Goal: Task Accomplishment & Management: Manage account settings

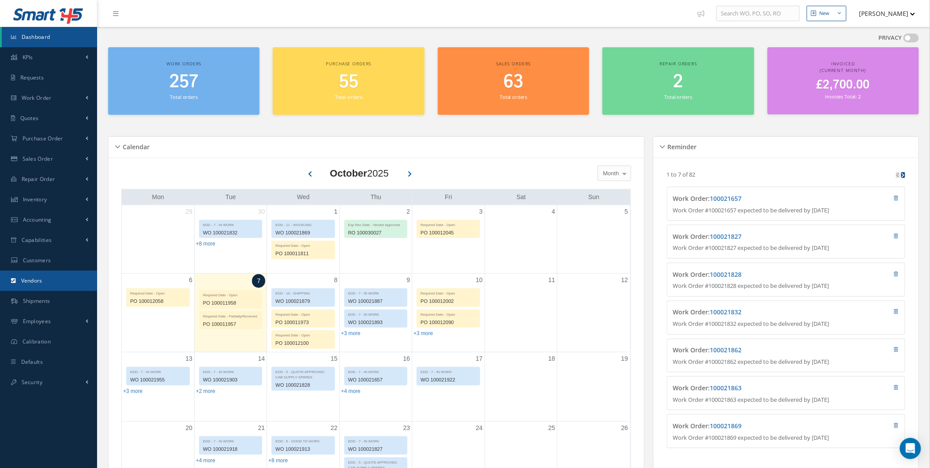
click at [56, 272] on link "Vendors" at bounding box center [48, 280] width 97 height 20
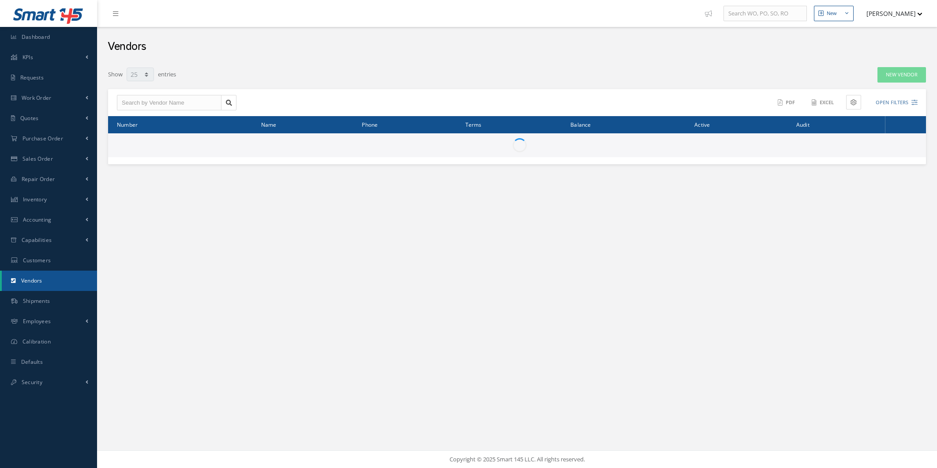
select select "25"
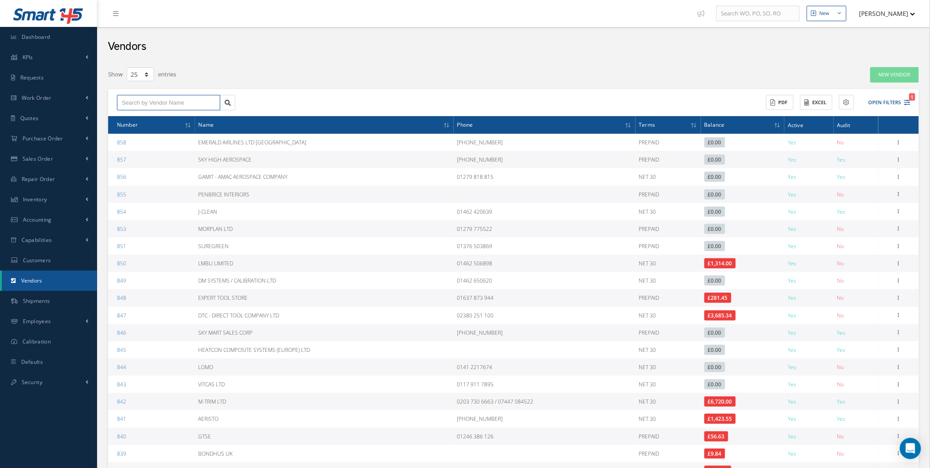
click at [192, 106] on input "text" at bounding box center [168, 103] width 103 height 16
click at [213, 103] on input "temu" at bounding box center [168, 103] width 103 height 16
type input "temu"
click at [232, 100] on link at bounding box center [227, 103] width 15 height 16
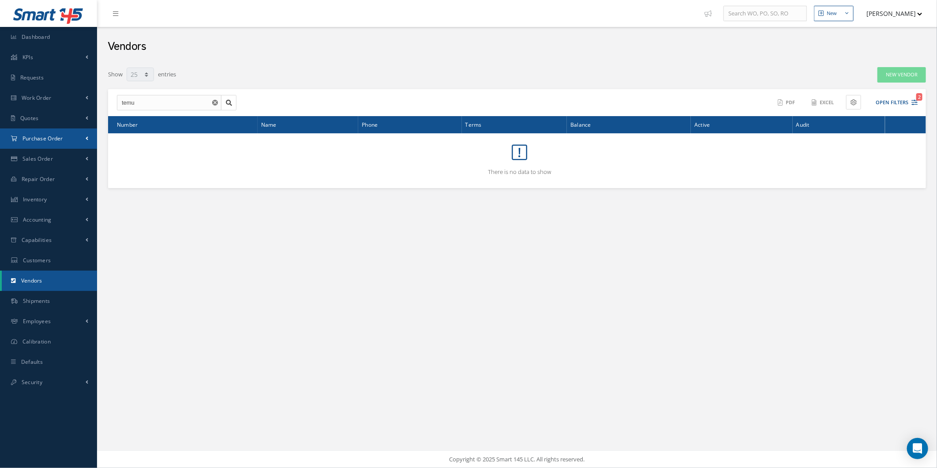
click at [21, 135] on link "Purchase Order" at bounding box center [48, 138] width 97 height 20
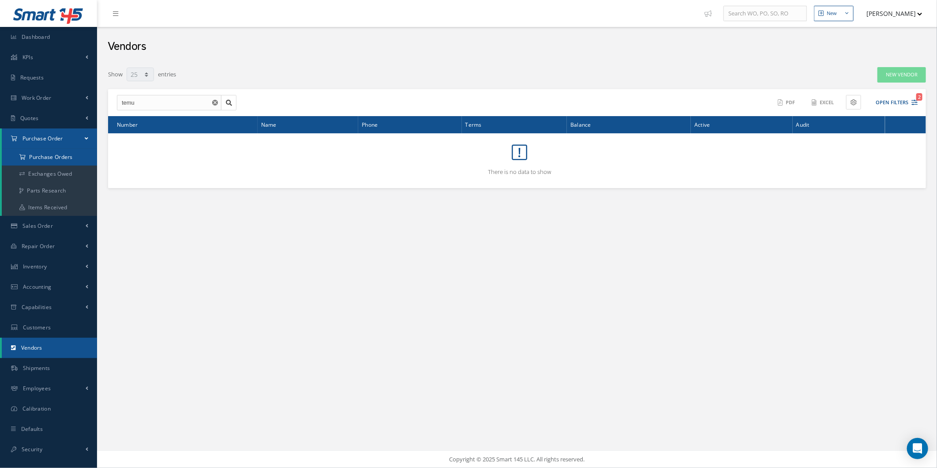
click at [56, 162] on a=1&status_id=2&status_id=3&status_id=5&collapsedFilters"] "Purchase Orders" at bounding box center [49, 157] width 95 height 17
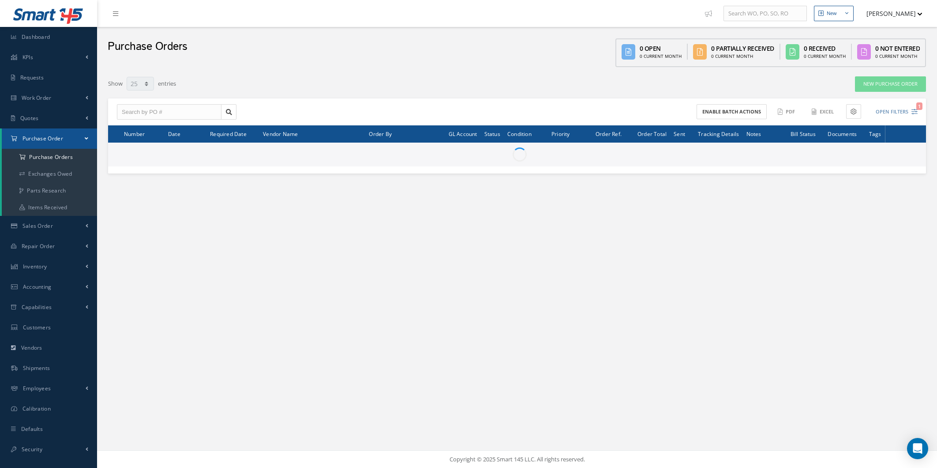
select select "25"
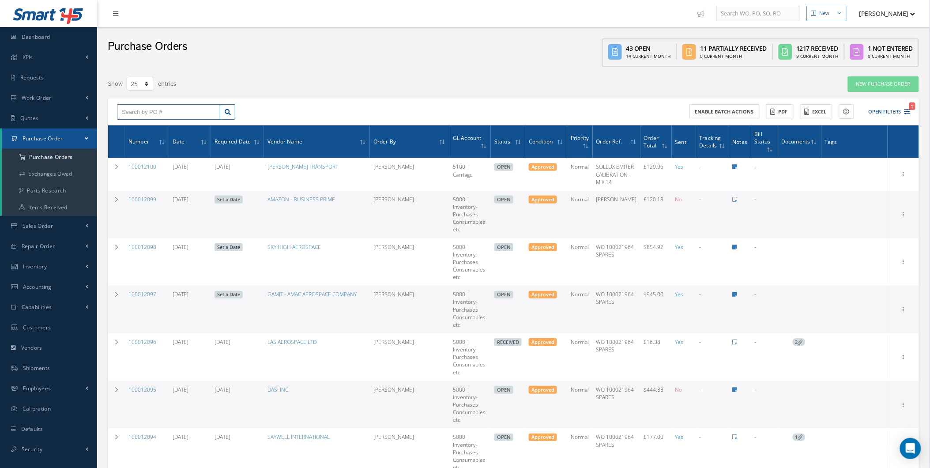
click at [205, 107] on input "text" at bounding box center [168, 112] width 103 height 16
click at [879, 15] on button "[PERSON_NAME]" at bounding box center [883, 13] width 64 height 17
click at [877, 28] on link "Administration" at bounding box center [879, 29] width 71 height 15
click at [672, 147] on th "Sent" at bounding box center [684, 141] width 24 height 33
click at [672, 146] on th "Sent" at bounding box center [684, 141] width 24 height 33
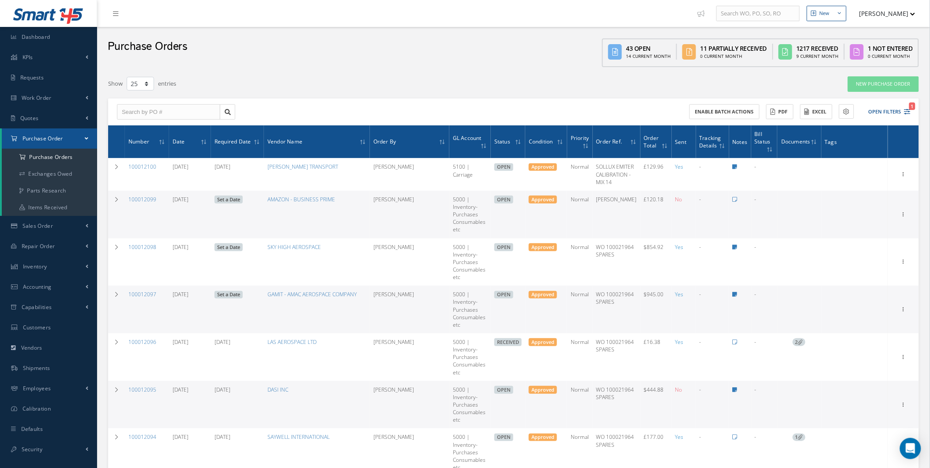
click at [675, 139] on span "Sent" at bounding box center [680, 141] width 11 height 8
click at [871, 113] on button "Open Filters 1" at bounding box center [885, 112] width 50 height 15
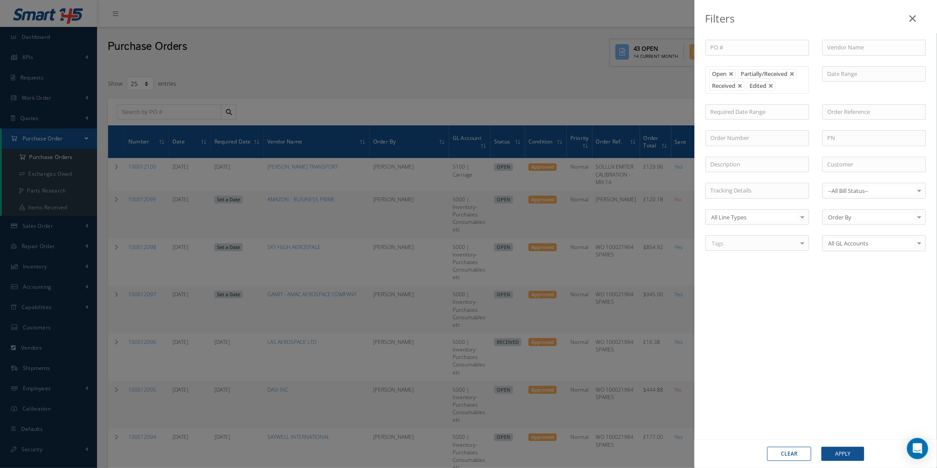
click at [84, 69] on div "Filters PO # Vendor Name Open Partially/Received Received Canceled Edited Open …" at bounding box center [468, 234] width 937 height 468
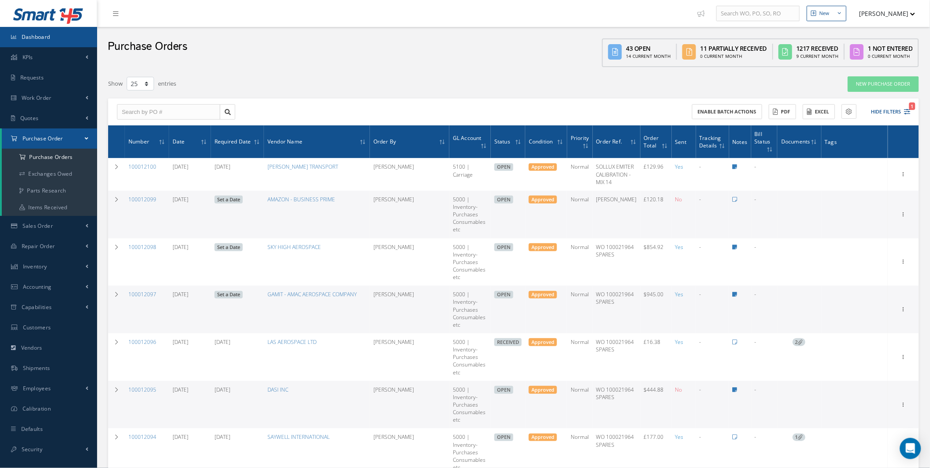
click at [73, 41] on link "Dashboard" at bounding box center [48, 37] width 97 height 20
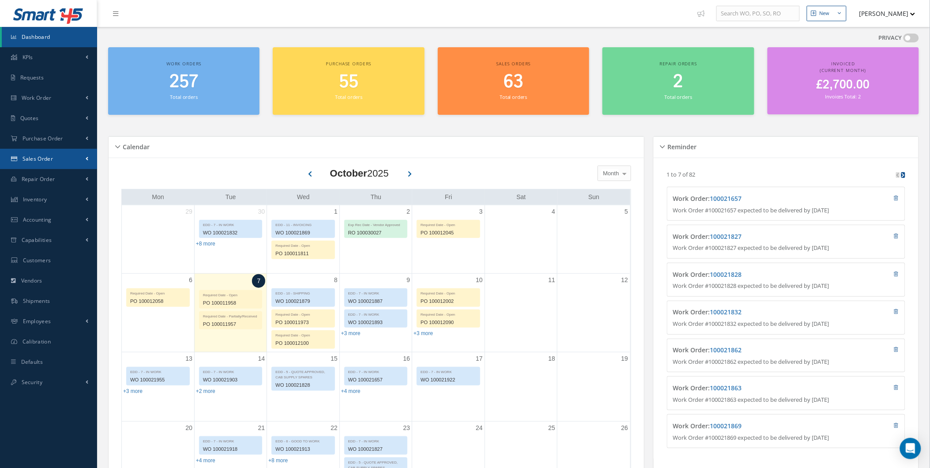
click at [75, 159] on link "Sales Order" at bounding box center [48, 159] width 97 height 20
click at [62, 176] on link "Sales Order" at bounding box center [49, 177] width 95 height 17
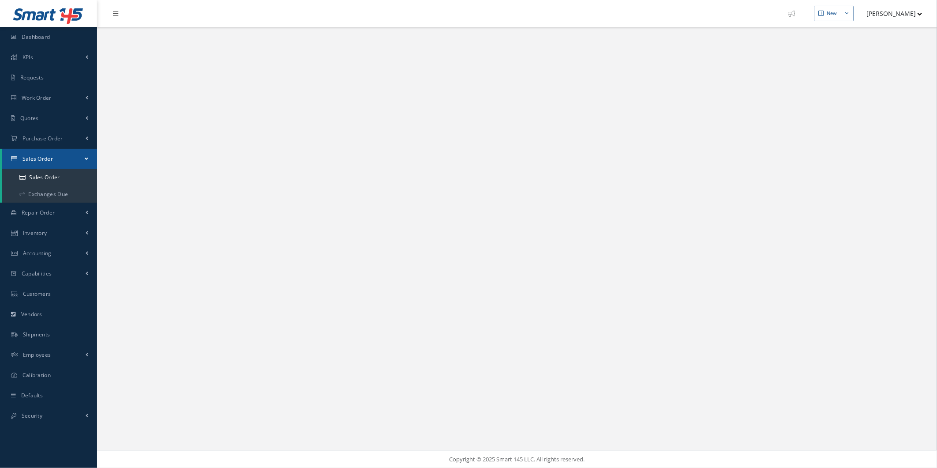
select select "25"
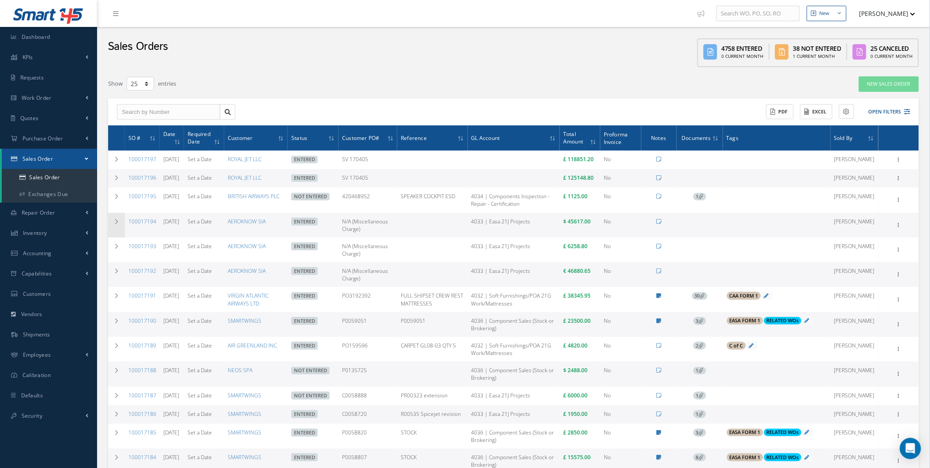
click at [113, 237] on td at bounding box center [116, 225] width 17 height 25
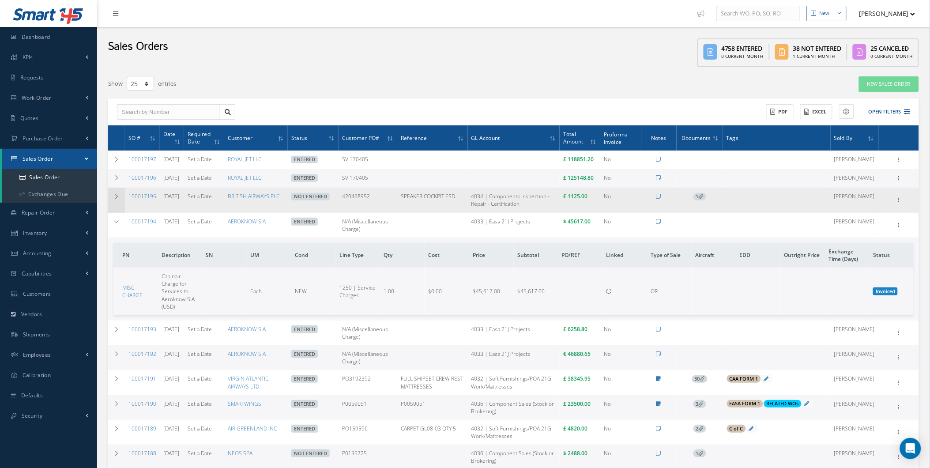
click at [117, 212] on td at bounding box center [116, 200] width 17 height 25
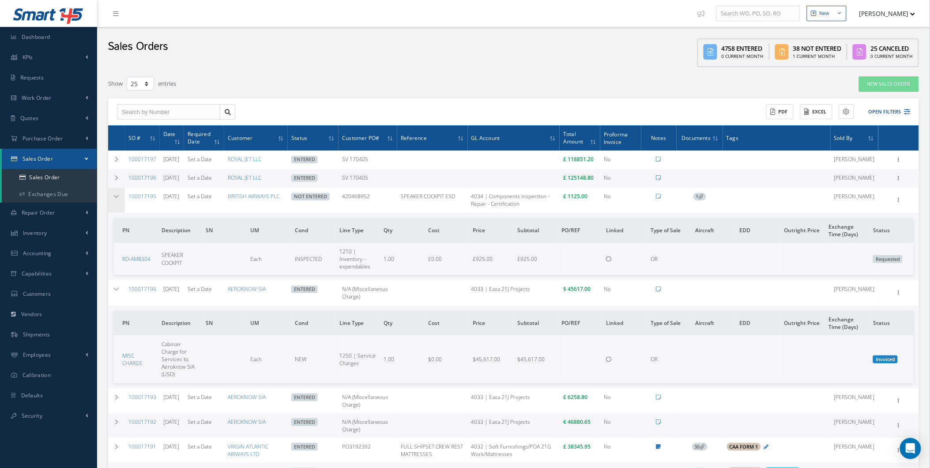
click at [117, 212] on td at bounding box center [116, 200] width 17 height 25
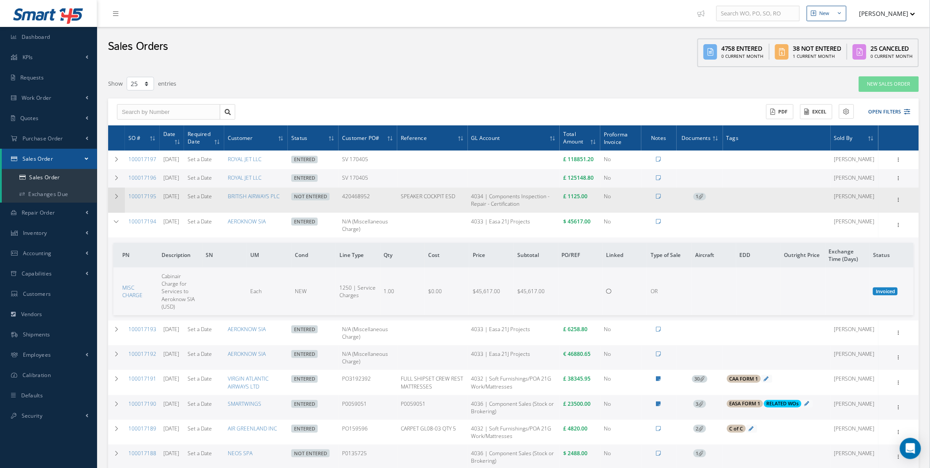
click at [117, 199] on icon at bounding box center [116, 196] width 6 height 5
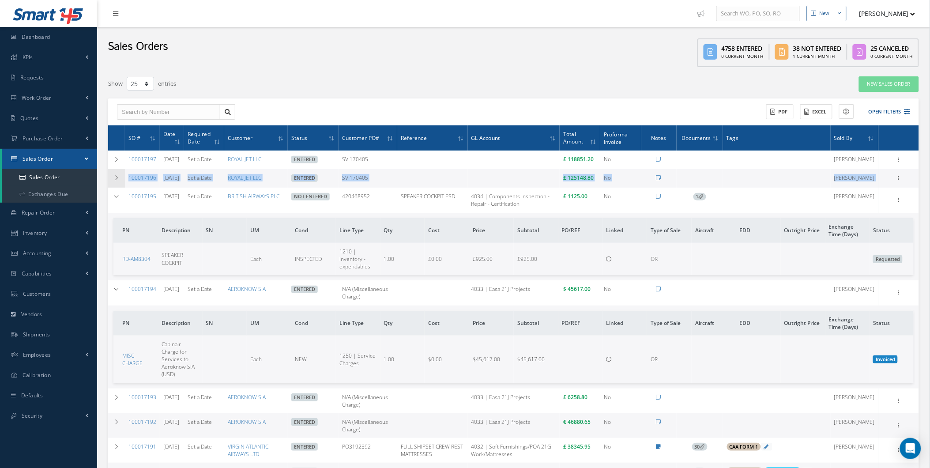
click at [117, 188] on td at bounding box center [116, 178] width 17 height 19
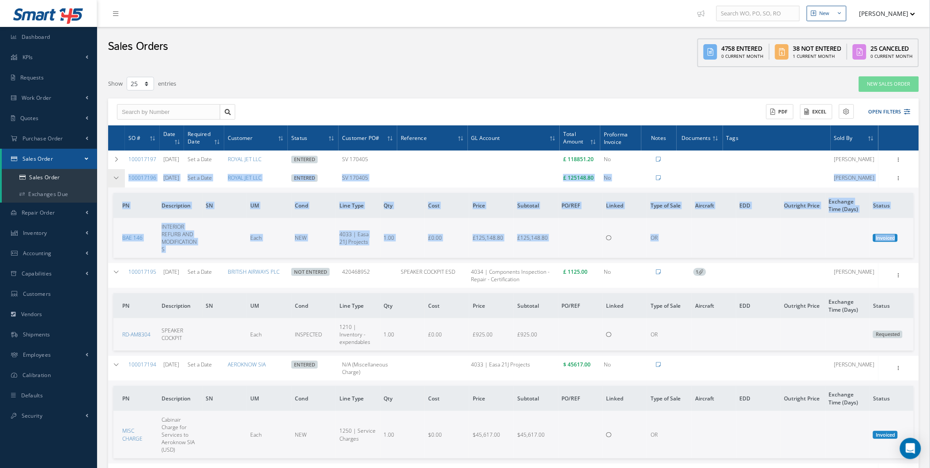
click at [117, 188] on td at bounding box center [116, 178] width 17 height 19
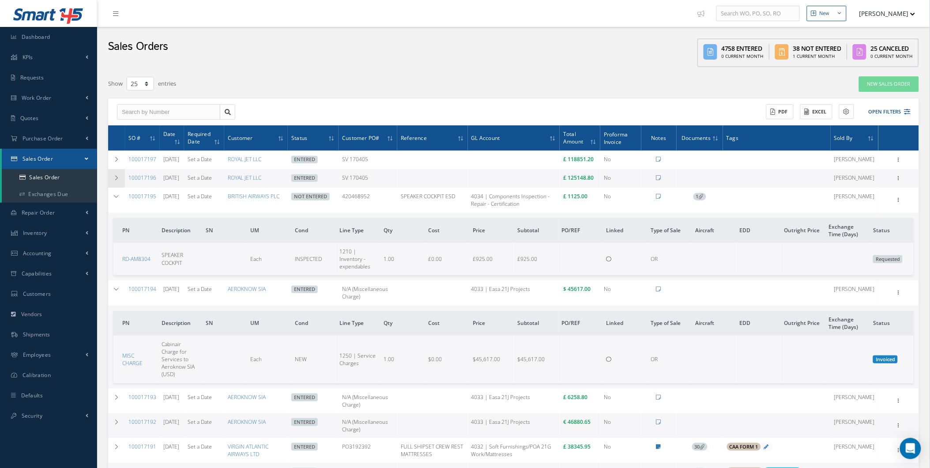
click at [117, 188] on td at bounding box center [116, 178] width 17 height 19
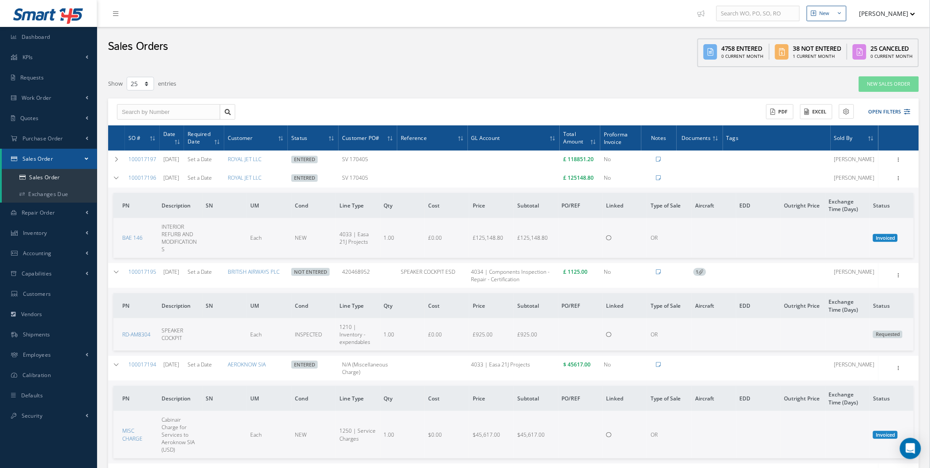
click at [176, 248] on span "INTERIOR REFURB AND MODIFICATIONS" at bounding box center [178, 238] width 35 height 30
click at [113, 180] on icon at bounding box center [116, 177] width 6 height 5
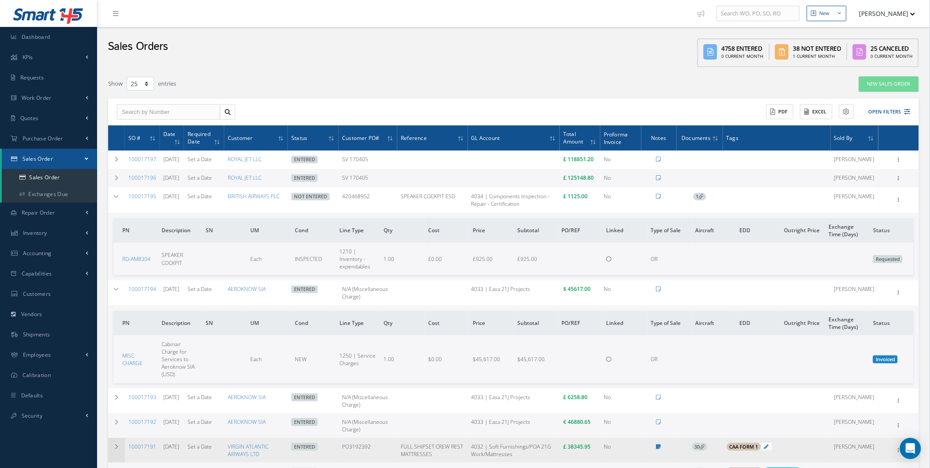
click at [110, 454] on td at bounding box center [116, 450] width 17 height 25
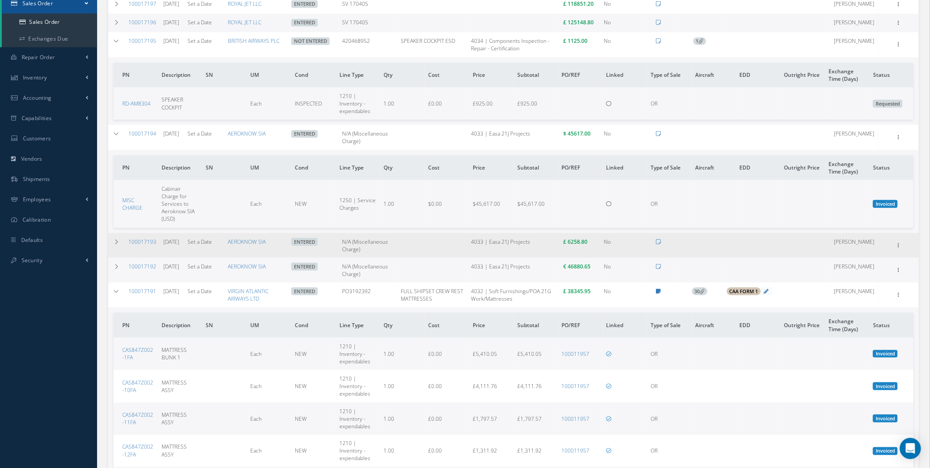
scroll to position [163, 0]
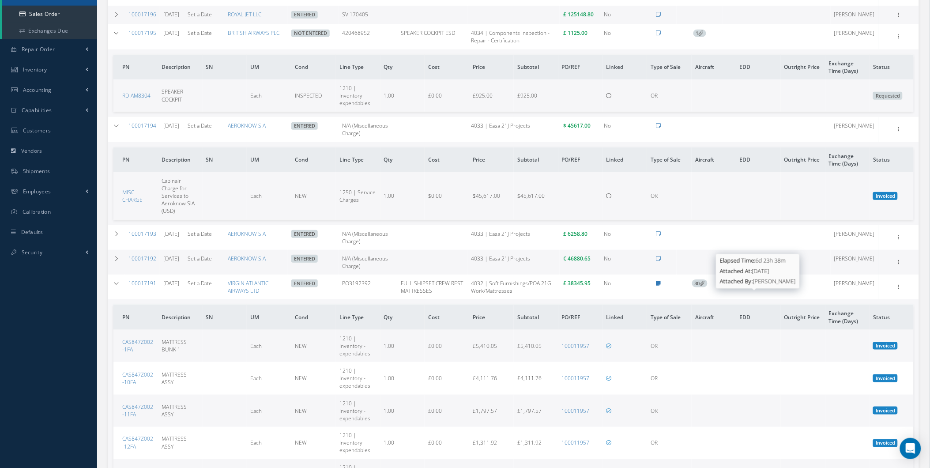
click at [751, 286] on span "CAA FORM 1" at bounding box center [743, 283] width 29 height 7
drag, startPoint x: 751, startPoint y: 291, endPoint x: 713, endPoint y: 285, distance: 38.9
click at [713, 274] on td at bounding box center [699, 262] width 46 height 25
click at [706, 287] on span "30" at bounding box center [699, 283] width 15 height 8
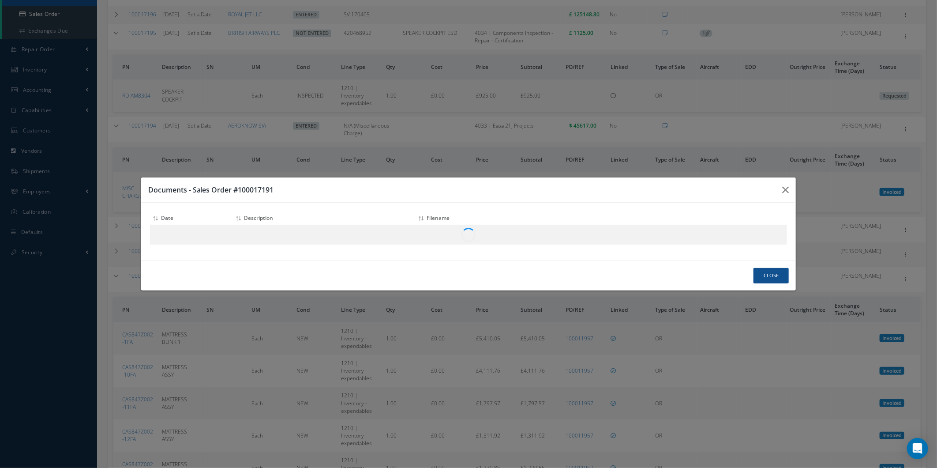
click at [702, 298] on div "Documents - Sales Order #100017191 Attach File(s) Click inside this area or dra…" at bounding box center [468, 234] width 937 height 468
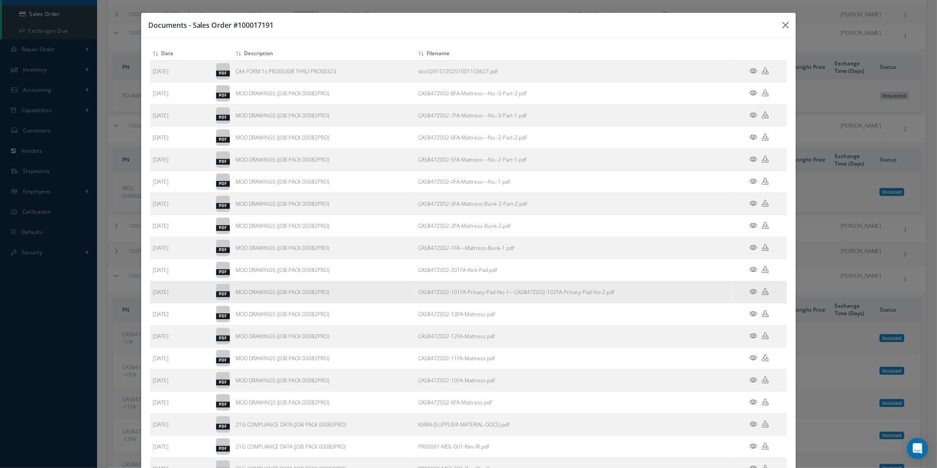
click at [706, 293] on td "CAS847Z002-101FA-Privacy-Pad-No-1---CAS847Z002-102FA-Privacy-Pad-No-2.pdf" at bounding box center [575, 292] width 319 height 22
click at [827, 248] on div "Documents - Sales Order #100017191 Attach File(s) Click inside this area or dra…" at bounding box center [468, 234] width 937 height 468
click at [782, 21] on icon "button" at bounding box center [785, 25] width 7 height 11
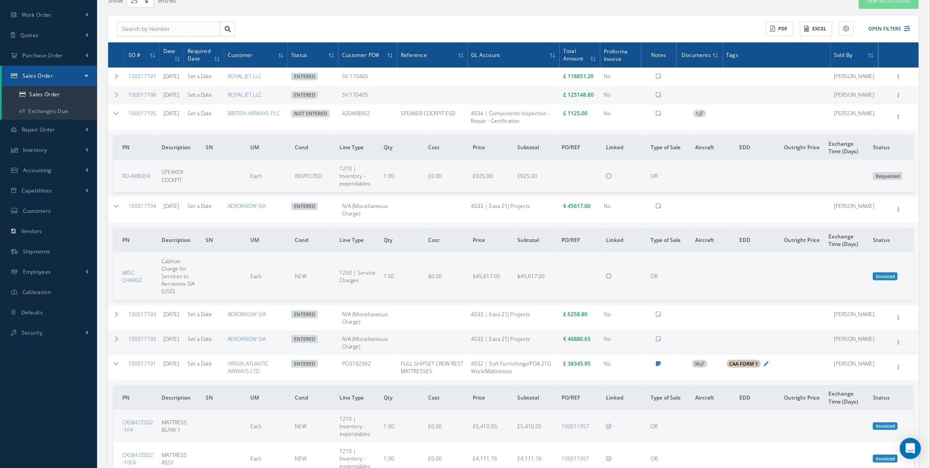
scroll to position [82, 0]
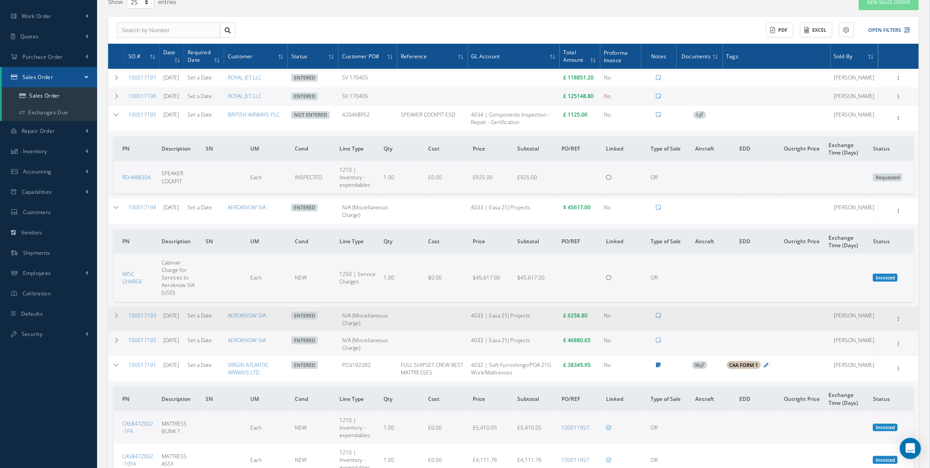
click at [309, 319] on span "Entered" at bounding box center [304, 315] width 26 height 8
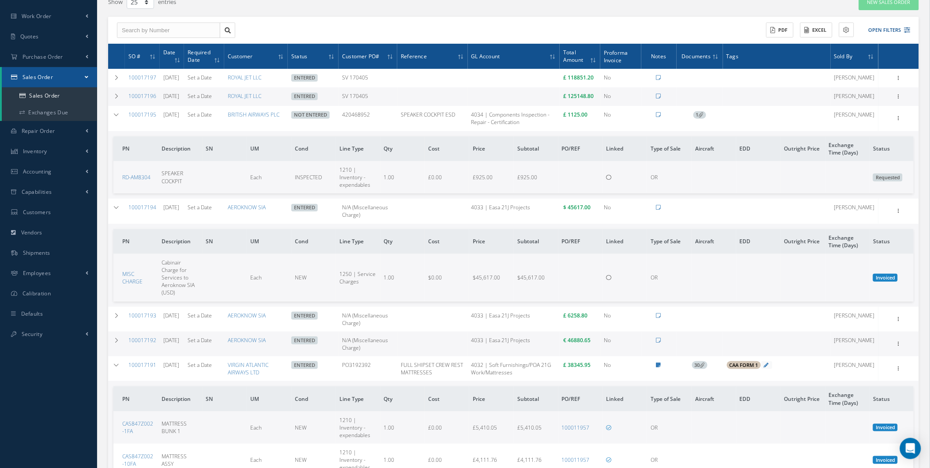
click at [705, 367] on icon at bounding box center [702, 364] width 5 height 5
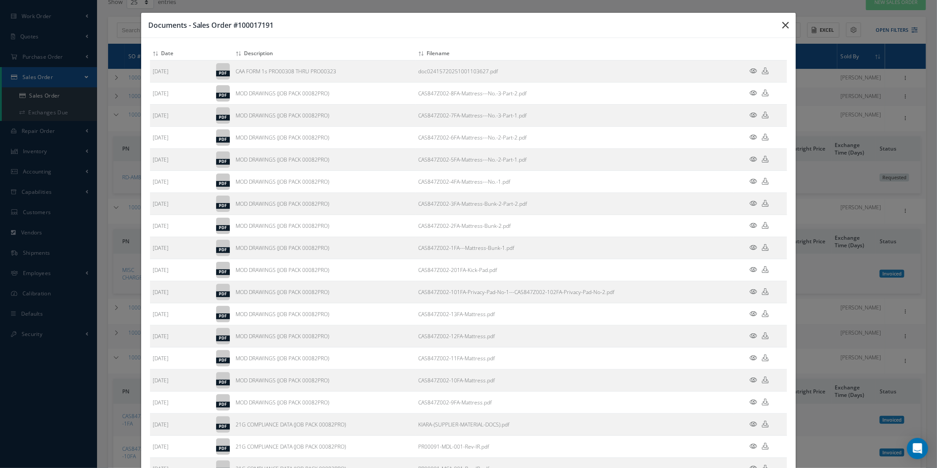
click at [775, 30] on button "button" at bounding box center [785, 25] width 21 height 25
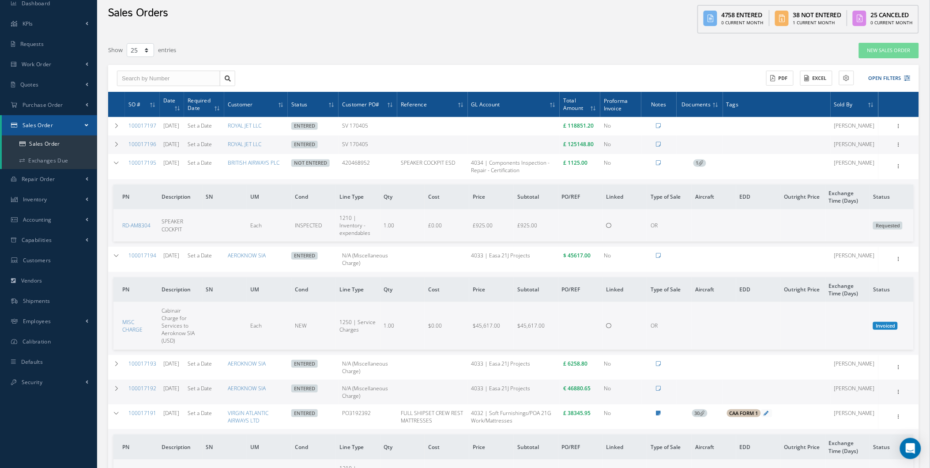
scroll to position [33, 0]
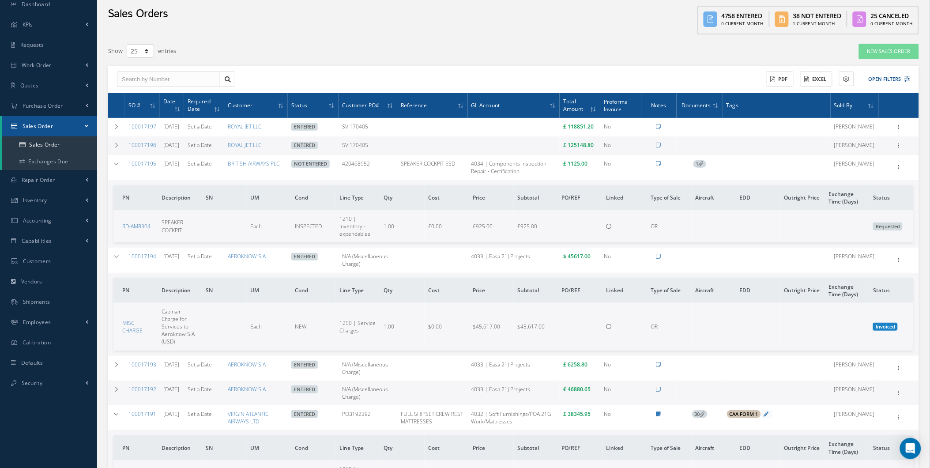
click at [41, 129] on link "Sales Order" at bounding box center [49, 126] width 95 height 20
click at [41, 130] on link "Sales Order" at bounding box center [48, 126] width 97 height 20
click at [33, 148] on link "Sales Order" at bounding box center [50, 144] width 97 height 17
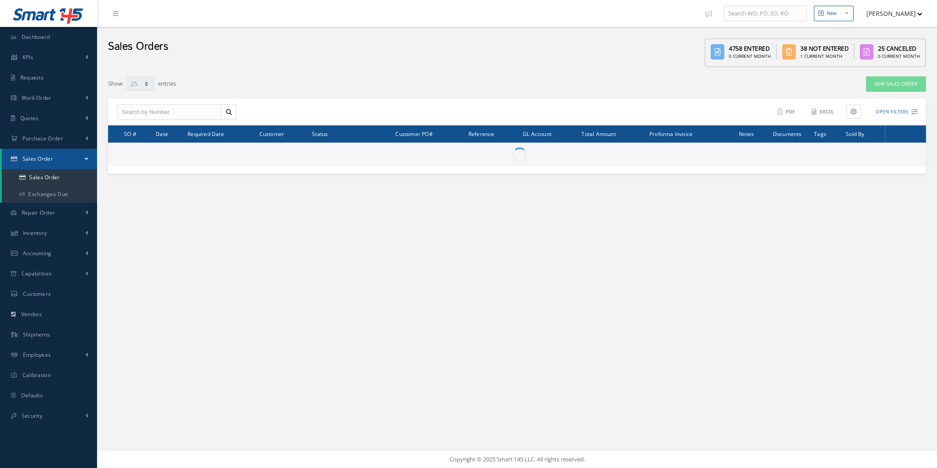
select select "25"
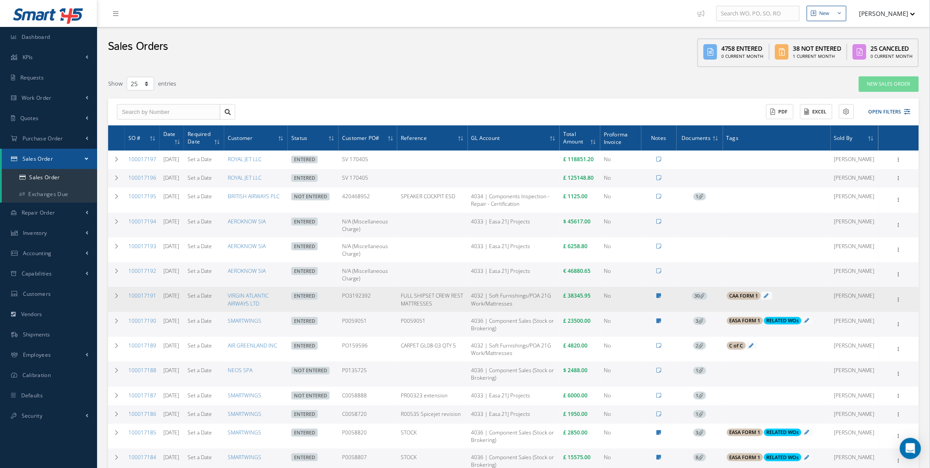
click at [707, 300] on span "30" at bounding box center [699, 296] width 15 height 8
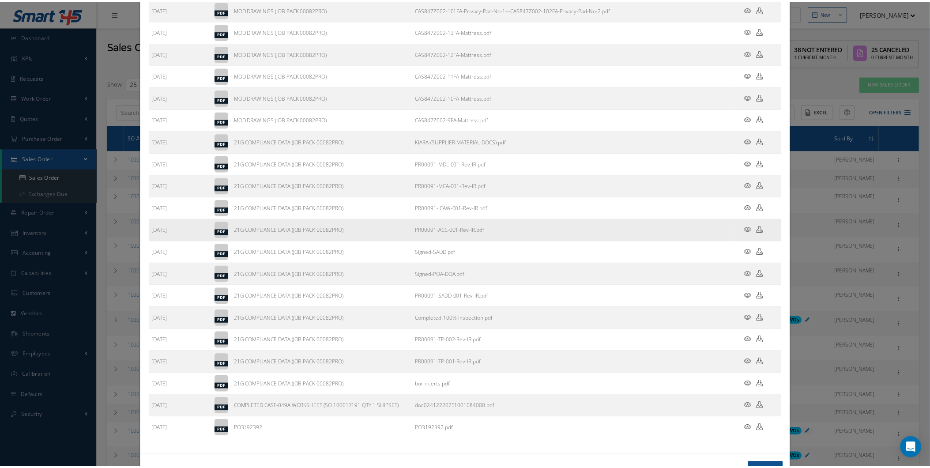
scroll to position [315, 0]
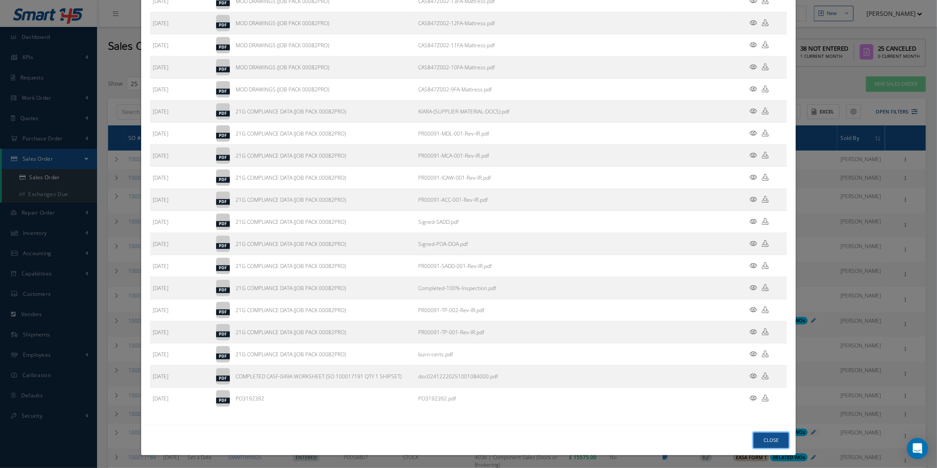
click at [756, 439] on button "Close" at bounding box center [771, 439] width 35 height 15
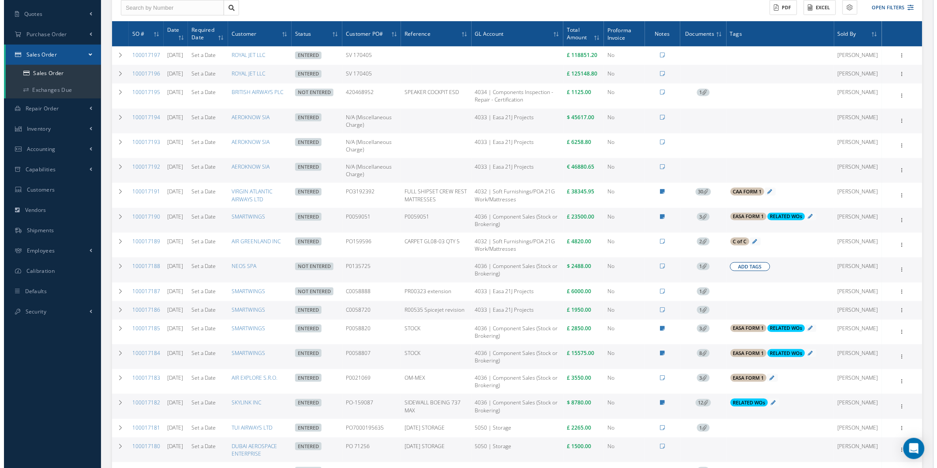
scroll to position [114, 0]
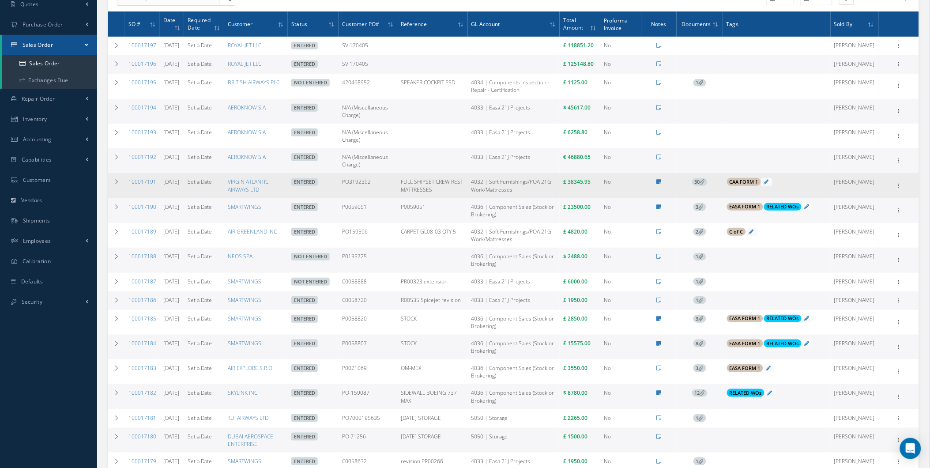
click at [712, 188] on td "30" at bounding box center [699, 185] width 46 height 25
click at [705, 184] on icon at bounding box center [702, 181] width 5 height 5
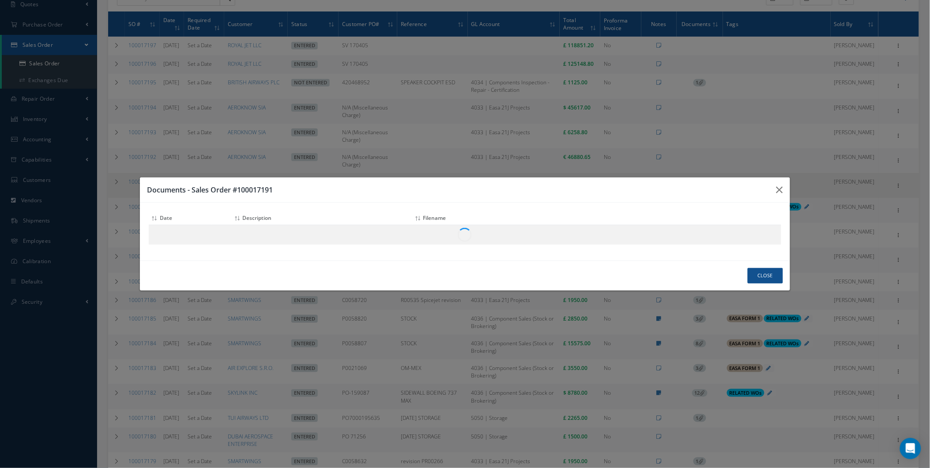
scroll to position [0, 0]
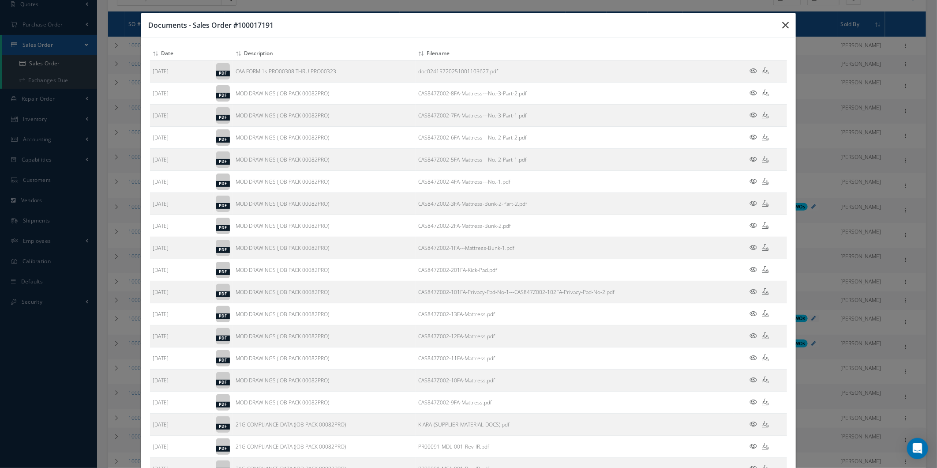
click at [786, 16] on button "button" at bounding box center [785, 25] width 21 height 25
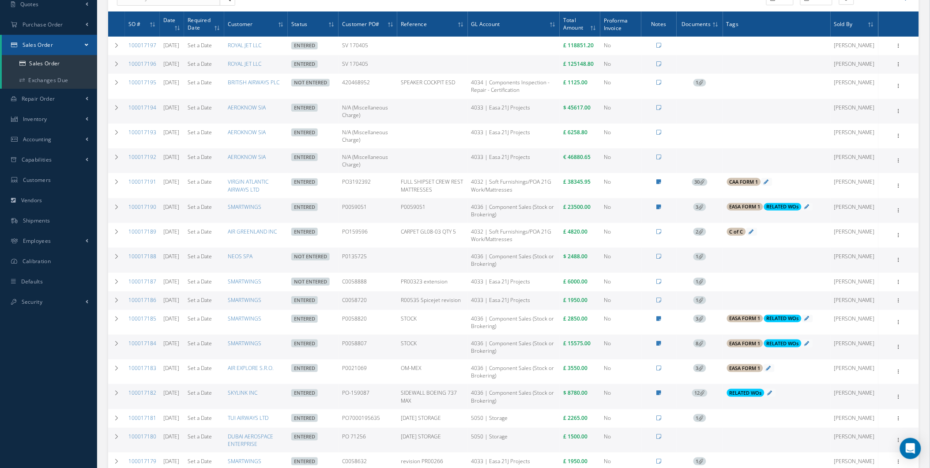
click at [706, 86] on link "1" at bounding box center [699, 83] width 13 height 8
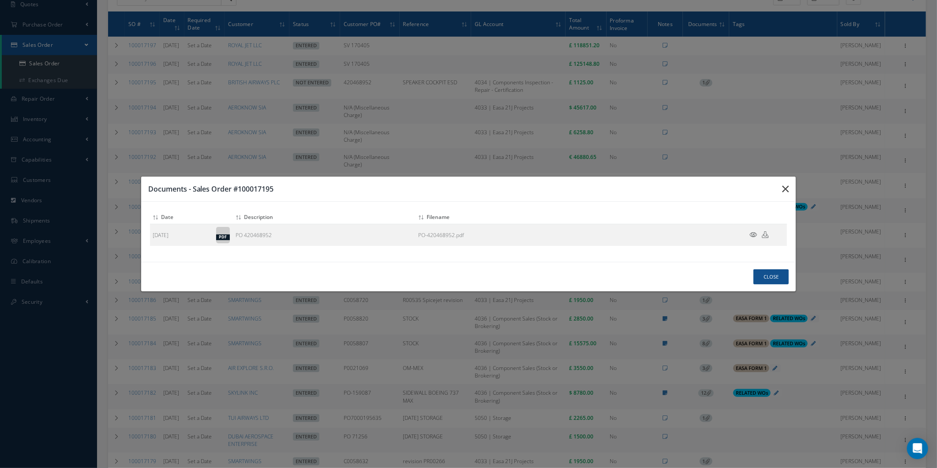
click at [786, 184] on icon "button" at bounding box center [785, 189] width 7 height 11
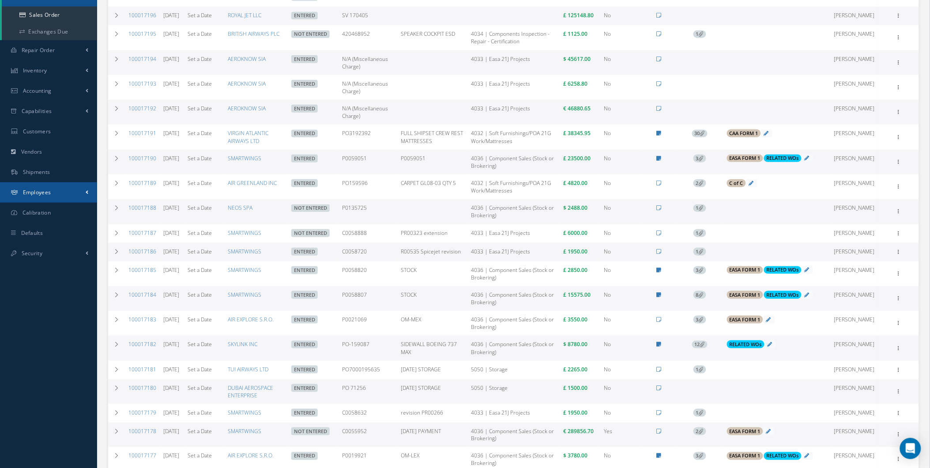
scroll to position [147, 0]
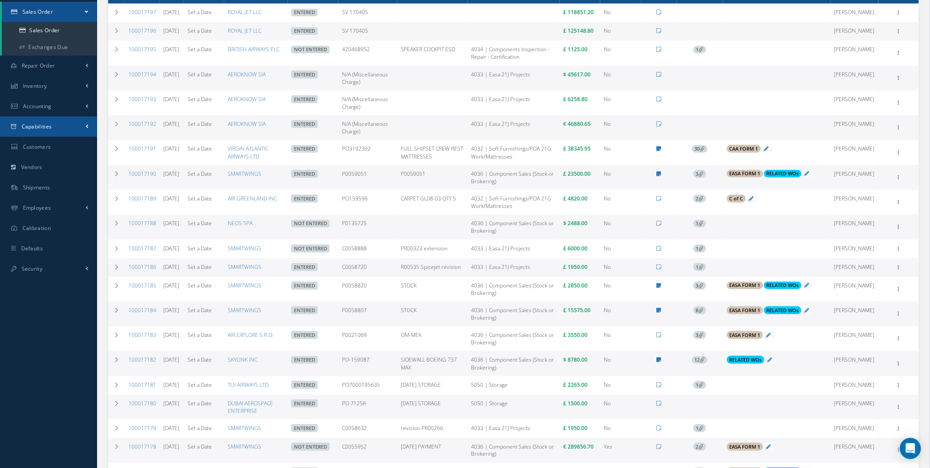
click at [33, 133] on link "Capabilities" at bounding box center [48, 126] width 97 height 20
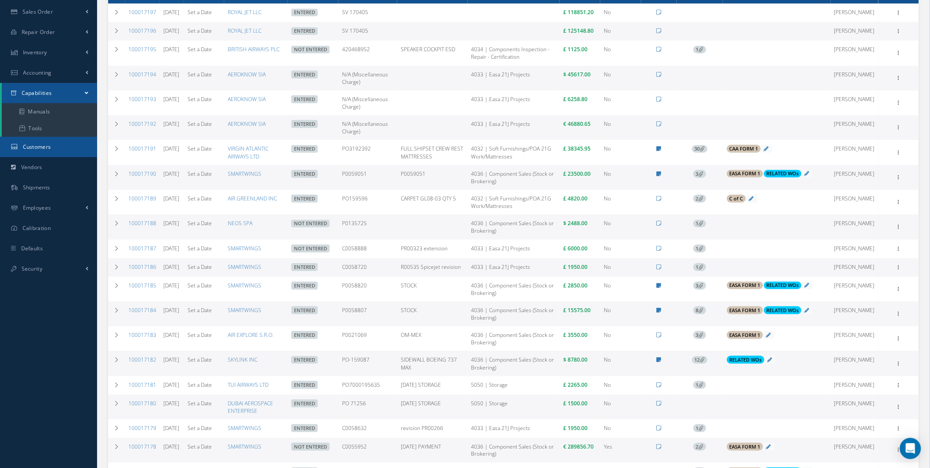
click at [34, 142] on link "Customers" at bounding box center [48, 147] width 97 height 20
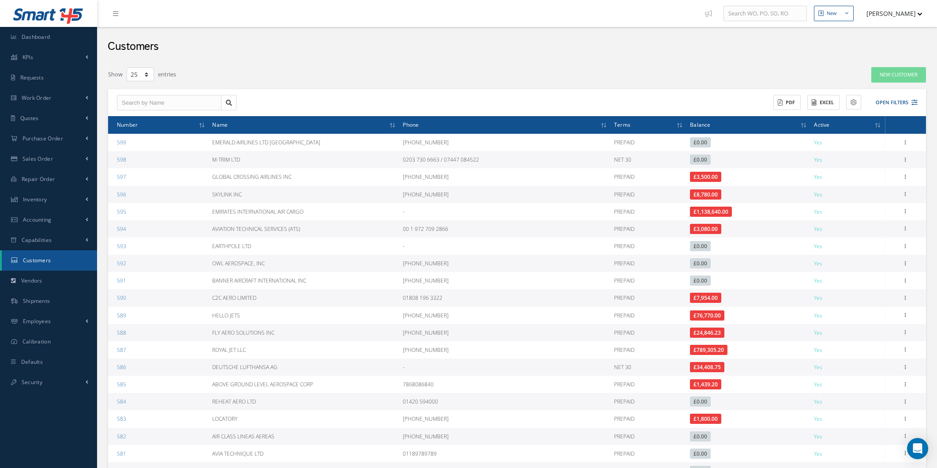
select select "25"
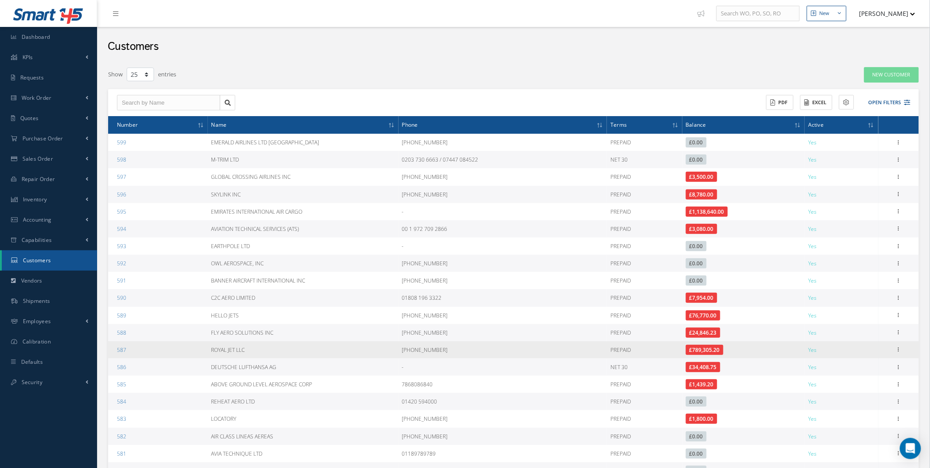
click at [707, 350] on span "£789,305.20" at bounding box center [705, 350] width 38 height 10
click at [117, 350] on link "587" at bounding box center [121, 350] width 9 height 8
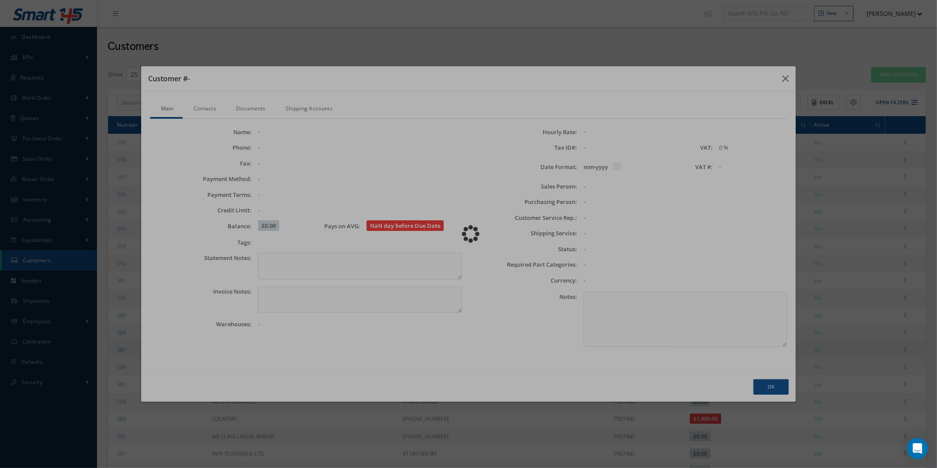
checkbox input "false"
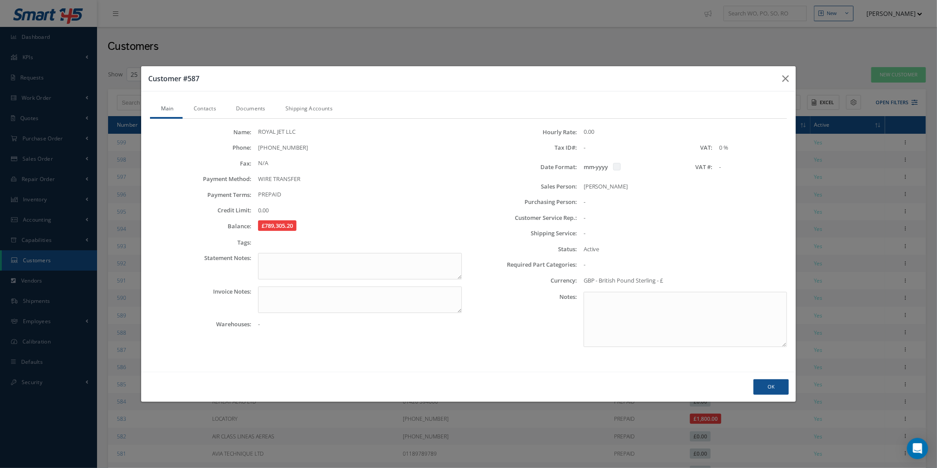
drag, startPoint x: 265, startPoint y: 220, endPoint x: 296, endPoint y: 222, distance: 31.8
click at [296, 222] on div "Name: ROYAL JET LLC Phone: [PHONE_NUMBER] Fax: N/A Payment Method: WIRE TRANSFE…" at bounding box center [305, 241] width 325 height 226
click at [620, 165] on label at bounding box center [621, 166] width 2 height 8
click at [620, 168] on label at bounding box center [621, 166] width 2 height 8
click at [620, 167] on label at bounding box center [621, 166] width 2 height 8
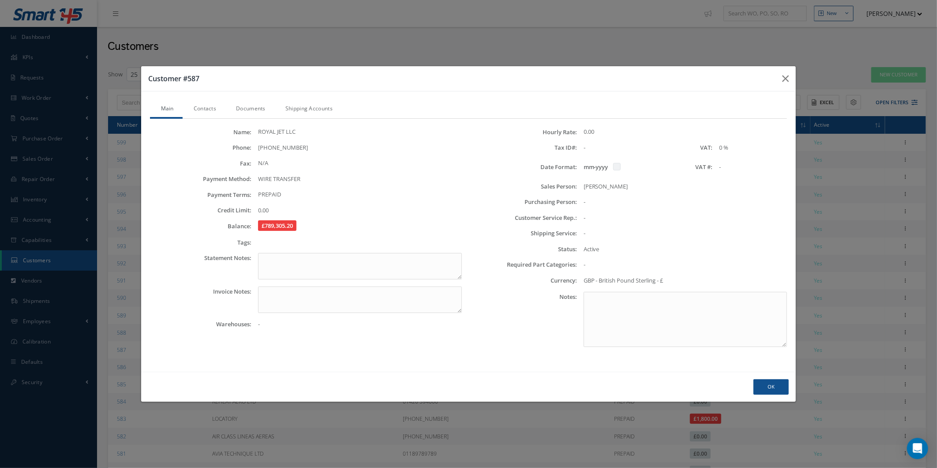
click at [620, 167] on label at bounding box center [621, 166] width 2 height 8
drag, startPoint x: 617, startPoint y: 167, endPoint x: 637, endPoint y: 171, distance: 20.2
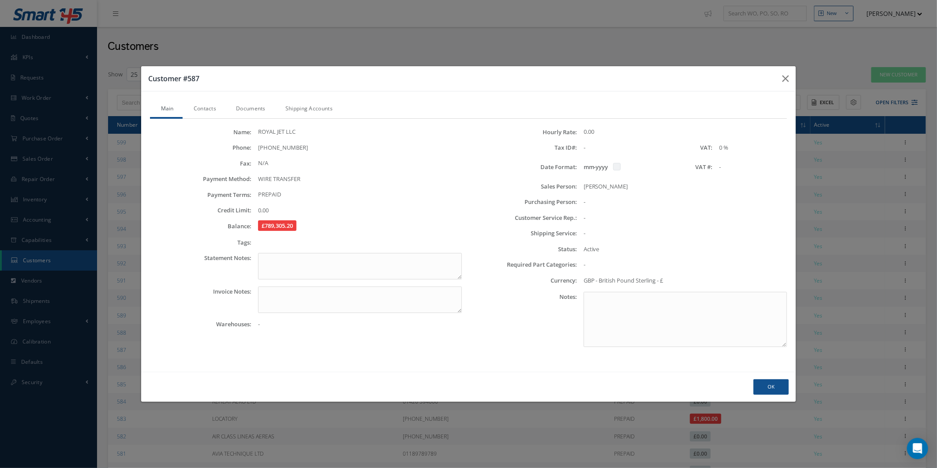
click at [637, 171] on div "mm-yyyy" at bounding box center [631, 167] width 109 height 16
drag, startPoint x: 637, startPoint y: 171, endPoint x: 615, endPoint y: 165, distance: 22.4
click at [615, 165] on div "mm-yyyy" at bounding box center [631, 167] width 109 height 16
click at [620, 166] on label at bounding box center [621, 166] width 2 height 8
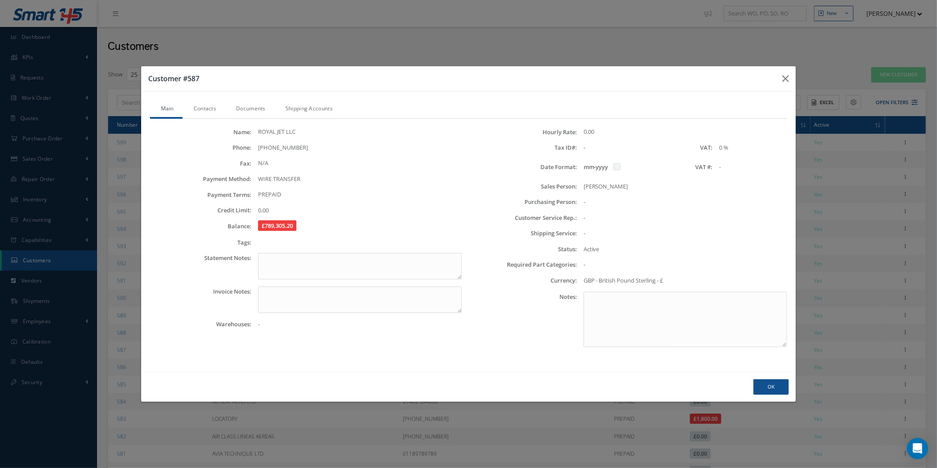
click at [620, 166] on label at bounding box center [621, 166] width 2 height 8
click at [785, 81] on icon "button" at bounding box center [785, 78] width 7 height 11
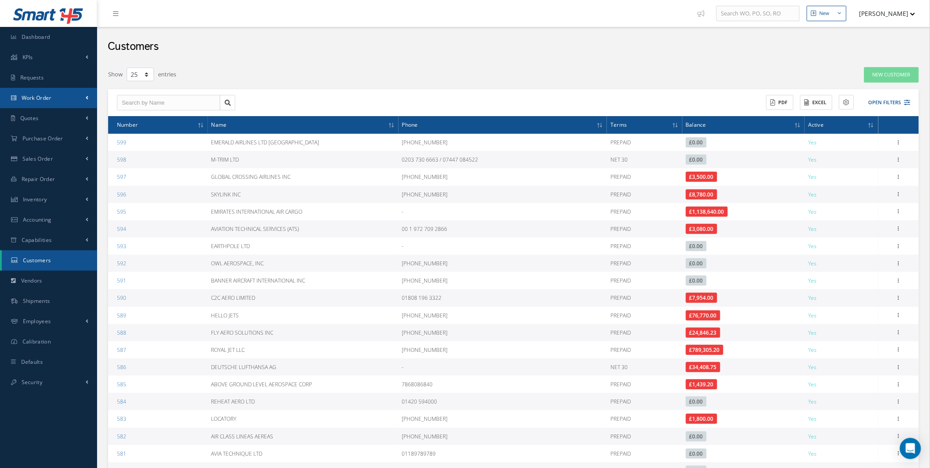
drag, startPoint x: 34, startPoint y: 90, endPoint x: 42, endPoint y: 95, distance: 9.2
click at [34, 90] on link "Work Order" at bounding box center [48, 98] width 97 height 20
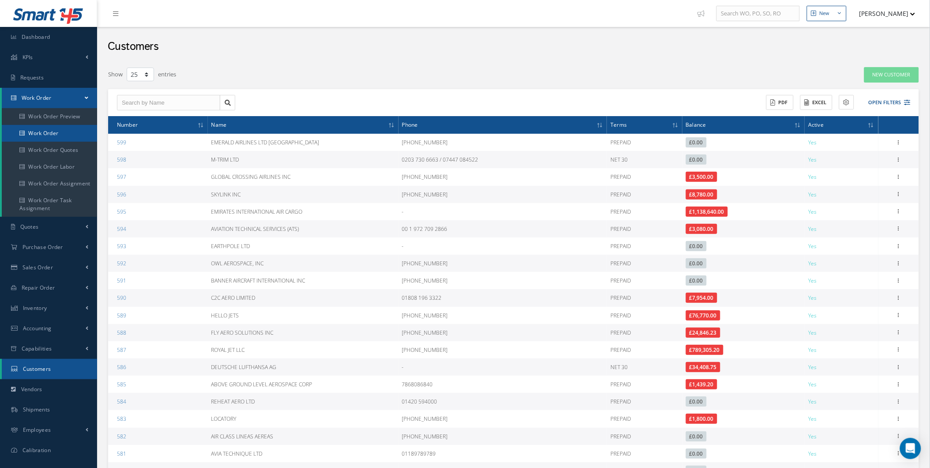
click at [78, 134] on link "Work Order" at bounding box center [49, 133] width 95 height 17
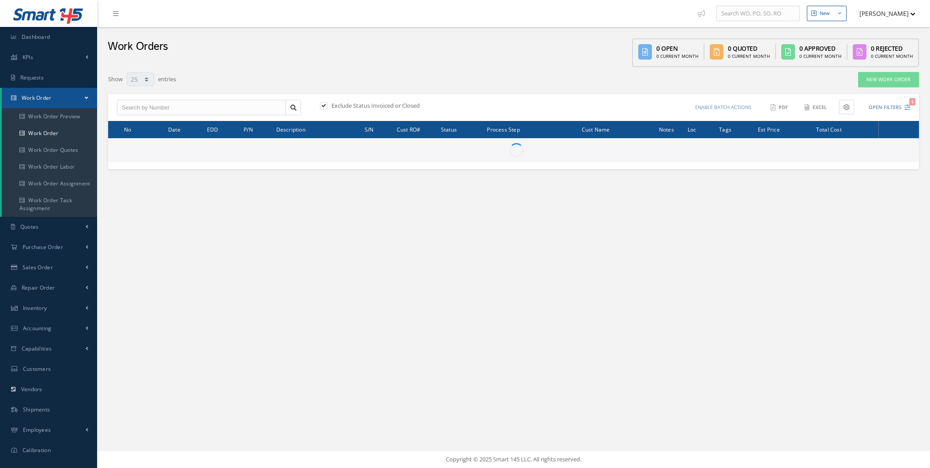
select select "25"
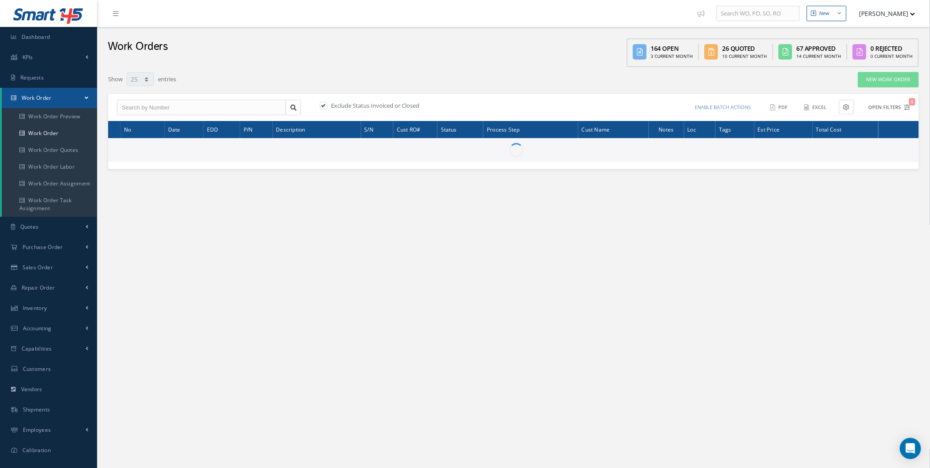
click at [891, 101] on button "Open Filters 1" at bounding box center [885, 107] width 50 height 15
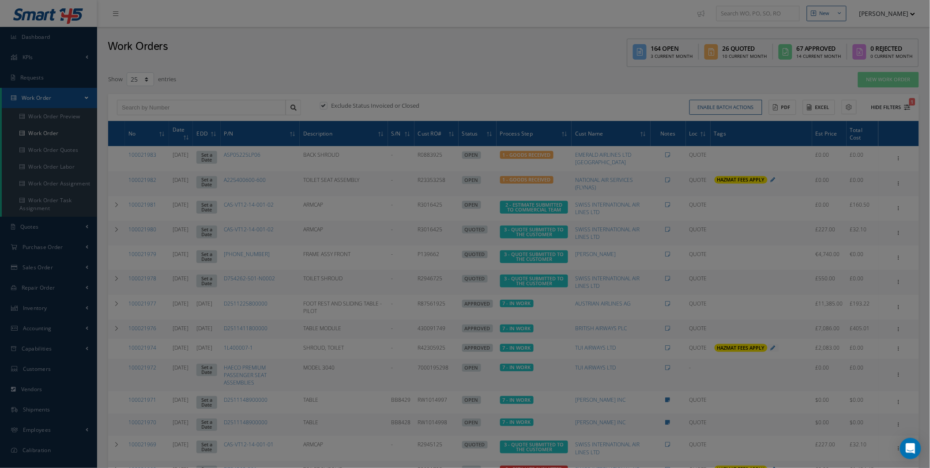
click at [894, 110] on div at bounding box center [465, 234] width 930 height 468
type input "All Work Request"
type input "All Work Performed"
type input "All Status"
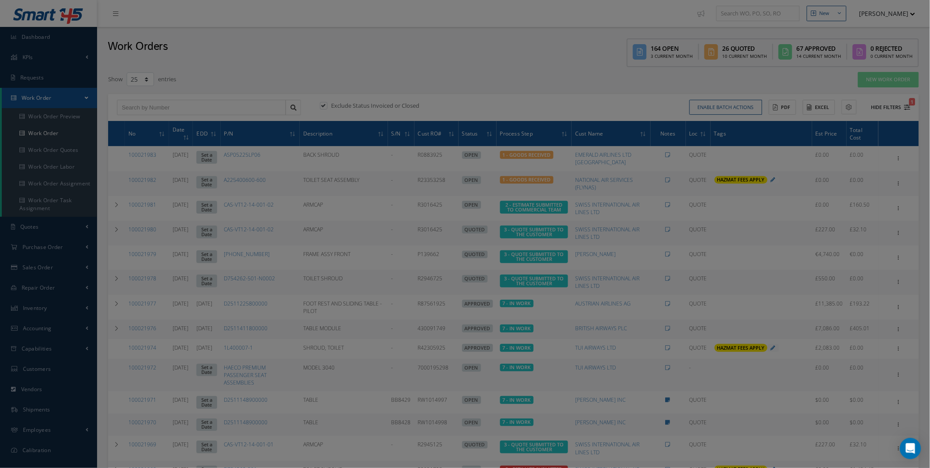
type input "WO Part Status"
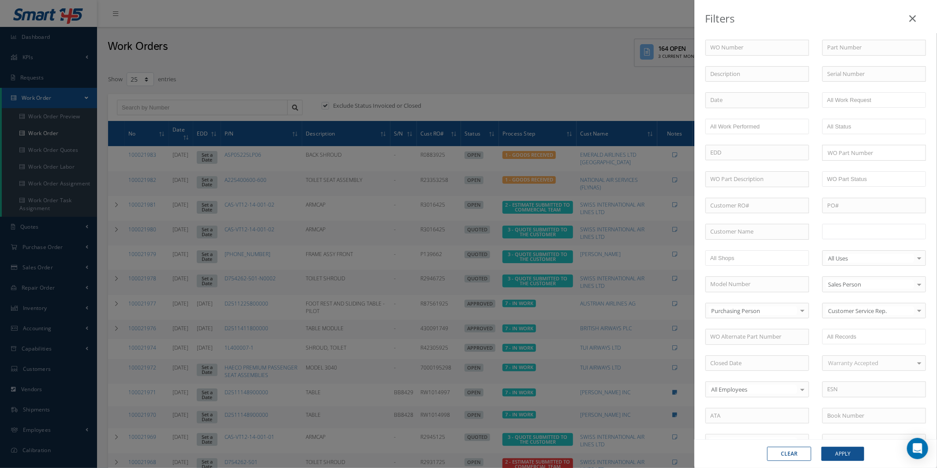
click at [875, 236] on input "text" at bounding box center [855, 231] width 56 height 11
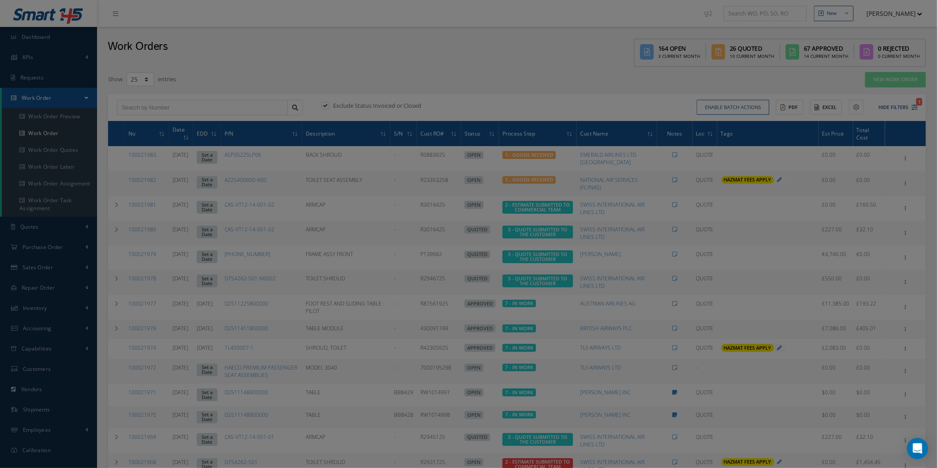
click at [904, 107] on ul at bounding box center [874, 99] width 104 height 15
type input "All Work Request"
click at [670, 93] on div "Filters WO Number Part Number Description Serial Number - BER CERTIFICATION FIL…" at bounding box center [468, 234] width 937 height 468
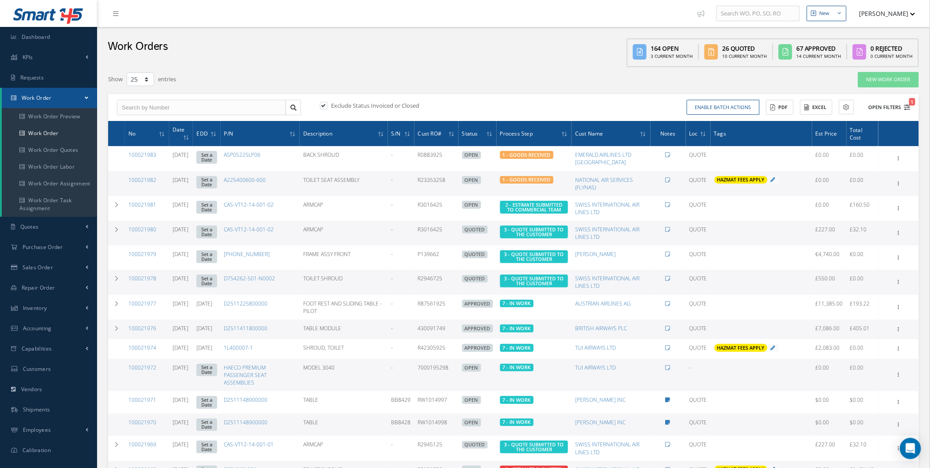
click at [894, 101] on button "Open Filters 1" at bounding box center [885, 107] width 50 height 15
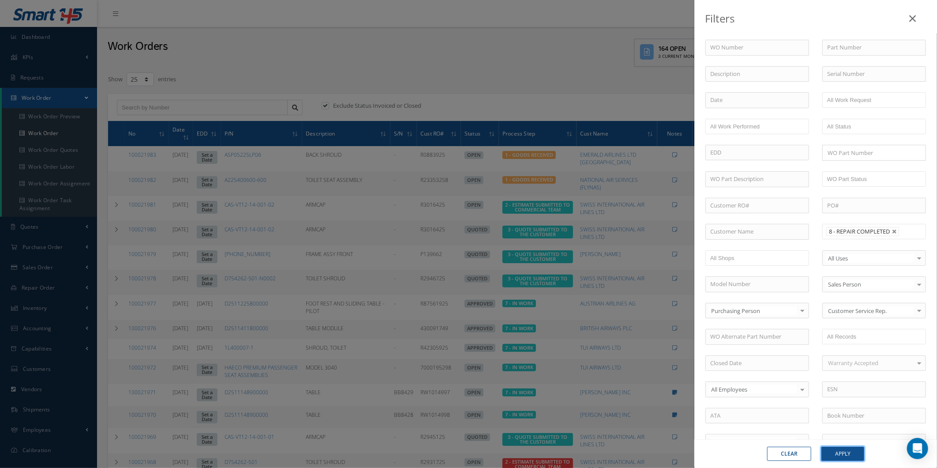
click at [854, 452] on button "Apply" at bounding box center [843, 454] width 43 height 14
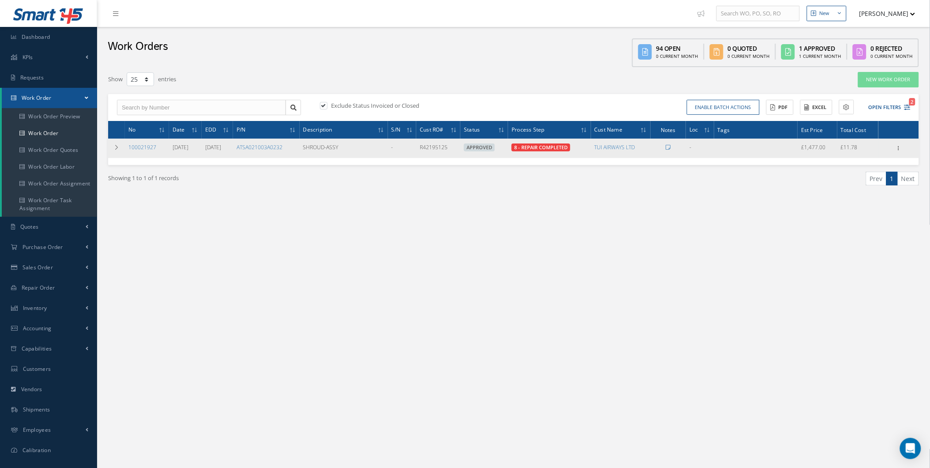
click at [134, 150] on td "100021927" at bounding box center [147, 148] width 44 height 19
click at [143, 143] on link "100021927" at bounding box center [142, 147] width 28 height 8
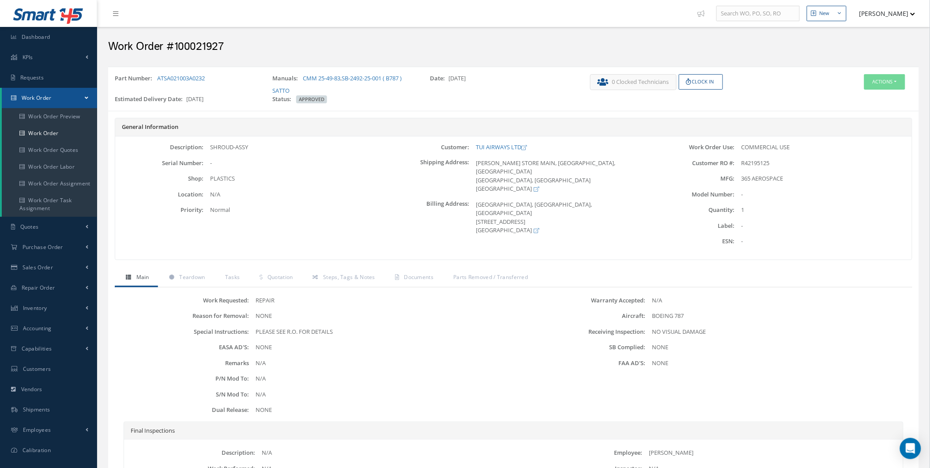
click at [888, 91] on div "Actions Edit Invoicing Close Part Issue Send By Email Print-Outs Receiving Insp…" at bounding box center [851, 90] width 135 height 33
click at [889, 87] on button "Actions" at bounding box center [884, 81] width 41 height 15
click at [886, 99] on link "Edit" at bounding box center [870, 98] width 71 height 12
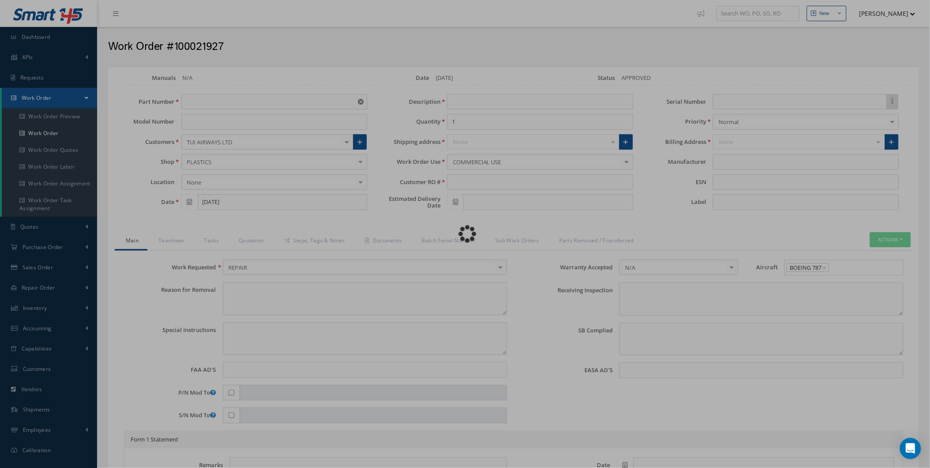
type input "ATSA021003A0232"
type input "[DATE]"
type input "SHROUD-ASSY"
type input "R42195125"
type input "[DATE]"
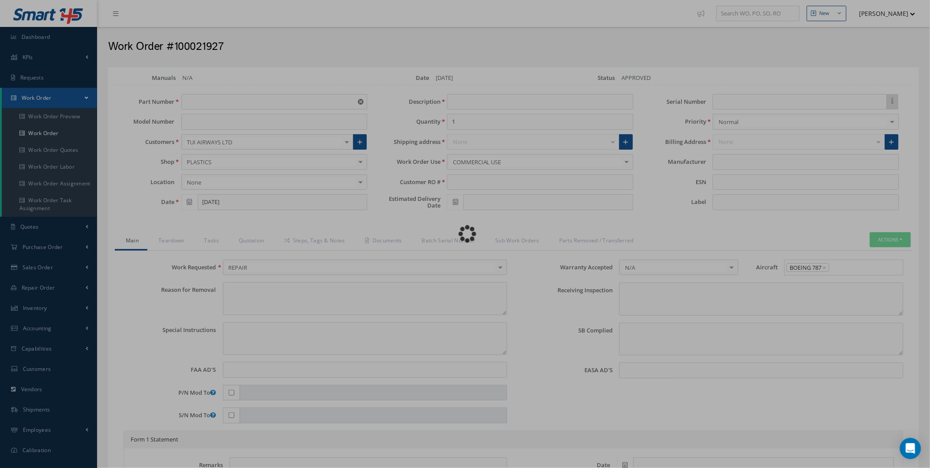
type textarea "NONE"
type textarea "PLEASE SEE R.O. FOR DETAILS"
type input "NONE"
type textarea "NO VISUAL DAMAGE"
type textarea "NONE"
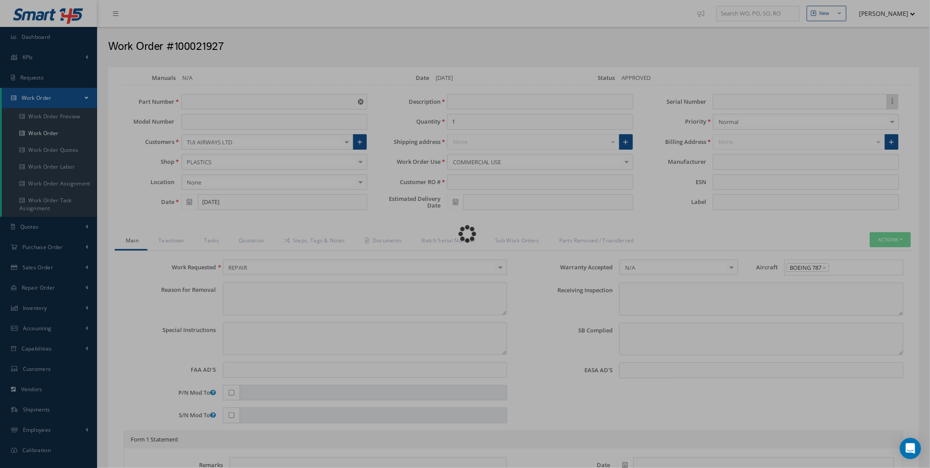
type input "NONE"
type input "365 AEROSPACE"
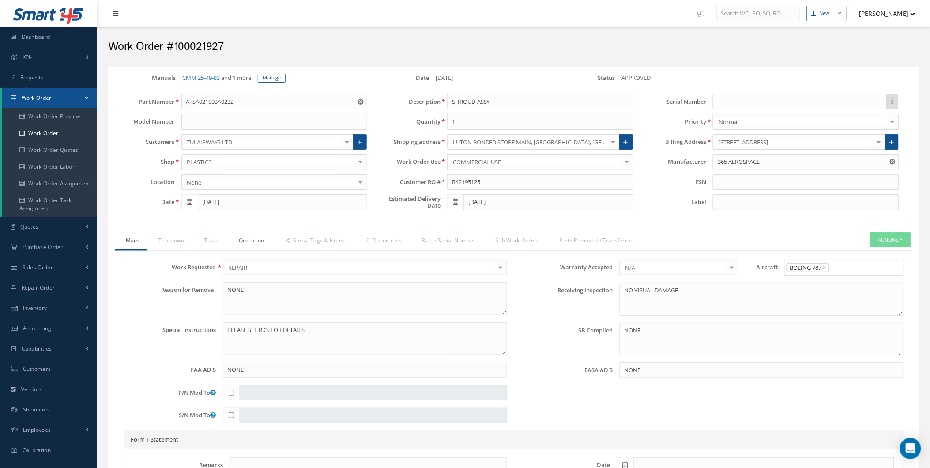
click at [234, 238] on link "Quotation" at bounding box center [250, 241] width 45 height 19
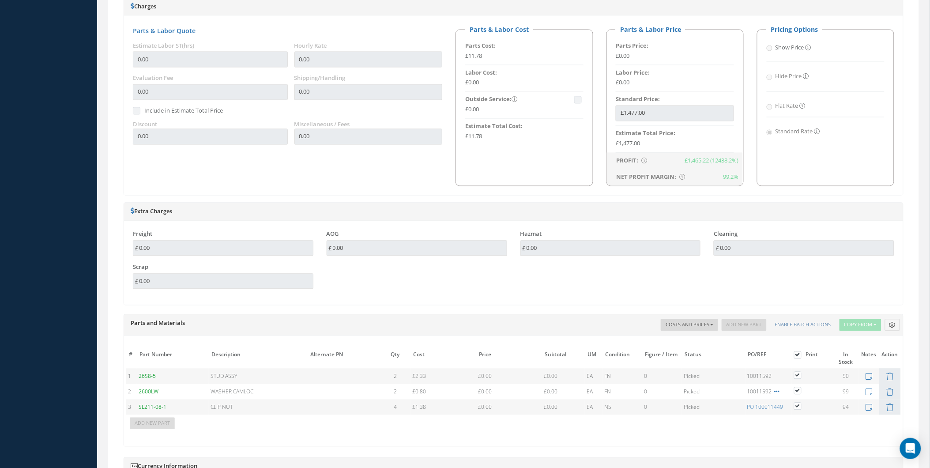
scroll to position [604, 0]
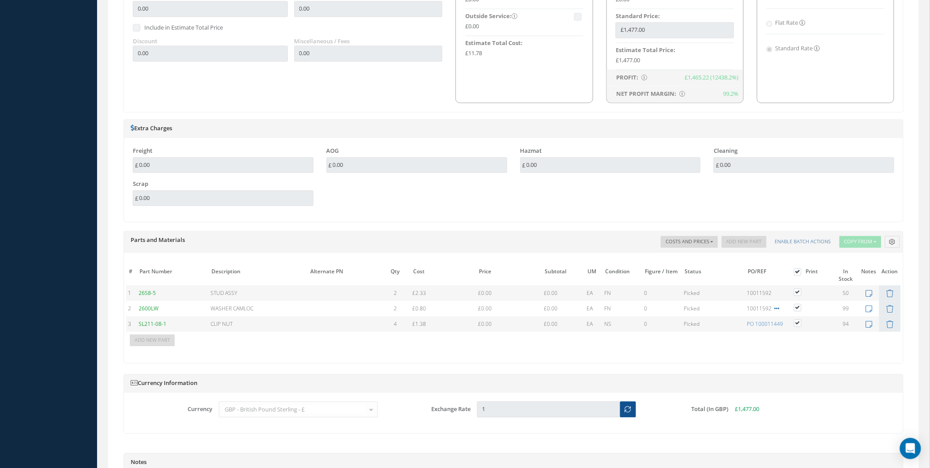
click at [892, 250] on div "Parts and Materials Description SN Alternate PN Qty Cost Markup Percentage Pric…" at bounding box center [513, 241] width 779 height 21
click at [892, 248] on div "Description SN Alternate PN Qty Cost Markup Percentage Price UM Condition Repai…" at bounding box center [642, 242] width 519 height 12
click at [893, 245] on icon at bounding box center [892, 242] width 6 height 6
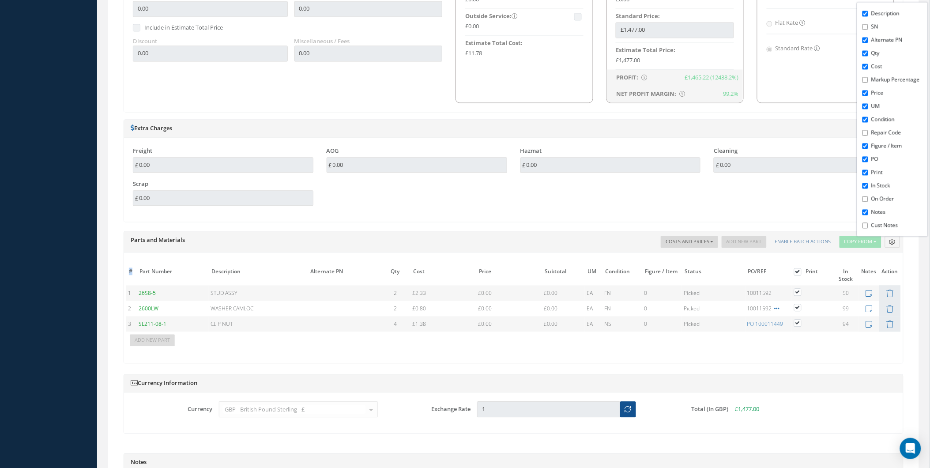
click at [866, 199] on input "On Order" at bounding box center [865, 199] width 6 height 6
checkbox input "false"
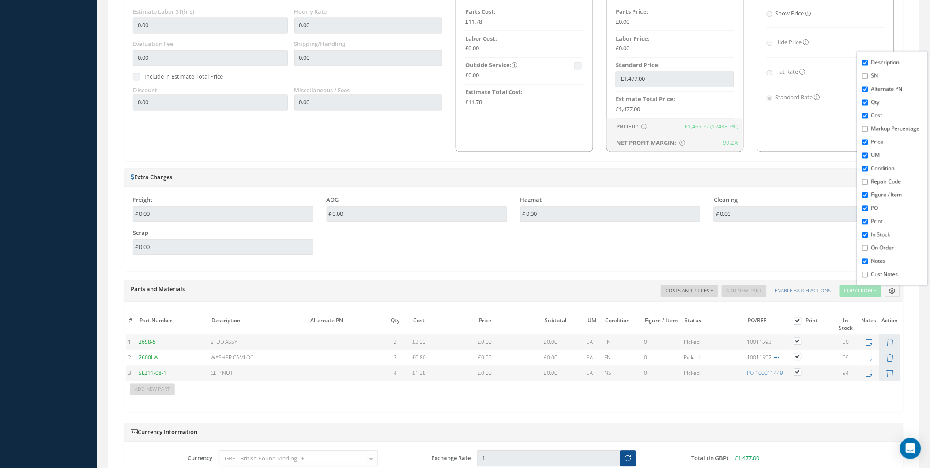
click at [801, 324] on label at bounding box center [802, 321] width 2 height 8
click at [797, 324] on input "checkbox" at bounding box center [799, 322] width 6 height 6
checkbox input "false"
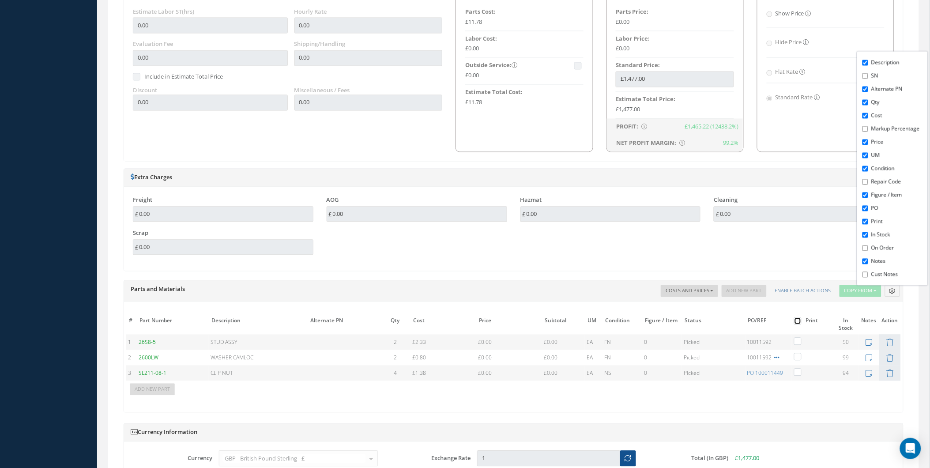
checkbox input "false"
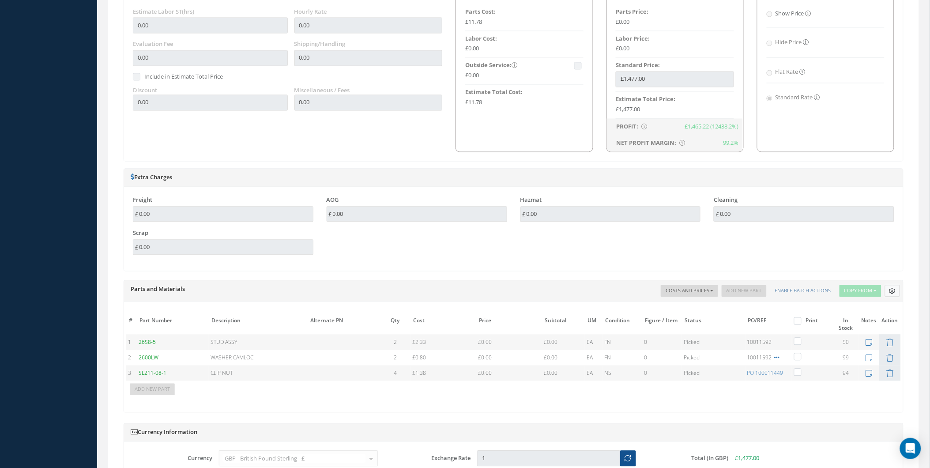
click at [892, 293] on icon at bounding box center [892, 291] width 6 height 6
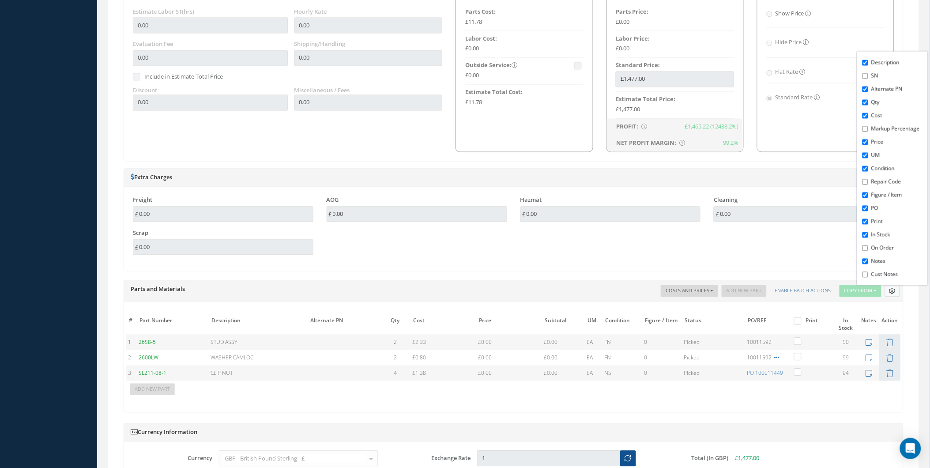
click at [892, 293] on icon at bounding box center [892, 291] width 6 height 6
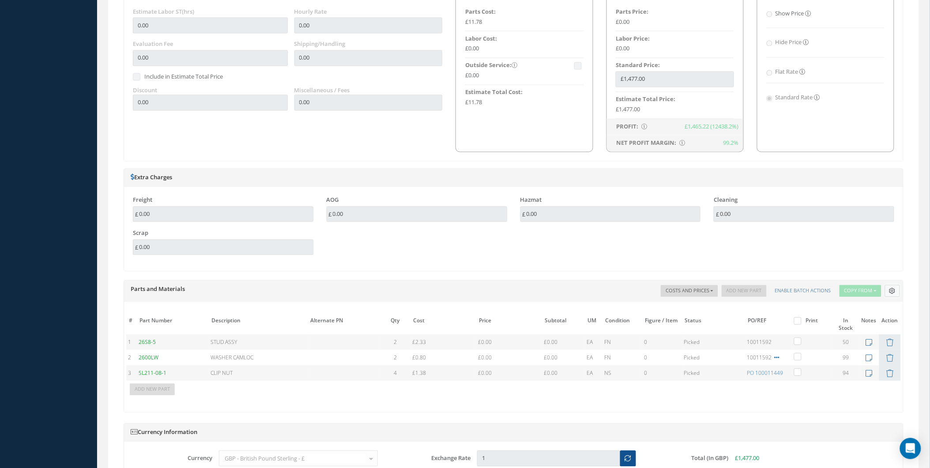
click at [892, 293] on icon at bounding box center [892, 291] width 6 height 6
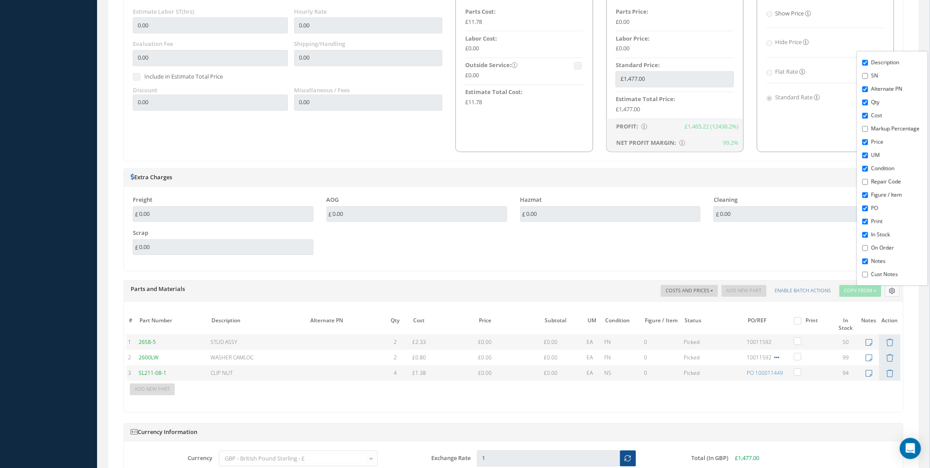
click at [892, 293] on icon at bounding box center [892, 291] width 6 height 6
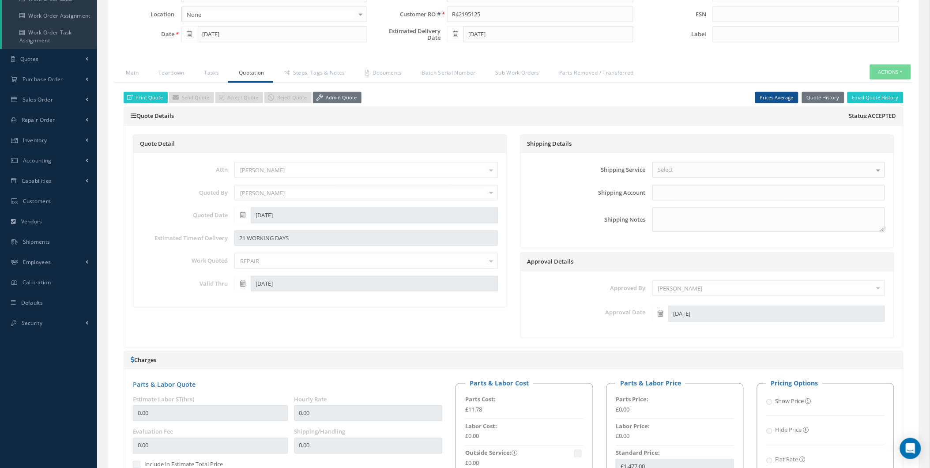
scroll to position [163, 0]
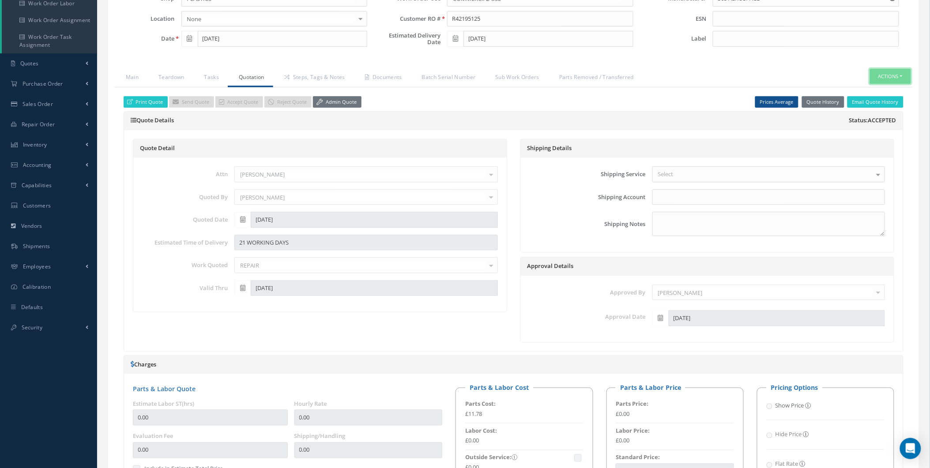
click at [894, 76] on button "Actions" at bounding box center [890, 76] width 41 height 15
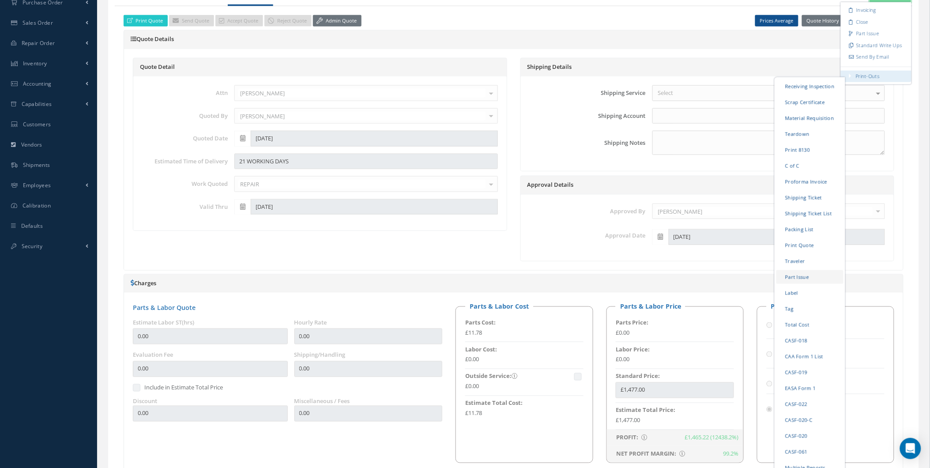
scroll to position [245, 0]
click at [799, 277] on link "Part Issue" at bounding box center [809, 276] width 67 height 14
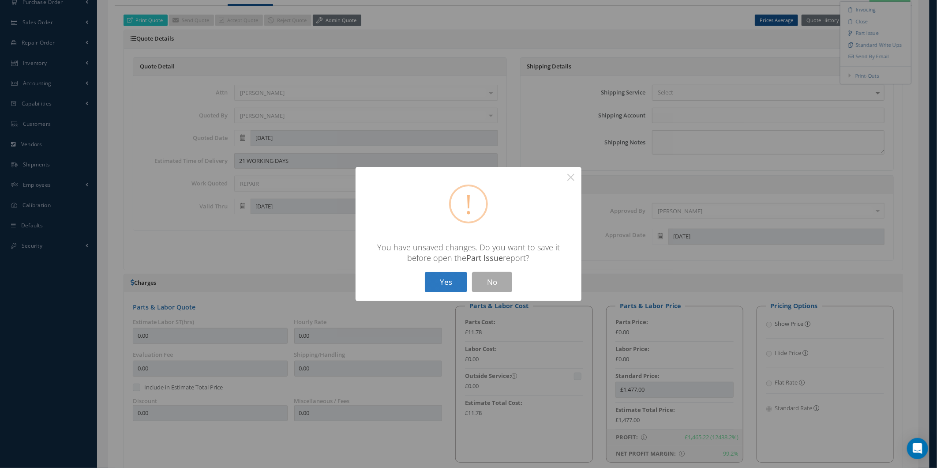
click at [452, 287] on button "Yes" at bounding box center [446, 282] width 42 height 21
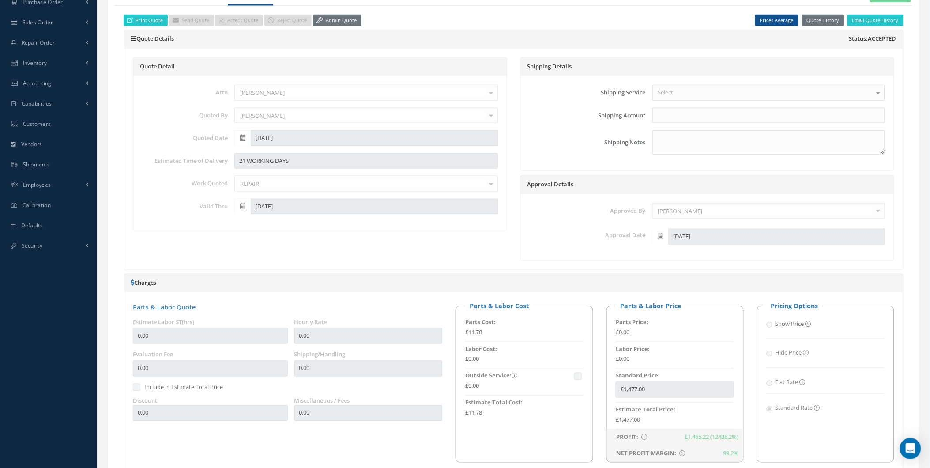
checkbox input "false"
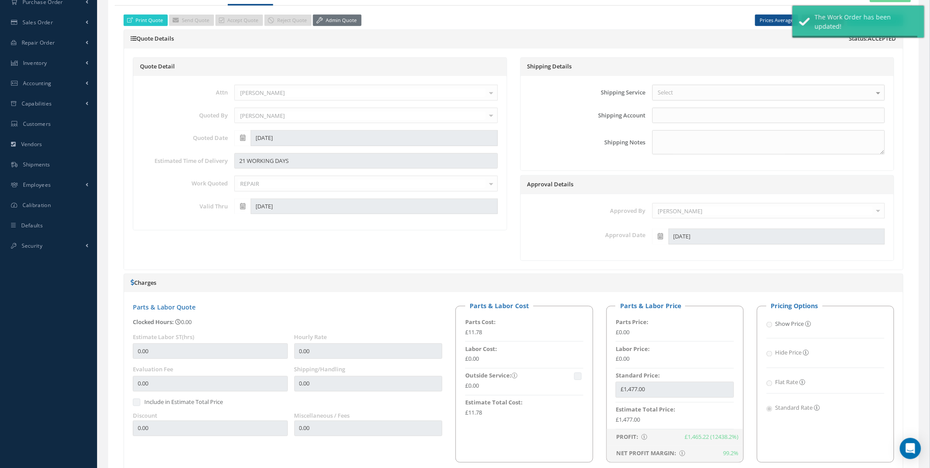
type input "365 AEROSPACE"
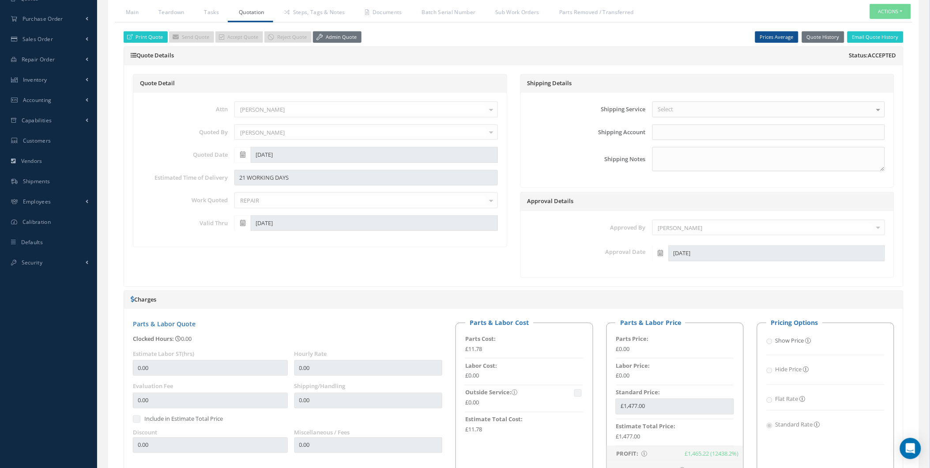
scroll to position [212, 0]
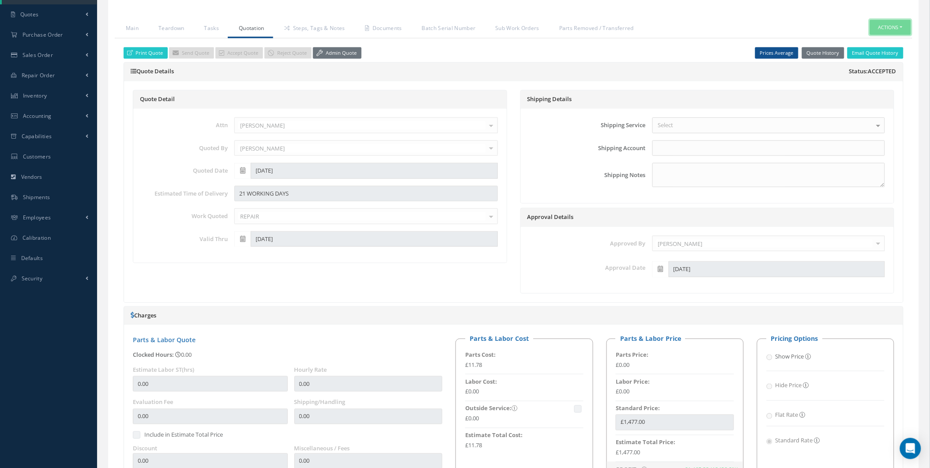
click at [886, 23] on button "Actions" at bounding box center [890, 27] width 41 height 15
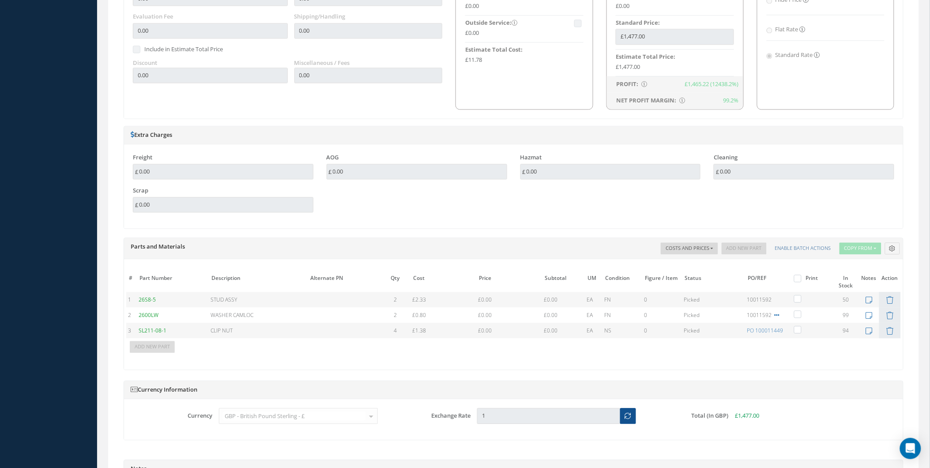
scroll to position [604, 0]
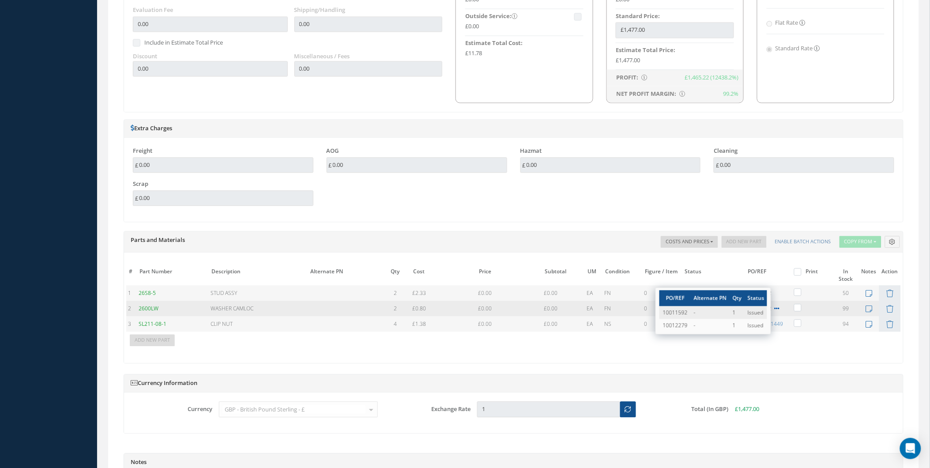
click at [774, 310] on span "10011592" at bounding box center [763, 308] width 33 height 8
click at [762, 308] on span "10011592" at bounding box center [763, 308] width 33 height 8
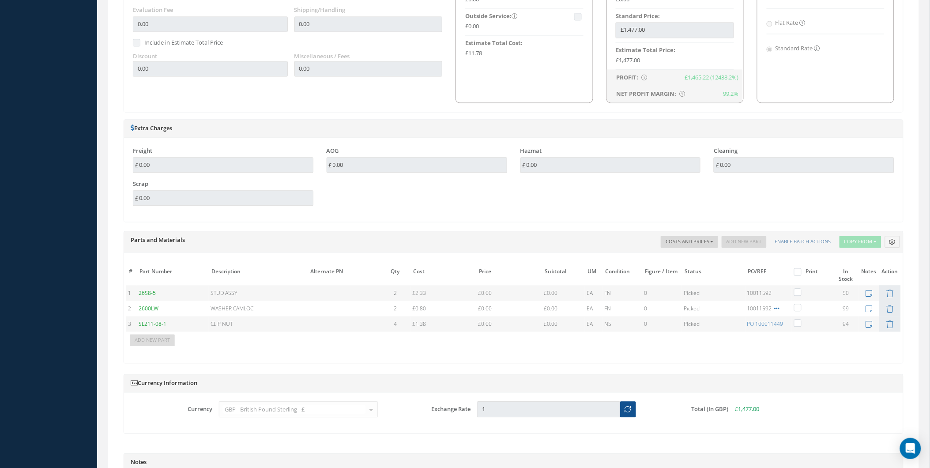
drag, startPoint x: 762, startPoint y: 308, endPoint x: 744, endPoint y: 300, distance: 19.2
click at [744, 300] on td "Picked" at bounding box center [714, 292] width 64 height 15
click at [754, 292] on span "10011592" at bounding box center [759, 293] width 25 height 8
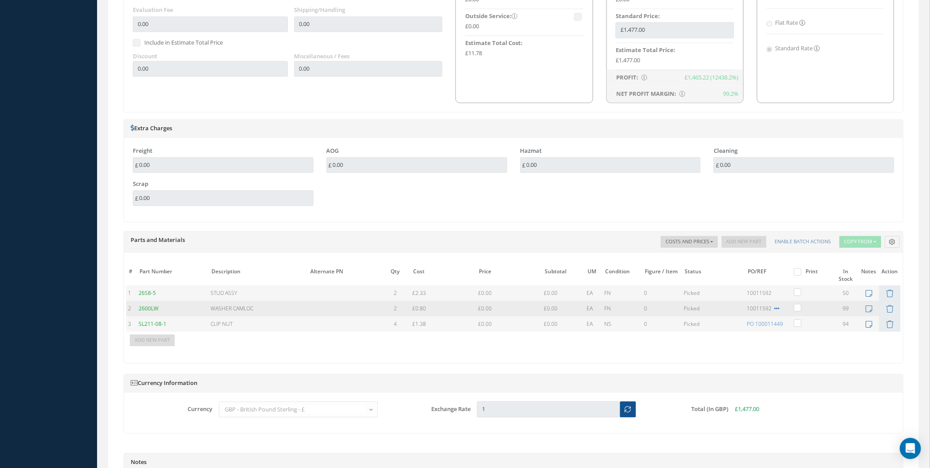
drag, startPoint x: 754, startPoint y: 293, endPoint x: 759, endPoint y: 308, distance: 15.2
click at [759, 308] on tbody "1 26S8-5 STUD ASSY 2 £2.33 Cost References for: Main PN: 26S8-5 Vendors Quotes …" at bounding box center [513, 315] width 774 height 61
click at [760, 308] on span "10011592" at bounding box center [763, 308] width 33 height 8
click at [774, 312] on span at bounding box center [776, 308] width 7 height 8
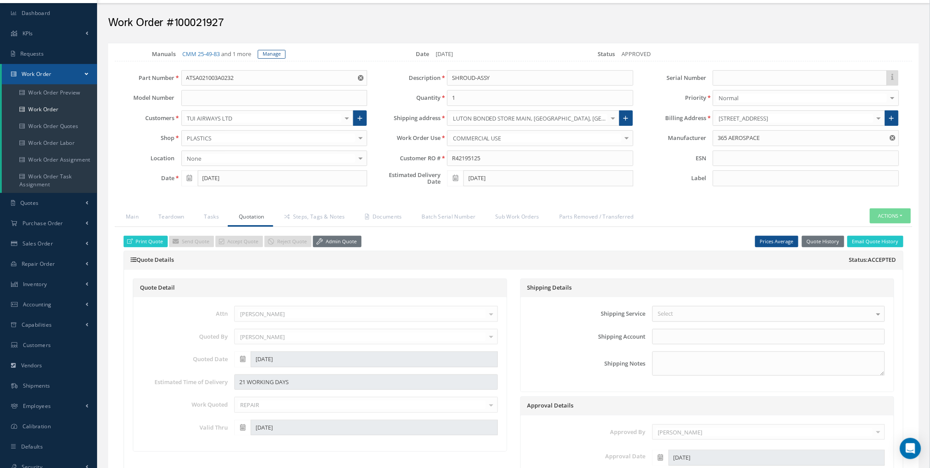
scroll to position [16, 0]
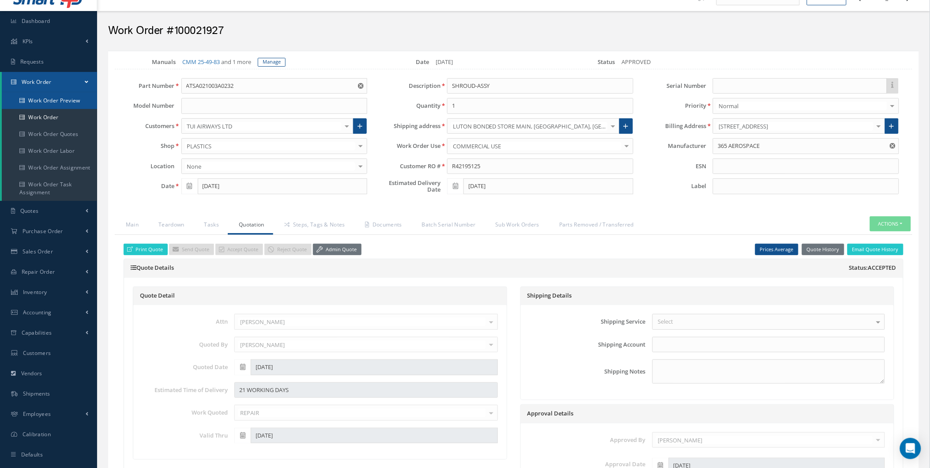
click at [68, 92] on link "Work Order Preview" at bounding box center [49, 100] width 95 height 17
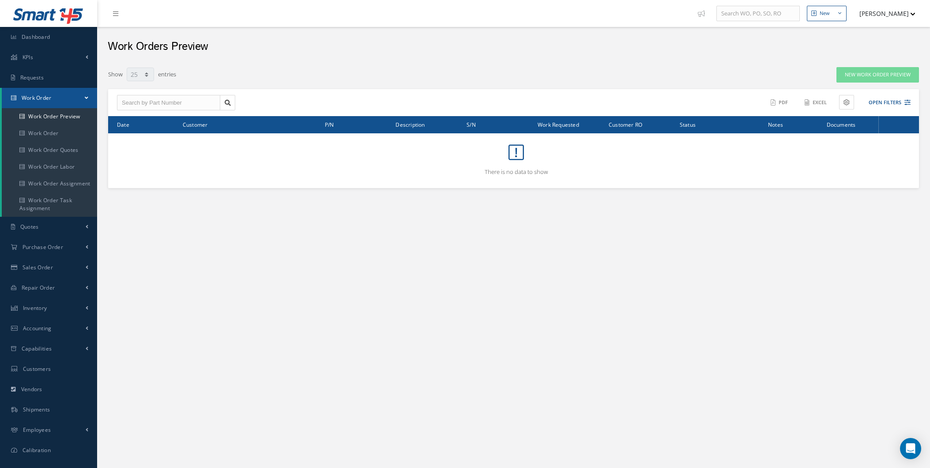
select select "25"
click at [64, 45] on link "Dashboard" at bounding box center [48, 37] width 97 height 20
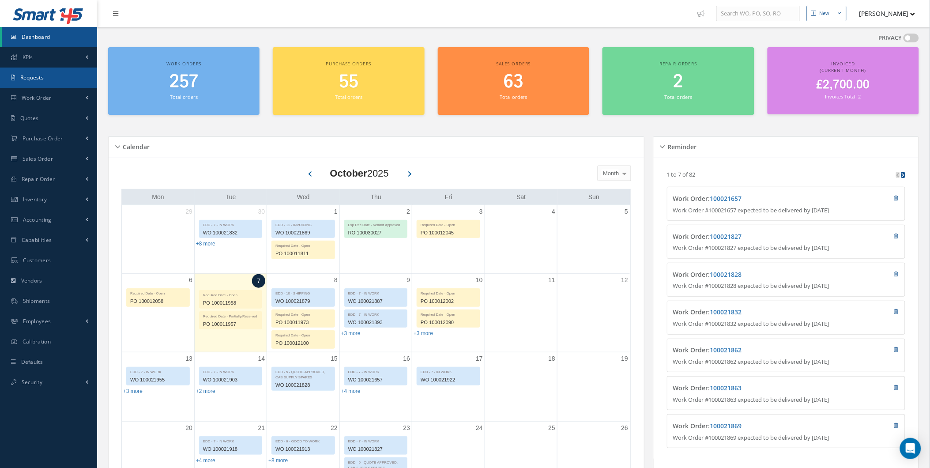
drag, startPoint x: 724, startPoint y: 162, endPoint x: 58, endPoint y: 78, distance: 671.5
click at [58, 78] on link "Requests" at bounding box center [48, 78] width 97 height 20
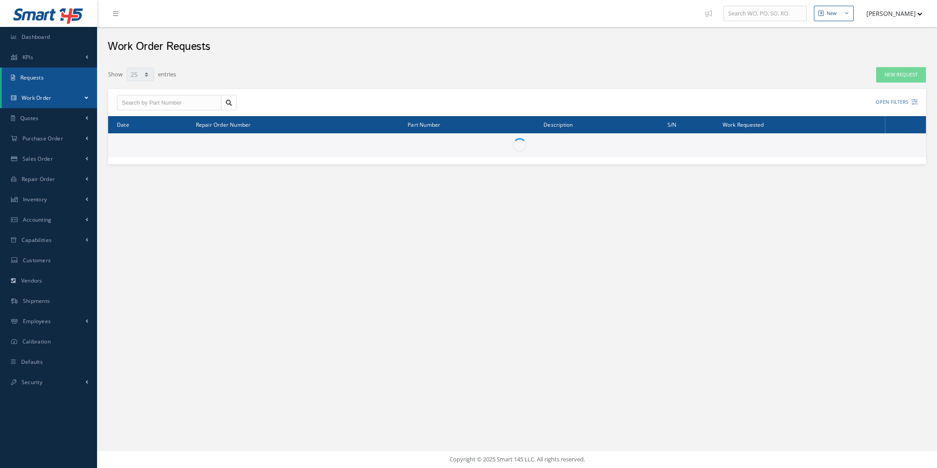
select select "25"
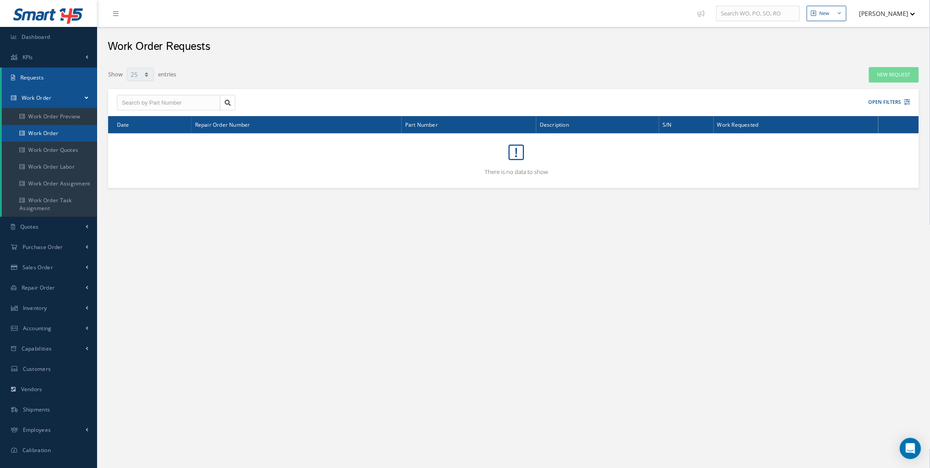
click at [56, 126] on link "Work Order" at bounding box center [49, 133] width 95 height 17
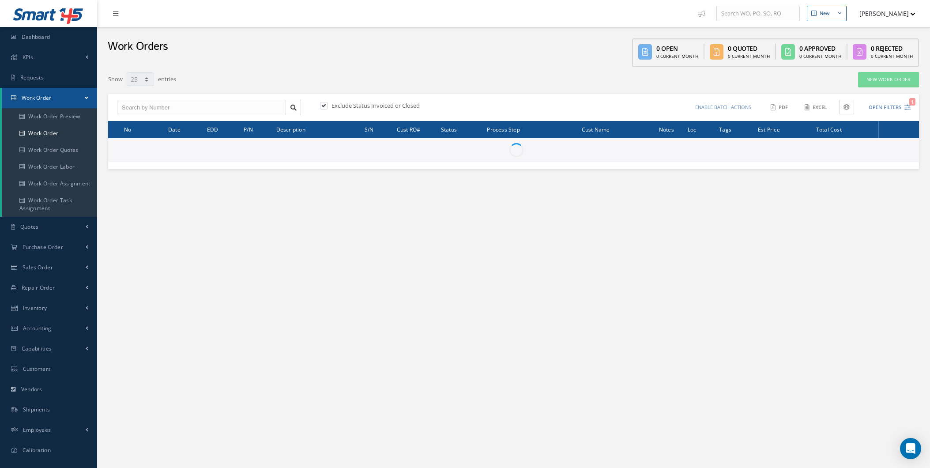
select select "25"
click at [51, 267] on span "Sales Order" at bounding box center [38, 267] width 30 height 8
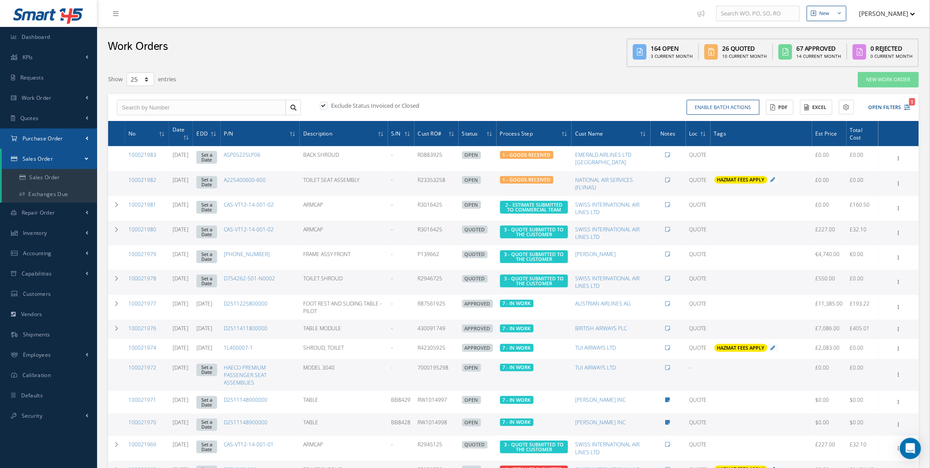
click at [86, 128] on link "Purchase Order" at bounding box center [48, 138] width 97 height 20
click at [80, 157] on a=1&status_id=2&status_id=3&status_id=5&collapsedFilters"] "Purchase Orders" at bounding box center [49, 157] width 95 height 17
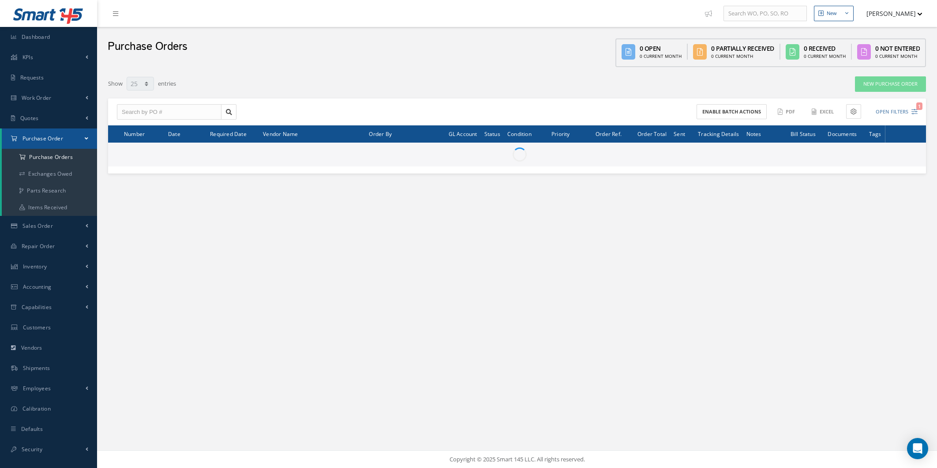
select select "25"
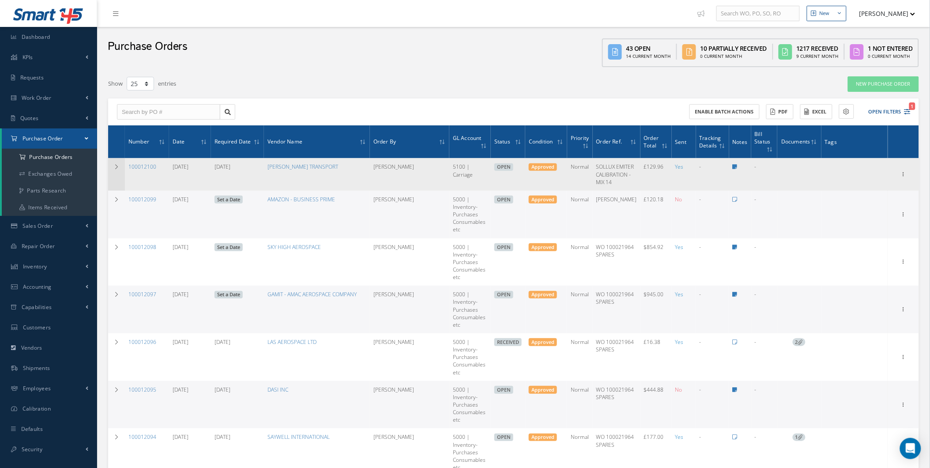
click at [108, 170] on td at bounding box center [116, 174] width 17 height 32
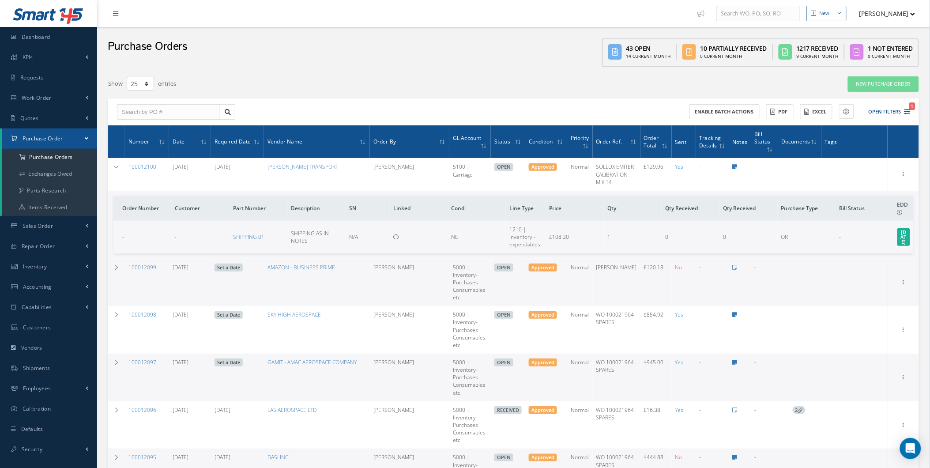
click at [596, 227] on td "£108.30" at bounding box center [575, 237] width 58 height 32
drag, startPoint x: 729, startPoint y: 244, endPoint x: 702, endPoint y: 244, distance: 27.4
click at [702, 244] on tr "- - SHIPPING 01 SHIPPING AS IN NOTES N/A NE 1210 | Inventory - expendables £108…" at bounding box center [513, 237] width 800 height 32
click at [746, 253] on td "0" at bounding box center [749, 237] width 58 height 32
click at [728, 238] on td "0" at bounding box center [749, 237] width 58 height 32
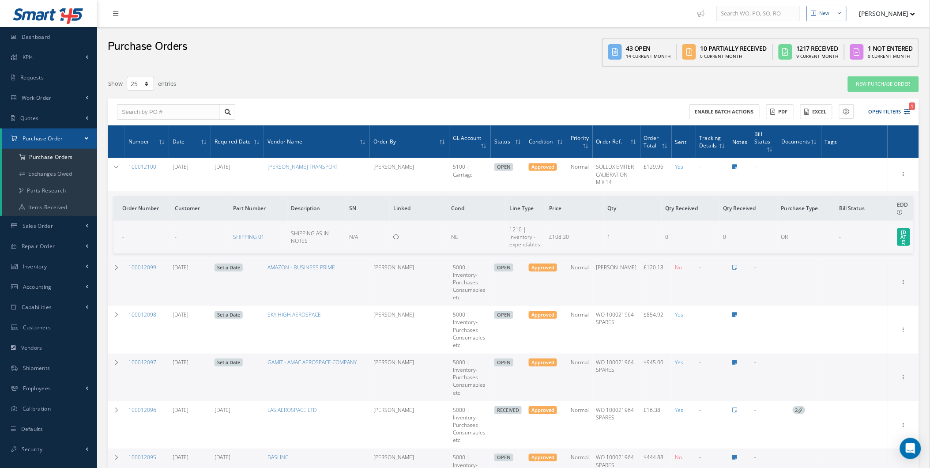
click at [738, 253] on td "0" at bounding box center [749, 237] width 58 height 32
drag, startPoint x: 718, startPoint y: 241, endPoint x: 751, endPoint y: 247, distance: 33.7
click at [751, 247] on tr "- - SHIPPING 01 SHIPPING AS IN NOTES N/A NE 1210 | Inventory - expendables £108…" at bounding box center [513, 237] width 800 height 32
drag, startPoint x: 751, startPoint y: 247, endPoint x: 763, endPoint y: 258, distance: 16.3
click at [761, 253] on td "0" at bounding box center [749, 237] width 58 height 32
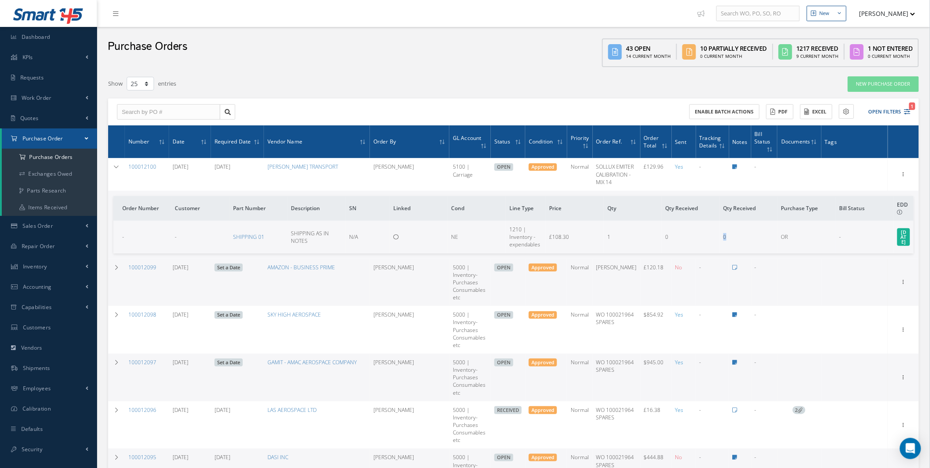
drag, startPoint x: 733, startPoint y: 250, endPoint x: 720, endPoint y: 246, distance: 13.3
click at [720, 246] on td "0" at bounding box center [749, 237] width 58 height 32
click at [777, 253] on td "0" at bounding box center [749, 237] width 58 height 32
click at [67, 85] on link "Requests" at bounding box center [48, 78] width 97 height 20
click at [65, 95] on link "Work Order" at bounding box center [48, 98] width 97 height 20
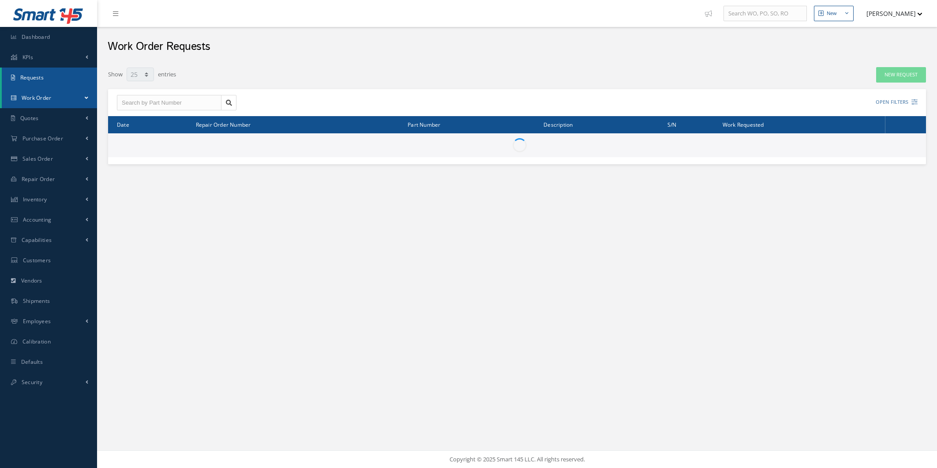
select select "25"
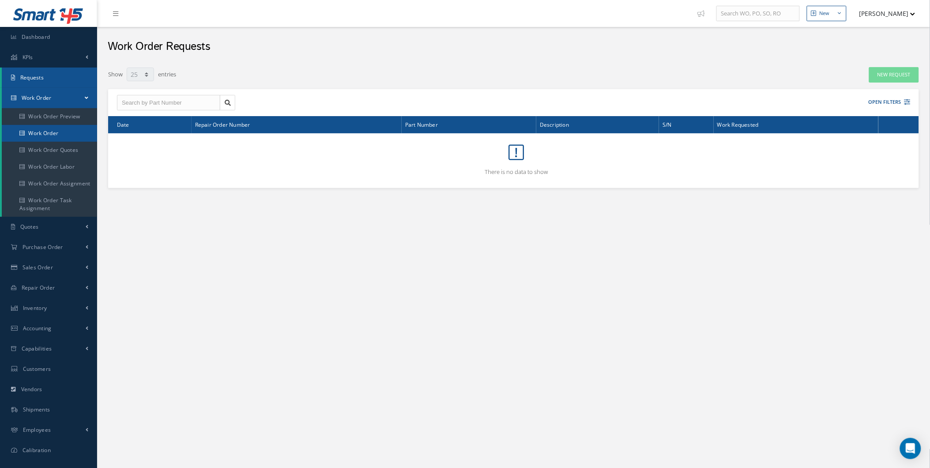
click at [55, 133] on link "Work Order" at bounding box center [49, 133] width 95 height 17
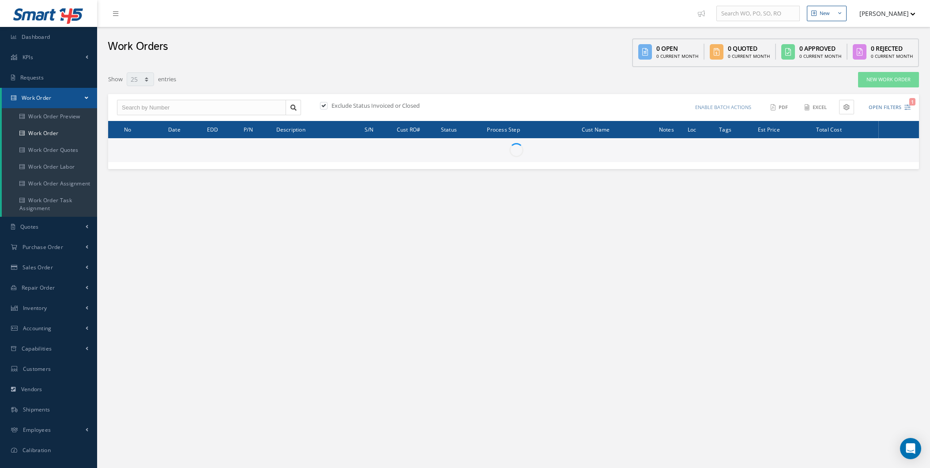
select select "25"
click at [330, 112] on div "Exclude Status Invoiced or Closed" at bounding box center [414, 107] width 200 height 12
click at [332, 107] on label "Exclude Status Invoiced or Closed" at bounding box center [374, 105] width 90 height 8
click at [326, 107] on input "checkbox" at bounding box center [323, 106] width 6 height 6
checkbox input "false"
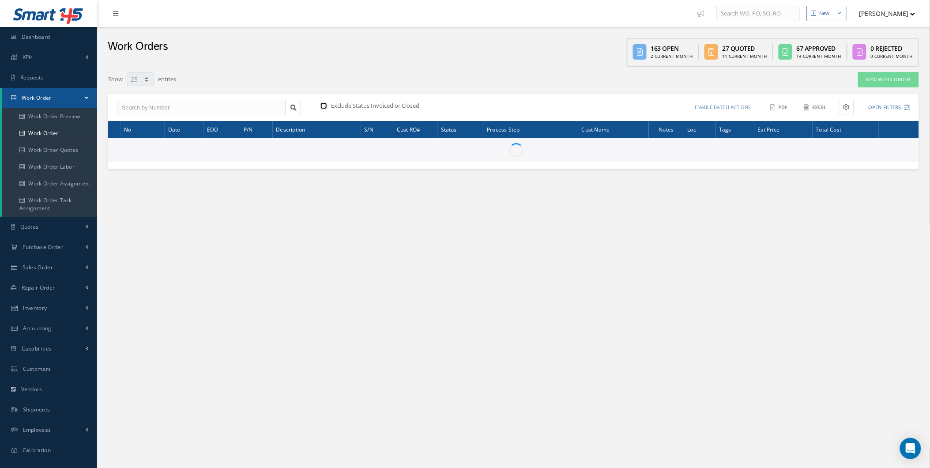
type input "All Work Request"
type input "All Work Performed"
type input "All Status"
type input "WO Part Status"
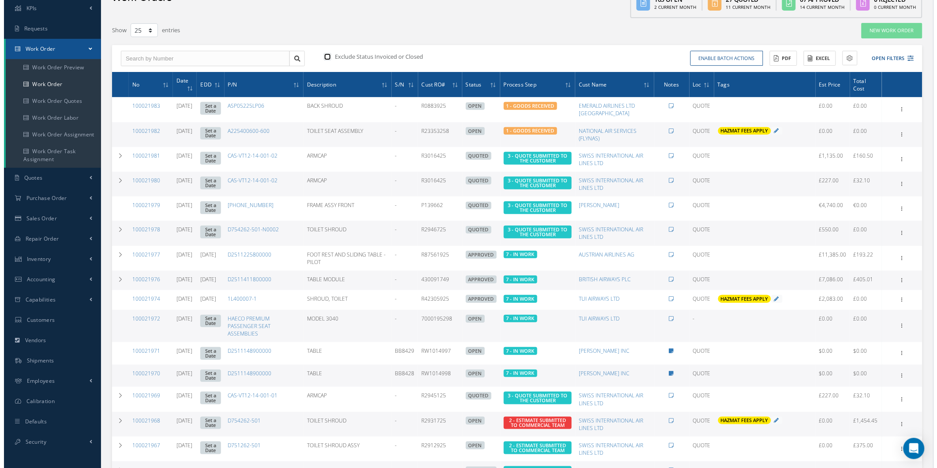
scroll to position [38, 0]
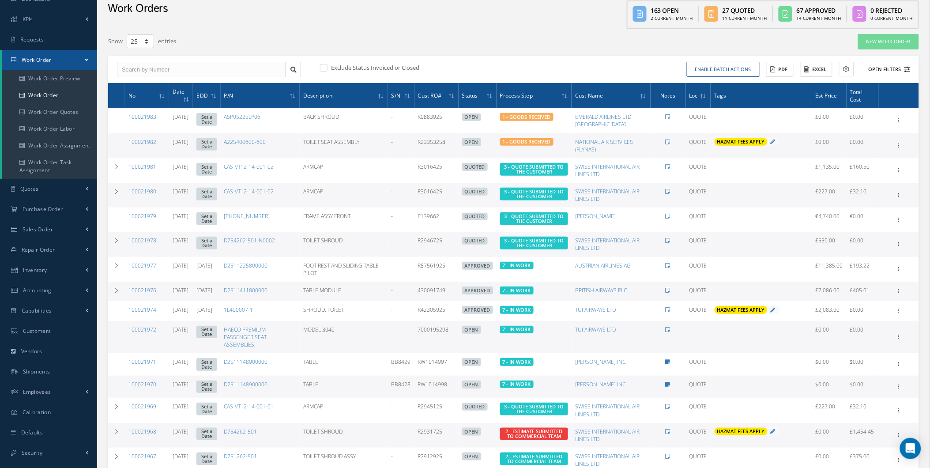
click at [898, 71] on button "Open Filters" at bounding box center [885, 69] width 50 height 15
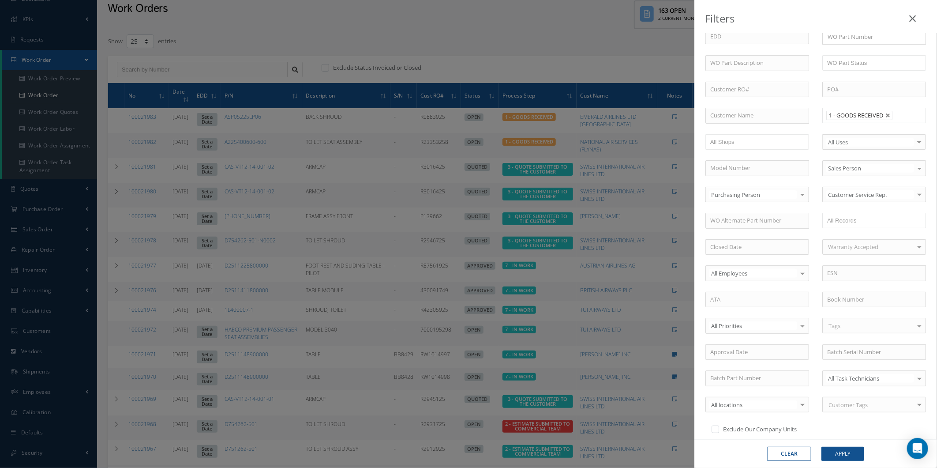
scroll to position [131, 0]
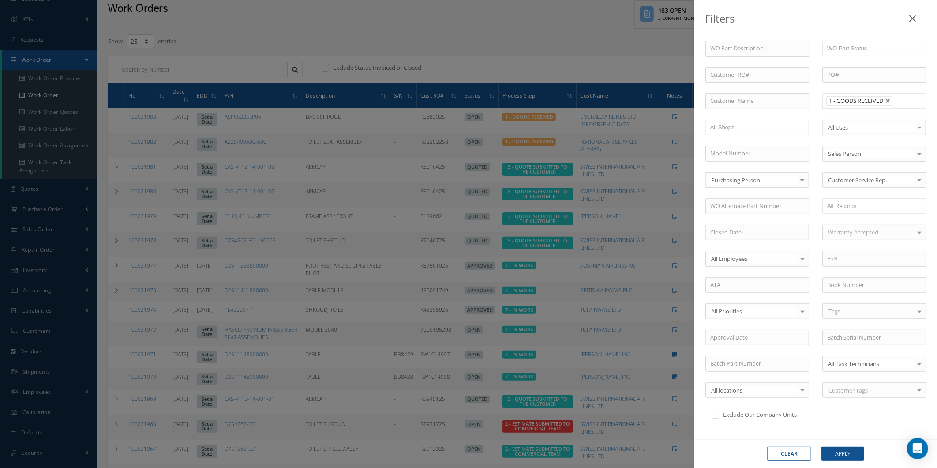
click at [883, 98] on li "1 - GOODS RECEIVED" at bounding box center [859, 100] width 66 height 9
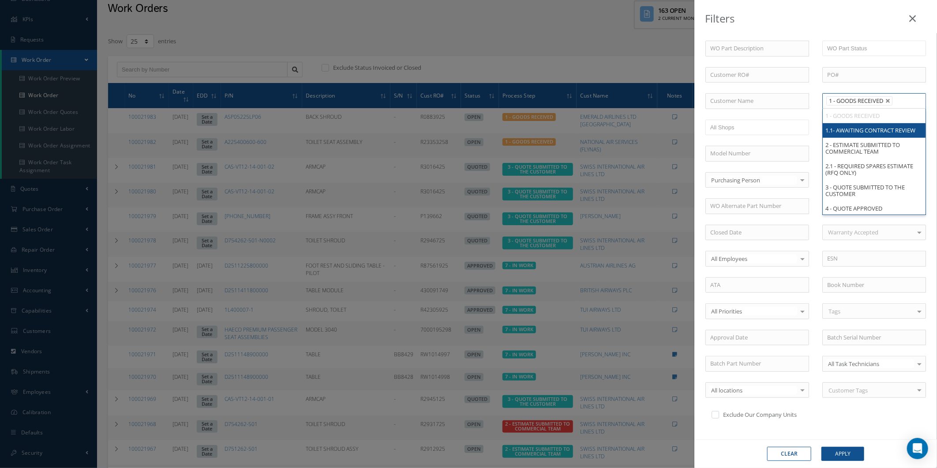
click at [886, 99] on link at bounding box center [888, 100] width 5 height 5
click at [886, 100] on ul at bounding box center [874, 100] width 104 height 15
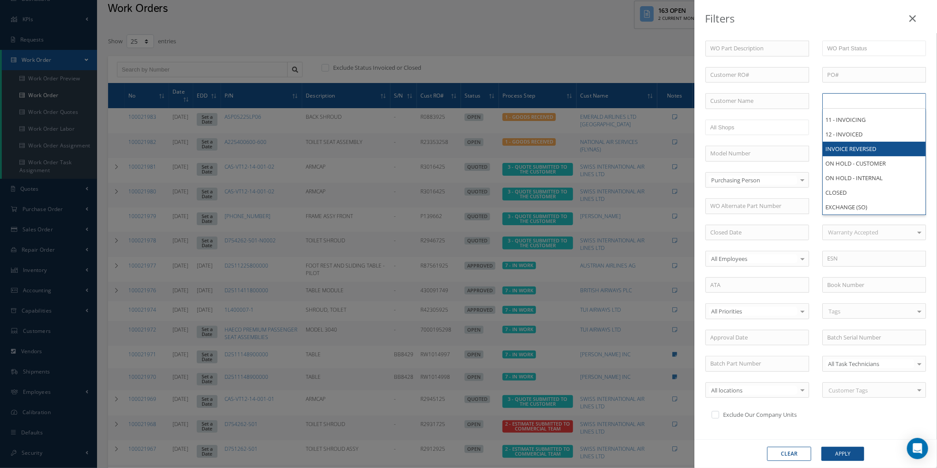
scroll to position [0, 0]
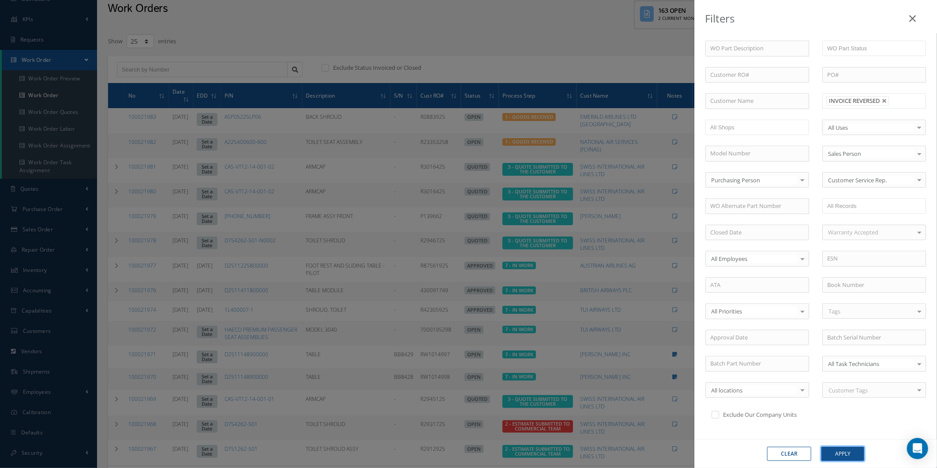
click at [839, 450] on button "Apply" at bounding box center [843, 454] width 43 height 14
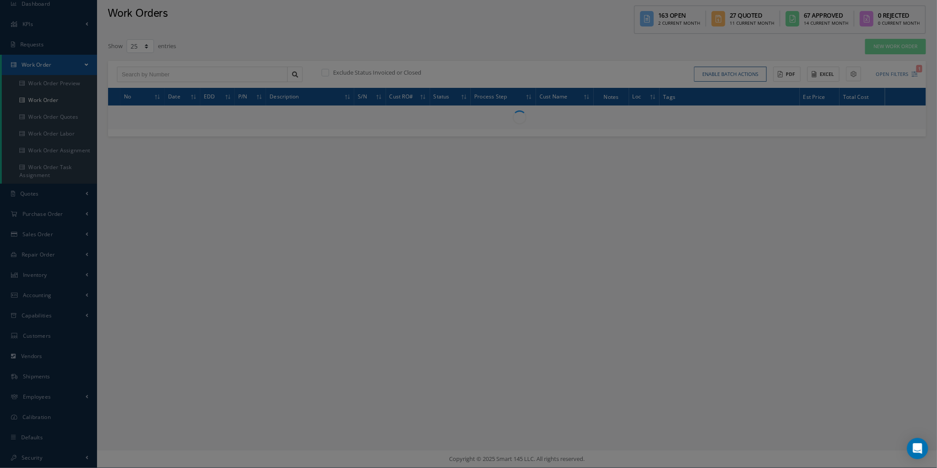
scroll to position [33, 0]
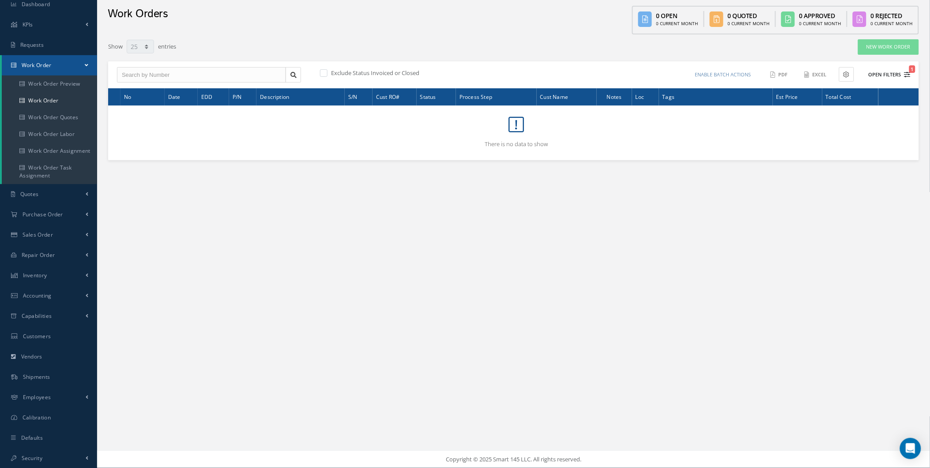
click at [885, 71] on button "Open Filters 1" at bounding box center [885, 75] width 50 height 15
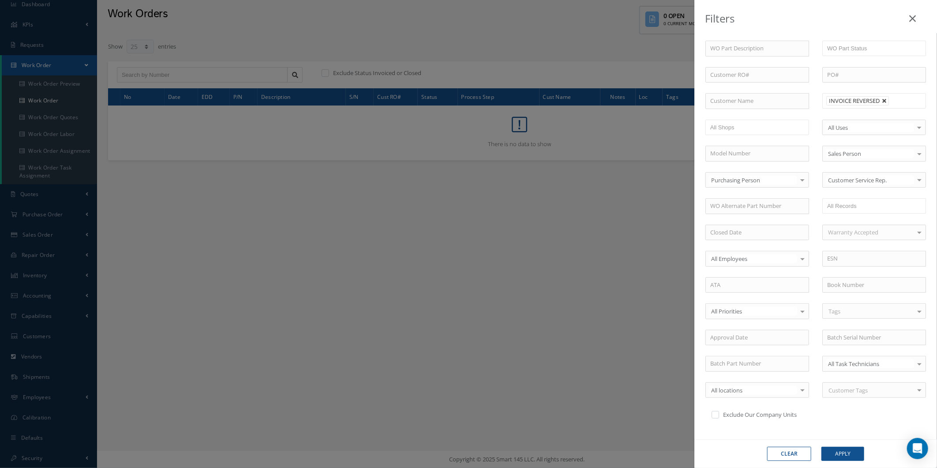
click at [882, 101] on link at bounding box center [884, 100] width 5 height 5
type input "All Proccess Step"
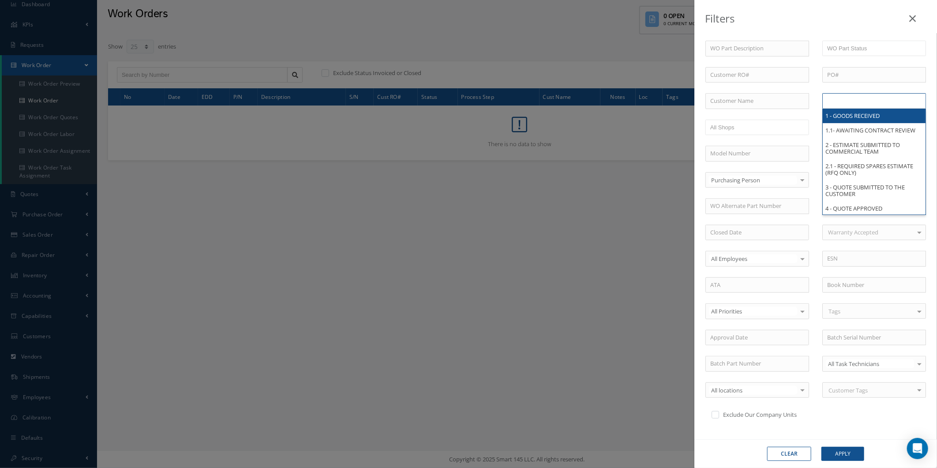
click at [880, 101] on li at bounding box center [855, 101] width 62 height 12
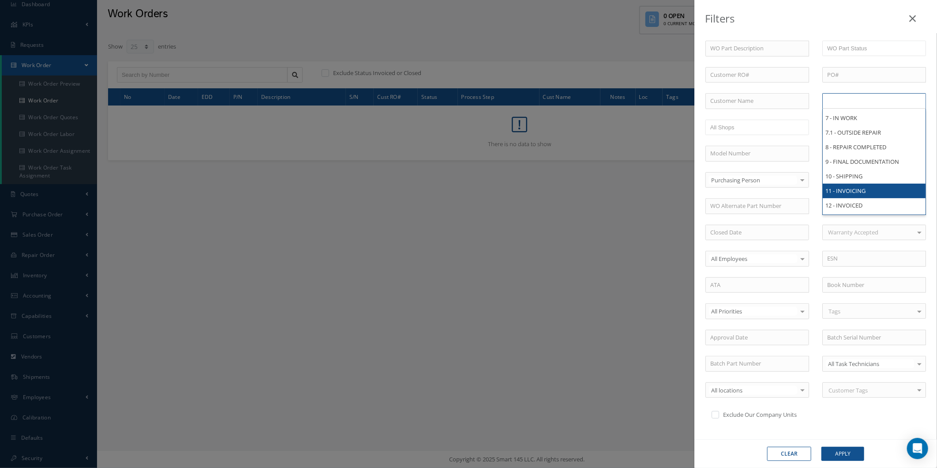
scroll to position [0, 0]
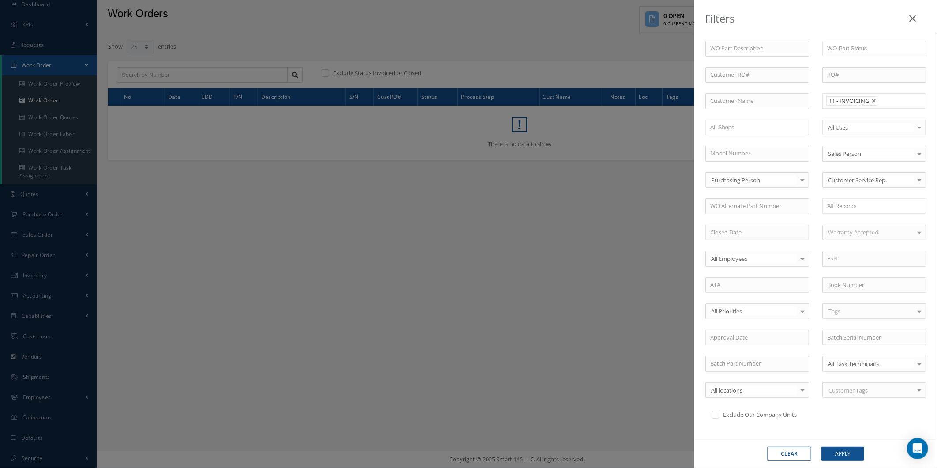
click at [887, 102] on input "text" at bounding box center [887, 100] width 11 height 11
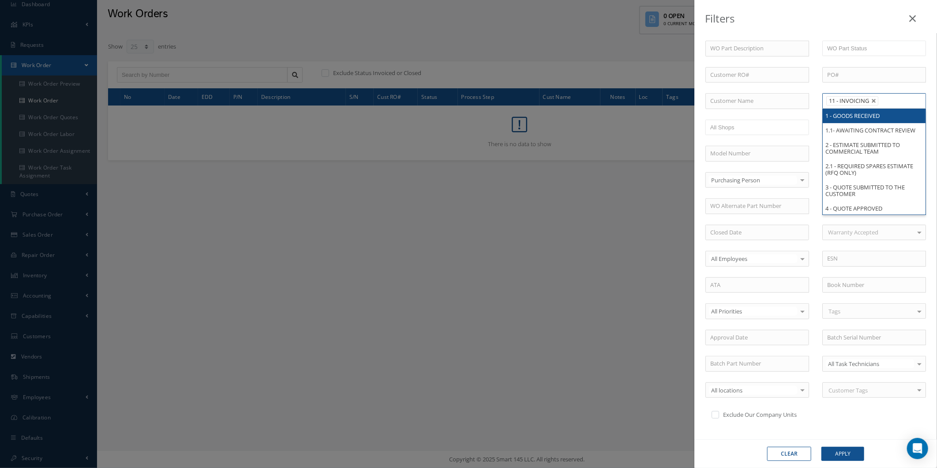
click at [867, 102] on li "11 - INVOICING" at bounding box center [852, 100] width 52 height 9
click at [868, 102] on li "11 - INVOICING" at bounding box center [852, 100] width 52 height 9
click at [871, 102] on link at bounding box center [873, 100] width 5 height 5
click at [868, 102] on ul at bounding box center [874, 100] width 104 height 15
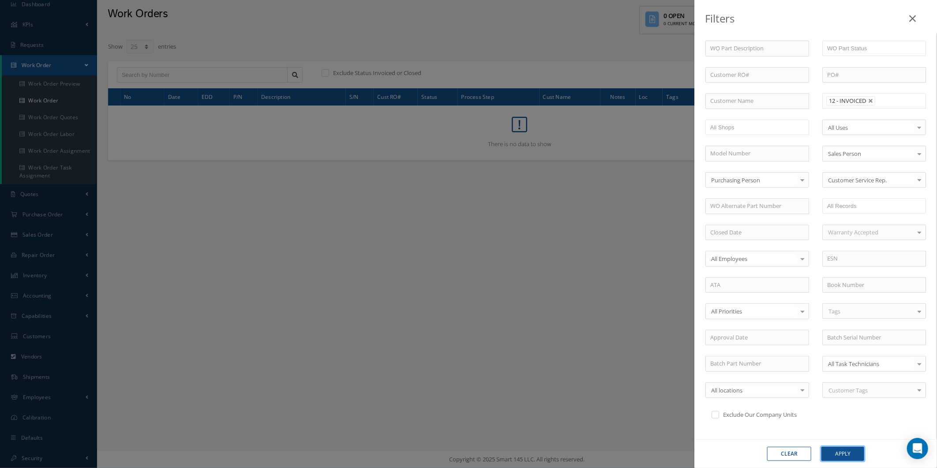
click at [856, 459] on button "Apply" at bounding box center [843, 454] width 43 height 14
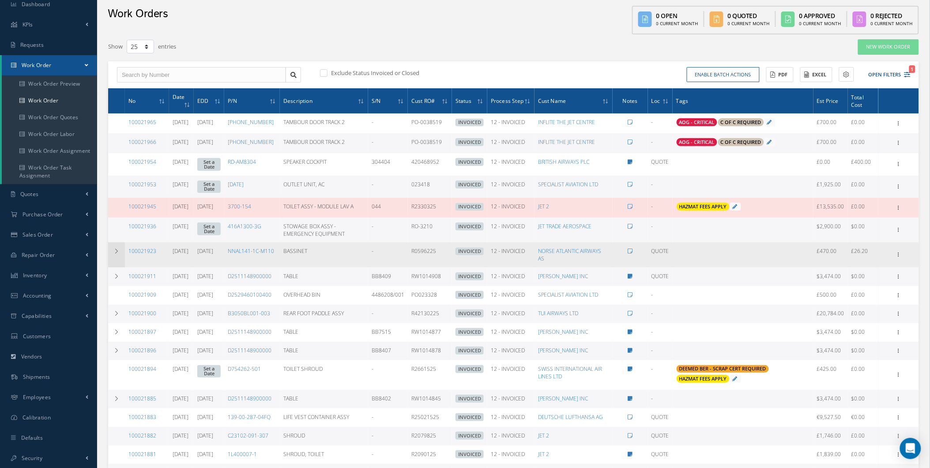
click at [113, 256] on td at bounding box center [116, 254] width 17 height 25
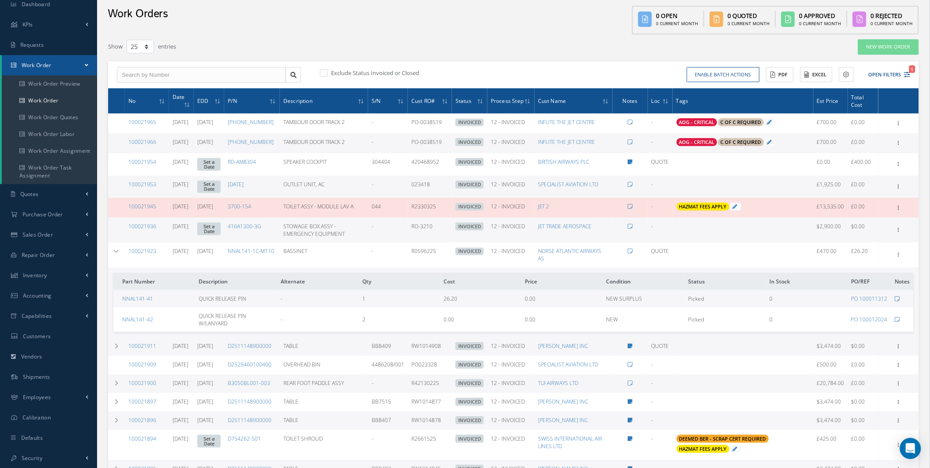
click at [883, 259] on td "Show Edit Reverse Invoice Send By Email Sub Work Orders Documents Print-Outs Re…" at bounding box center [898, 254] width 41 height 25
click at [899, 253] on icon at bounding box center [898, 253] width 9 height 7
click at [773, 244] on td "Add Tags Add Tags for # 100021923 Search a tag 21G ORDER For use on 21G Orders.…" at bounding box center [742, 254] width 141 height 25
click at [899, 250] on icon at bounding box center [898, 253] width 9 height 7
click at [769, 303] on td "0" at bounding box center [806, 298] width 81 height 17
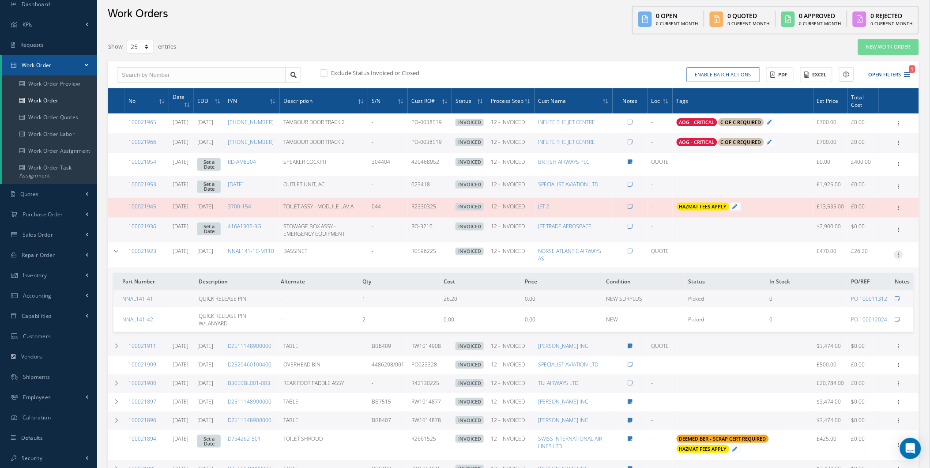
click at [901, 250] on icon at bounding box center [898, 253] width 9 height 7
click at [786, 290] on td "0" at bounding box center [806, 298] width 81 height 17
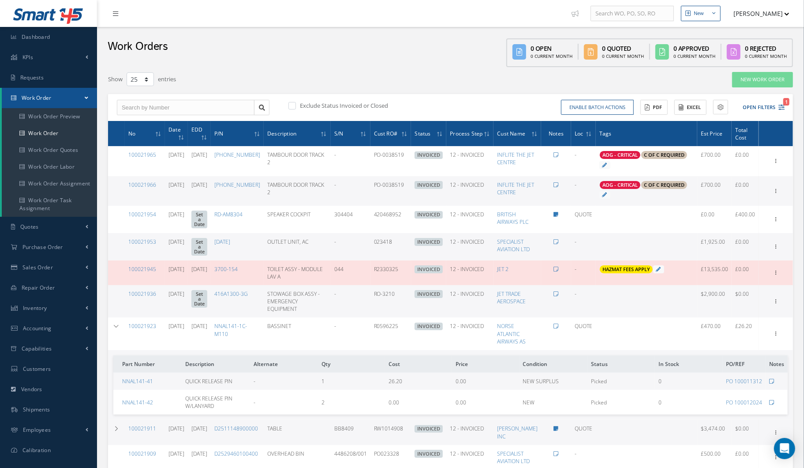
click at [112, 11] on link at bounding box center [118, 13] width 24 height 15
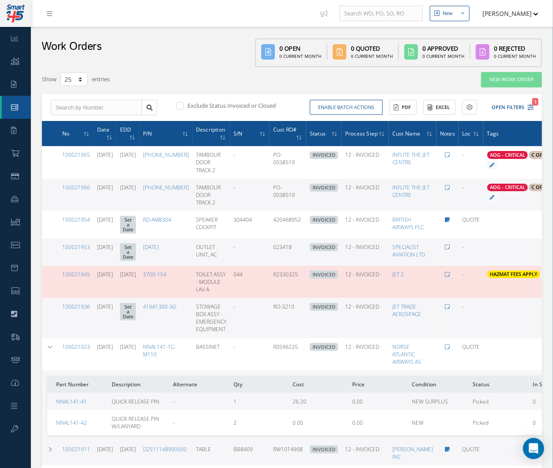
click at [462, 393] on td "NEW SURPLUS" at bounding box center [439, 401] width 61 height 17
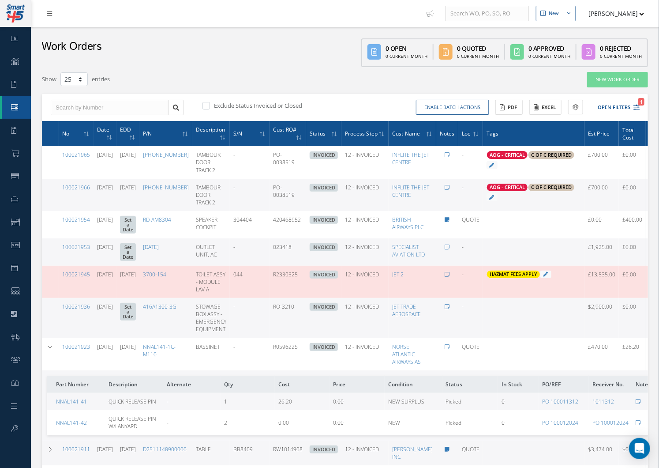
click at [570, 358] on td "Add Tags Add Tags for # 100021923 Search a tag 21G ORDER For use on 21G Orders.…" at bounding box center [533, 354] width 101 height 32
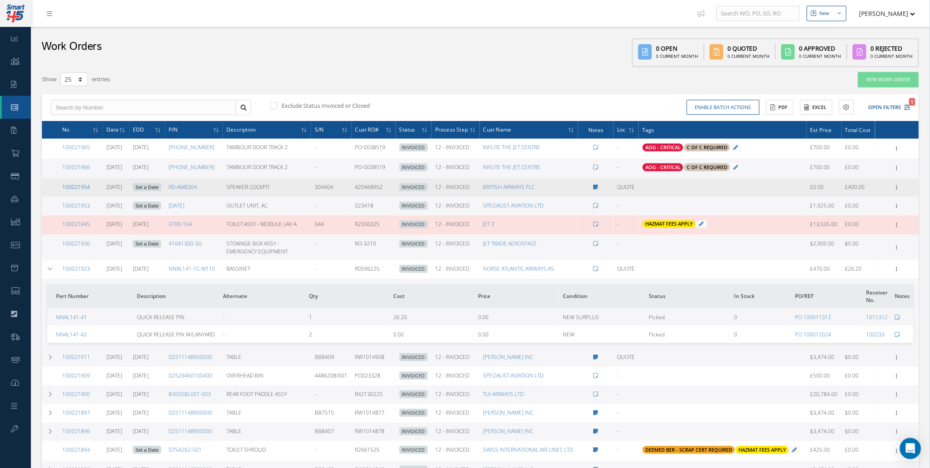
click at [71, 187] on link "100021954" at bounding box center [76, 187] width 28 height 8
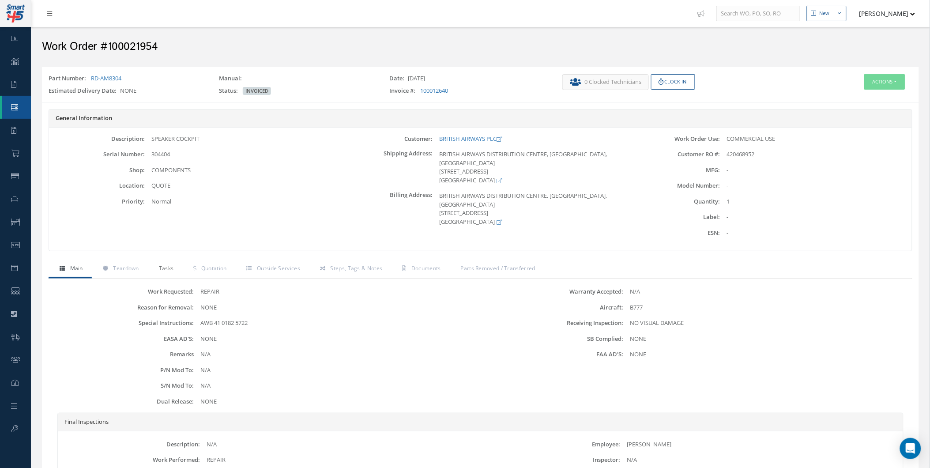
click at [154, 263] on link "Tasks" at bounding box center [165, 269] width 35 height 19
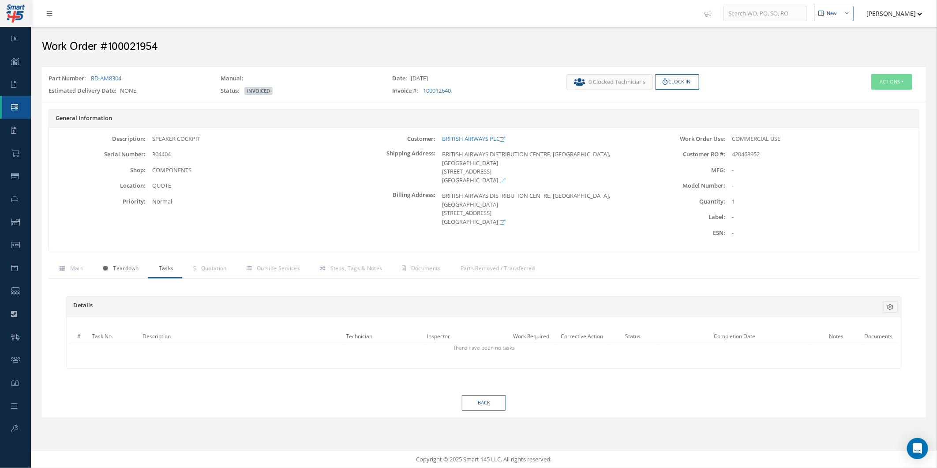
click at [140, 266] on link "Teardown" at bounding box center [120, 269] width 56 height 19
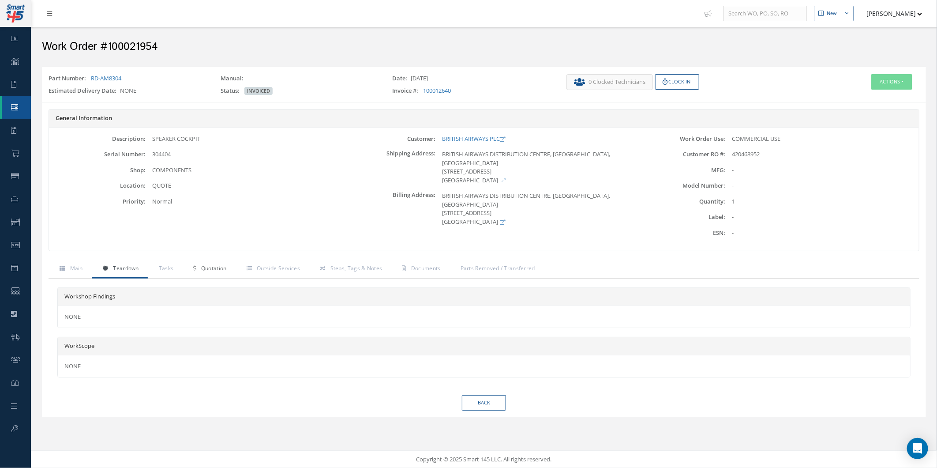
click at [200, 259] on div "General Information Description: SPEAKER COCKPIT Serial Number: 304404 Shop: Lo…" at bounding box center [484, 259] width 871 height 301
click at [218, 264] on span "Quotation" at bounding box center [214, 268] width 26 height 8
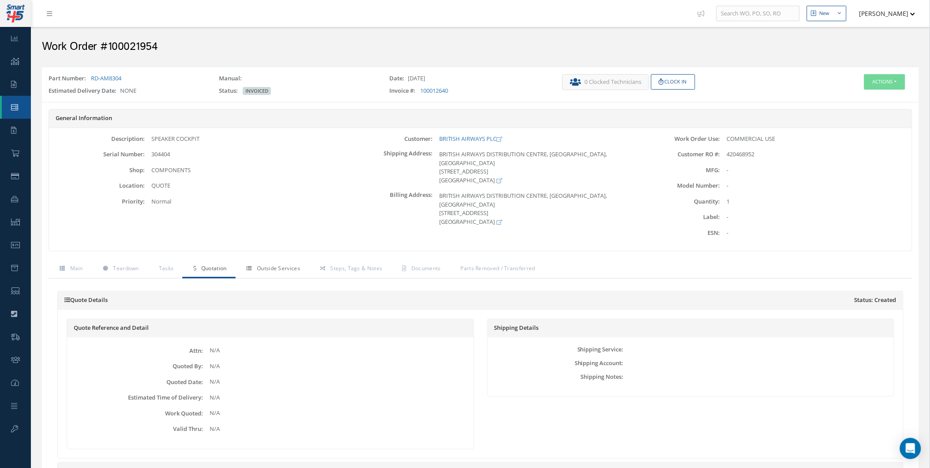
click at [280, 270] on span "Outside Services" at bounding box center [278, 268] width 43 height 8
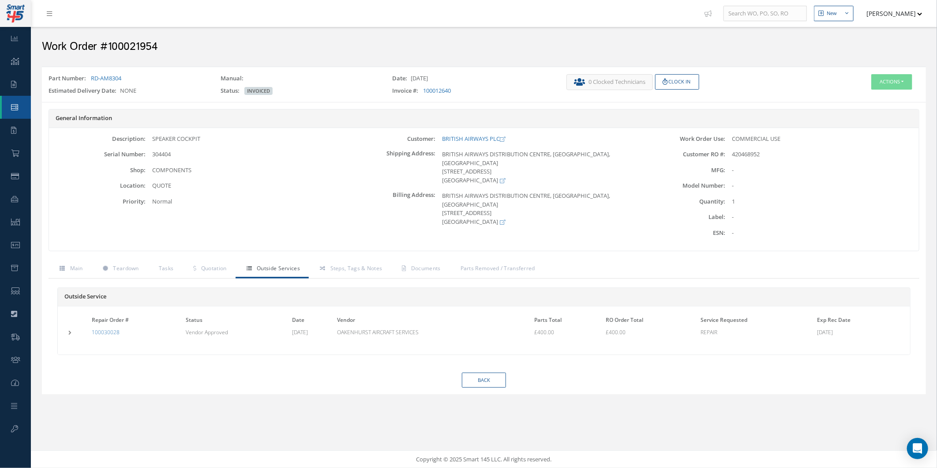
click at [161, 259] on div "General Information Description: SPEAKER COCKPIT Serial Number: 304404 Shop: Lo…" at bounding box center [484, 184] width 884 height 151
click at [193, 267] on icon at bounding box center [194, 268] width 3 height 5
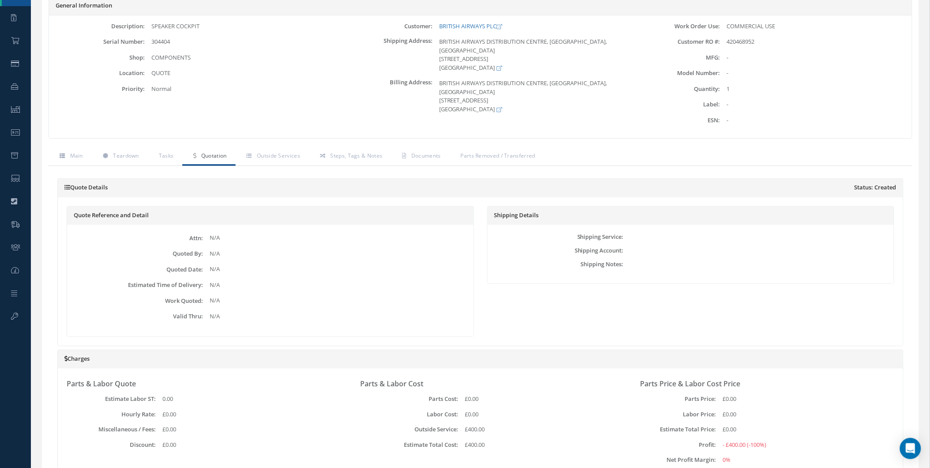
scroll to position [112, 0]
click at [128, 159] on span "Teardown" at bounding box center [126, 157] width 26 height 8
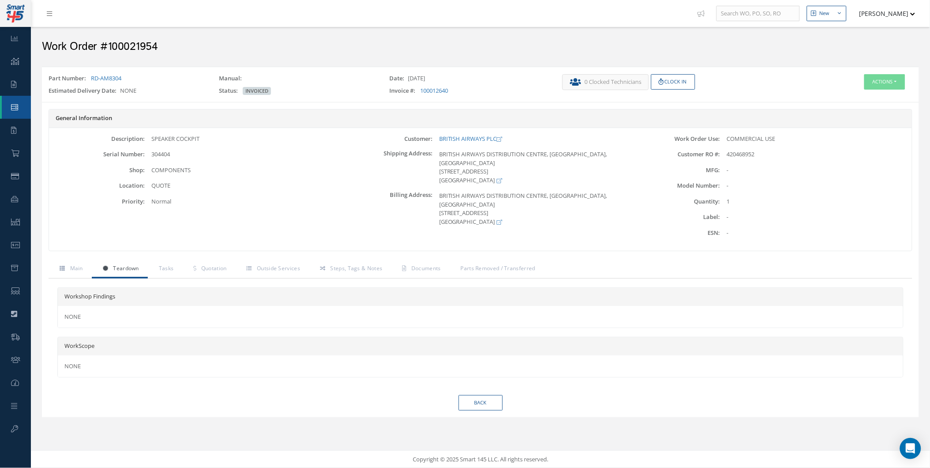
scroll to position [0, 0]
click at [331, 273] on link "Steps, Tags & Notes" at bounding box center [350, 269] width 82 height 19
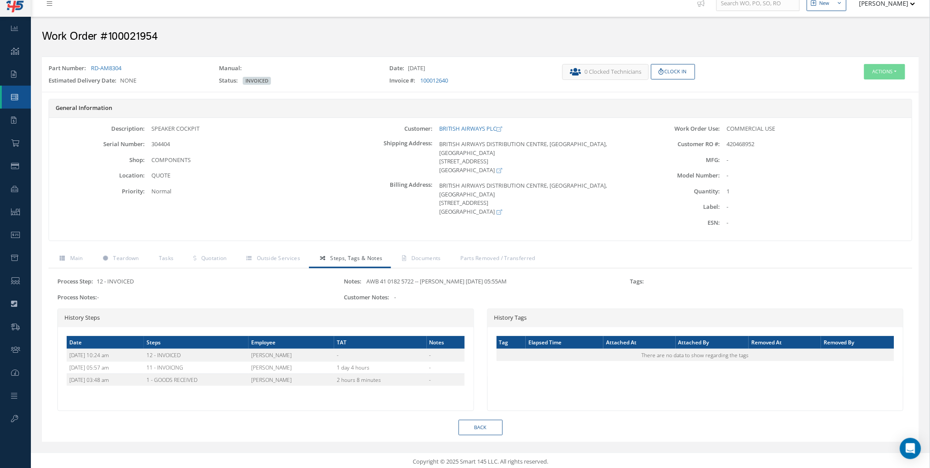
scroll to position [12, 0]
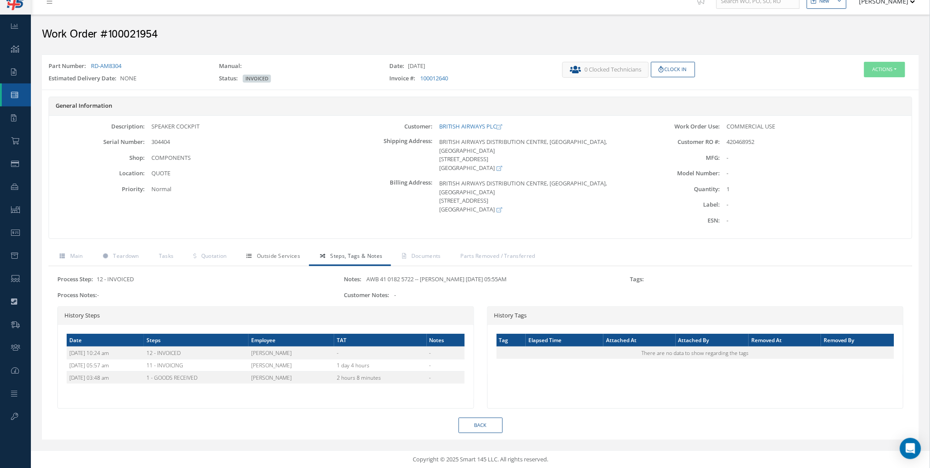
click at [260, 248] on link "Outside Services" at bounding box center [272, 257] width 73 height 19
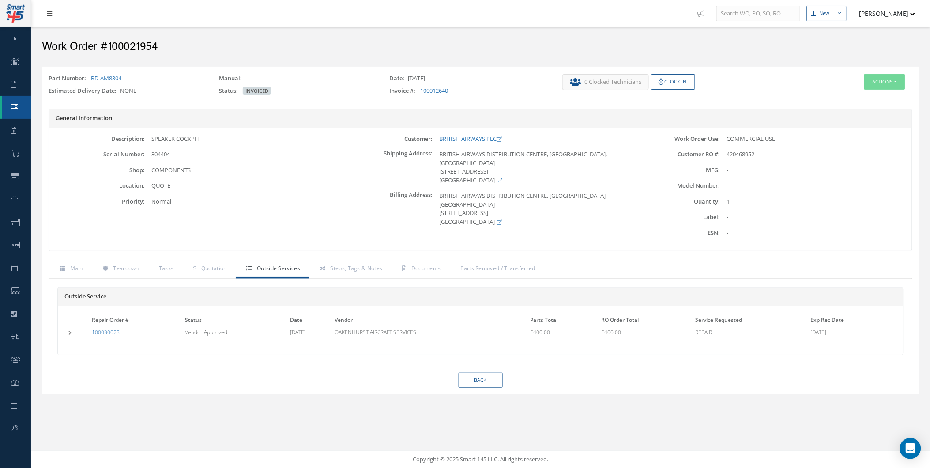
scroll to position [0, 0]
click at [200, 271] on link "Quotation" at bounding box center [208, 269] width 53 height 19
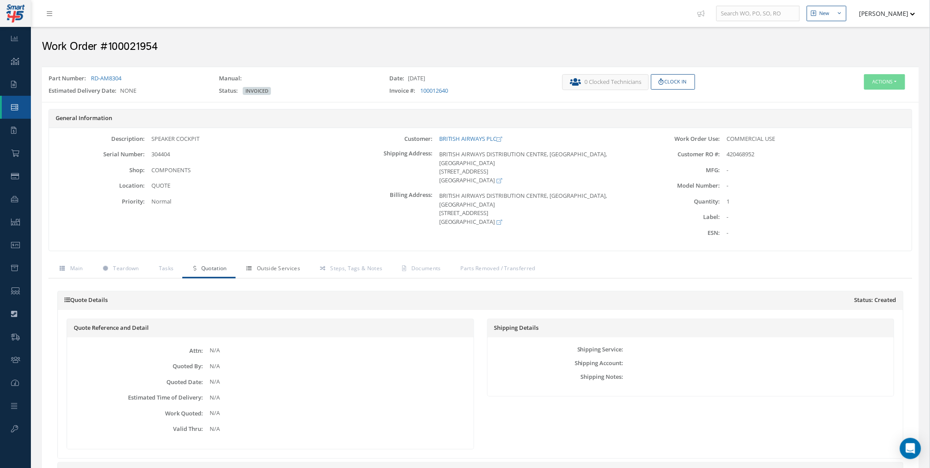
drag, startPoint x: 316, startPoint y: 278, endPoint x: 298, endPoint y: 275, distance: 18.3
click at [289, 272] on link "Outside Services" at bounding box center [272, 269] width 73 height 19
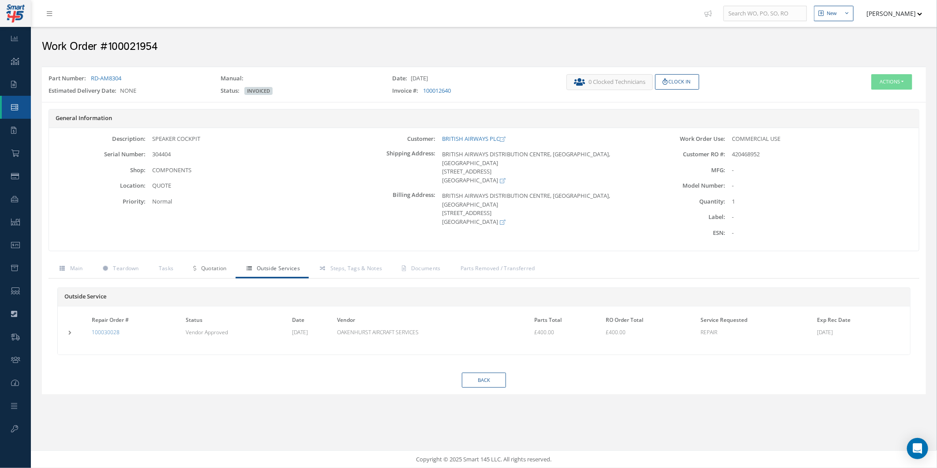
click at [231, 274] on link "Quotation" at bounding box center [208, 269] width 53 height 19
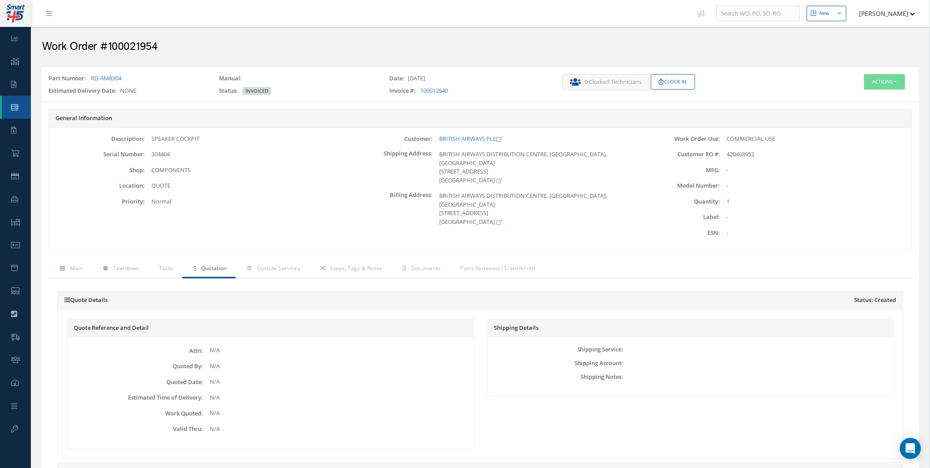
click at [199, 271] on link "Quotation" at bounding box center [208, 269] width 53 height 19
click at [151, 274] on link "Tasks" at bounding box center [165, 269] width 35 height 19
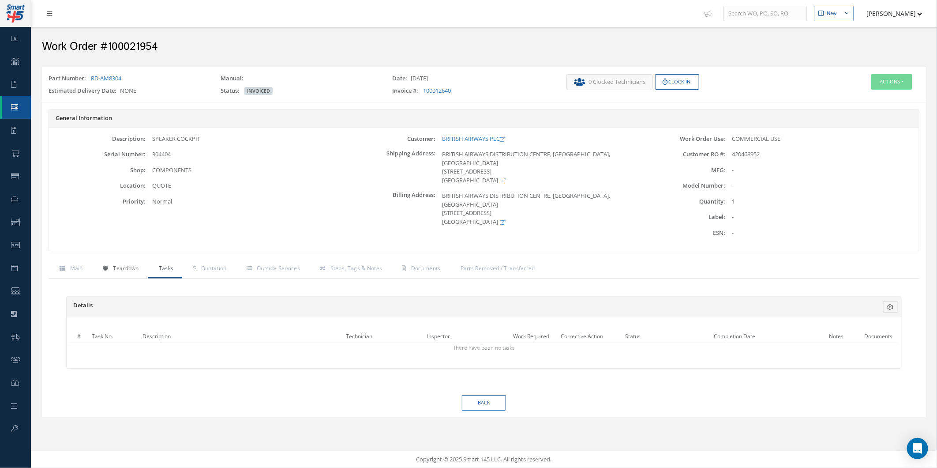
click at [137, 267] on span "Teardown" at bounding box center [126, 268] width 26 height 8
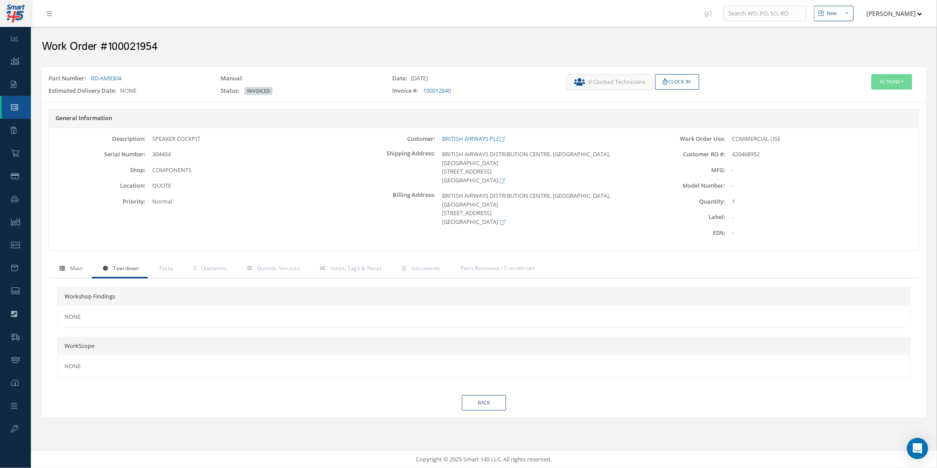
click at [62, 268] on icon at bounding box center [62, 268] width 5 height 5
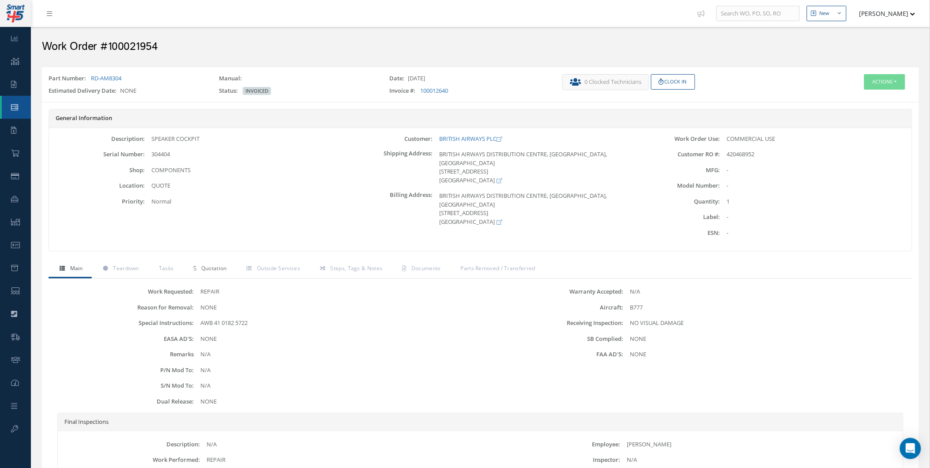
click at [202, 275] on link "Quotation" at bounding box center [208, 269] width 53 height 19
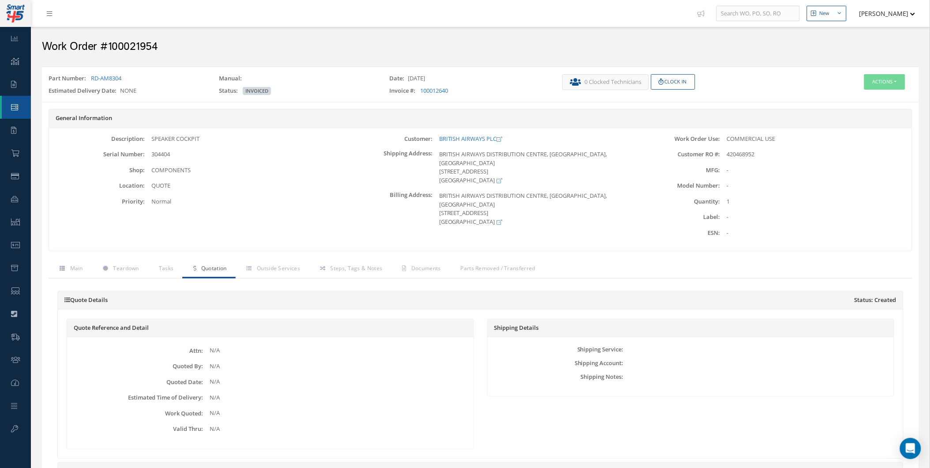
click at [234, 268] on link "Quotation" at bounding box center [208, 269] width 53 height 19
click at [263, 271] on span "Outside Services" at bounding box center [278, 268] width 43 height 8
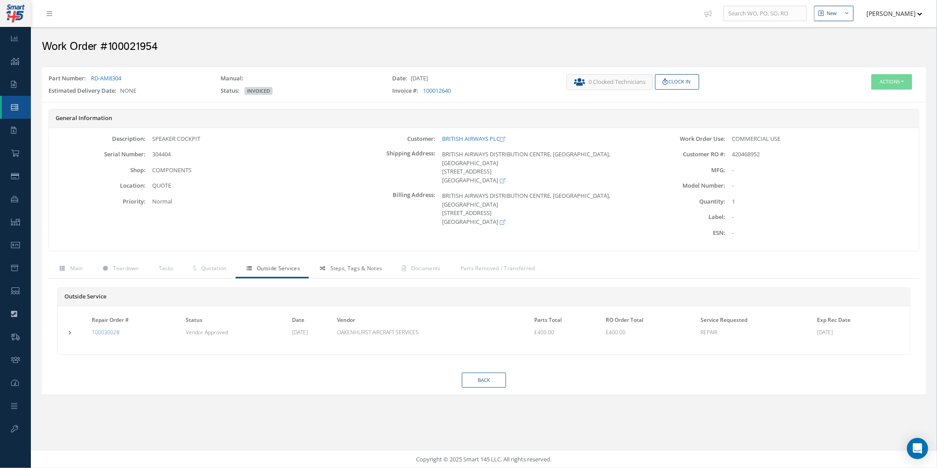
click at [352, 275] on link "Steps, Tags & Notes" at bounding box center [350, 269] width 82 height 19
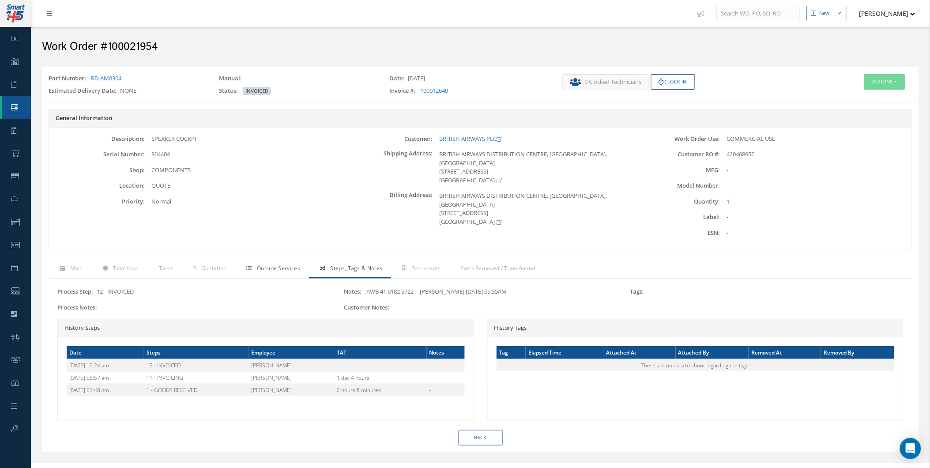
click at [289, 262] on link "Outside Services" at bounding box center [272, 269] width 73 height 19
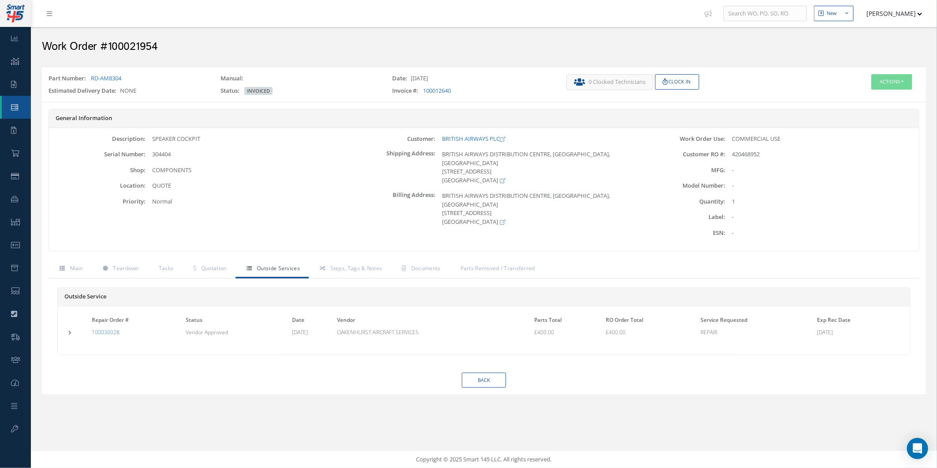
click at [68, 339] on div "Repair Order # Status Date Vendor Parts Total RO Order Total Service Requested …" at bounding box center [484, 330] width 852 height 48
click at [72, 335] on td at bounding box center [78, 331] width 23 height 9
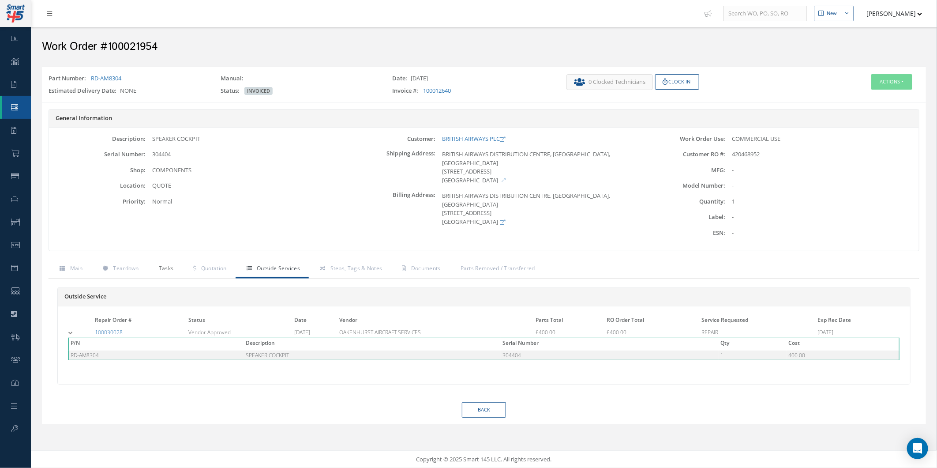
click at [162, 265] on span "Tasks" at bounding box center [166, 268] width 15 height 8
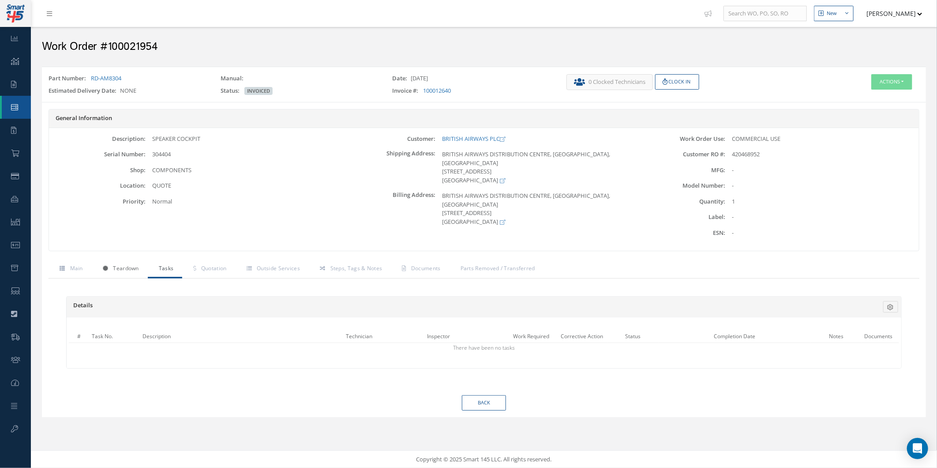
click at [129, 270] on span "Teardown" at bounding box center [126, 268] width 26 height 8
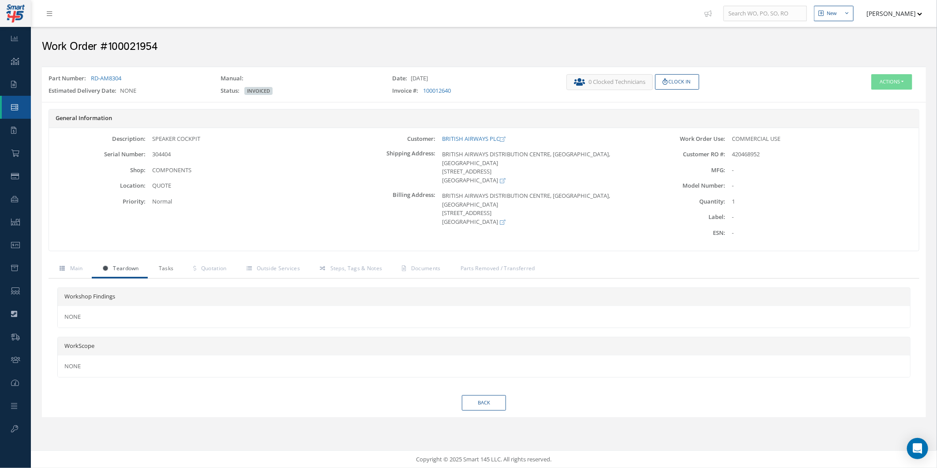
click at [150, 261] on link "Tasks" at bounding box center [165, 269] width 35 height 19
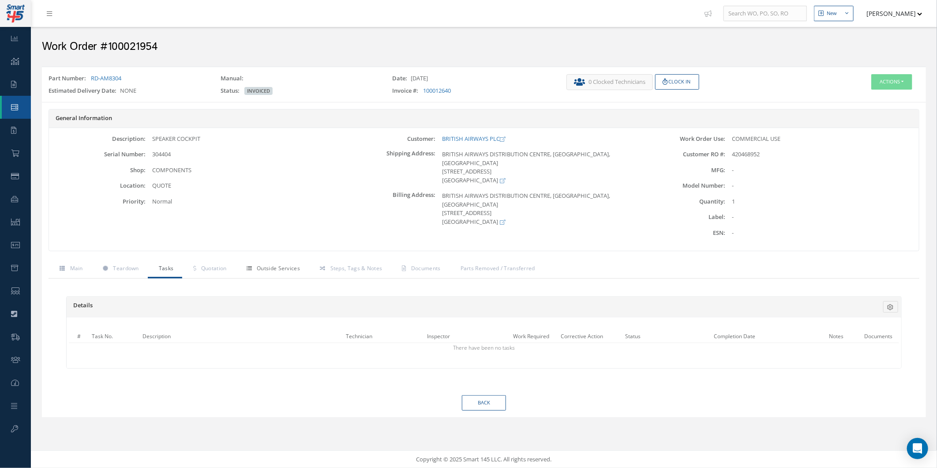
click at [236, 268] on link "Outside Services" at bounding box center [272, 269] width 73 height 19
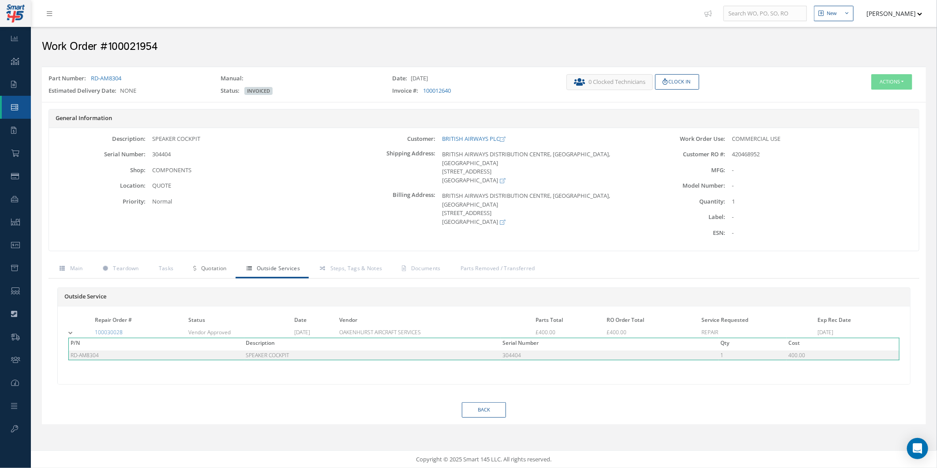
click at [221, 267] on span "Quotation" at bounding box center [214, 268] width 26 height 8
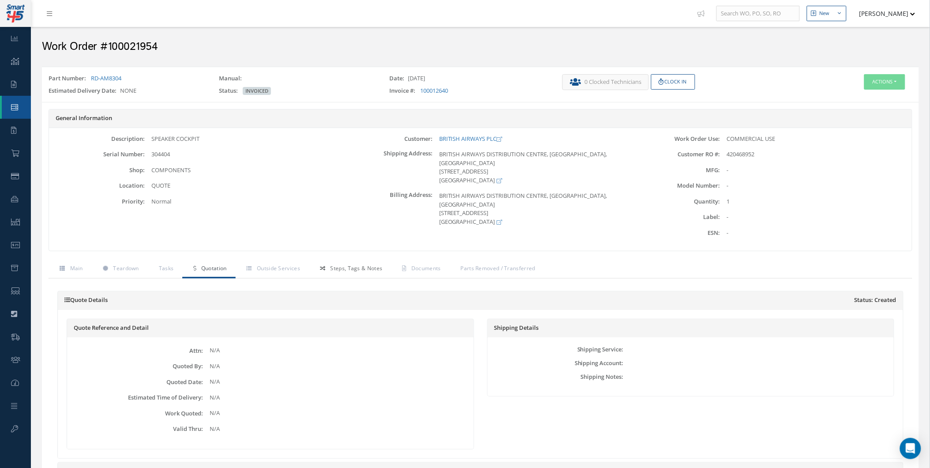
click at [315, 265] on link "Steps, Tags & Notes" at bounding box center [350, 269] width 82 height 19
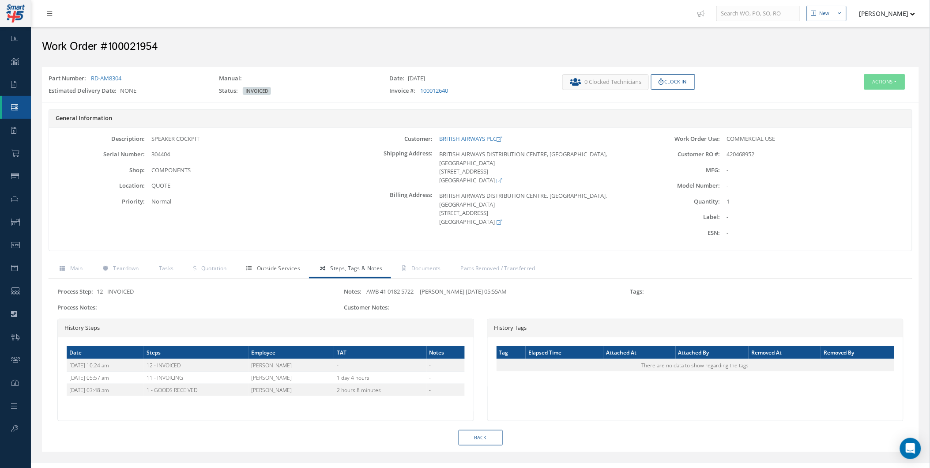
click at [288, 270] on span "Outside Services" at bounding box center [278, 268] width 43 height 8
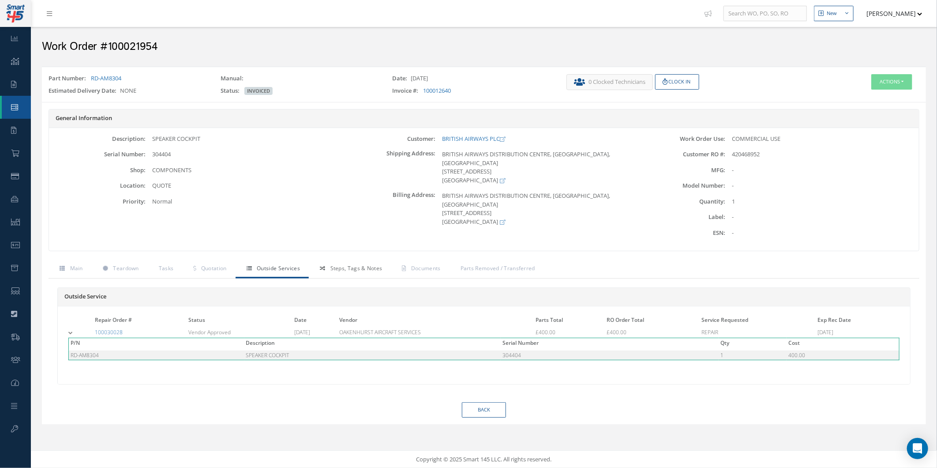
click at [328, 263] on link "Steps, Tags & Notes" at bounding box center [350, 269] width 82 height 19
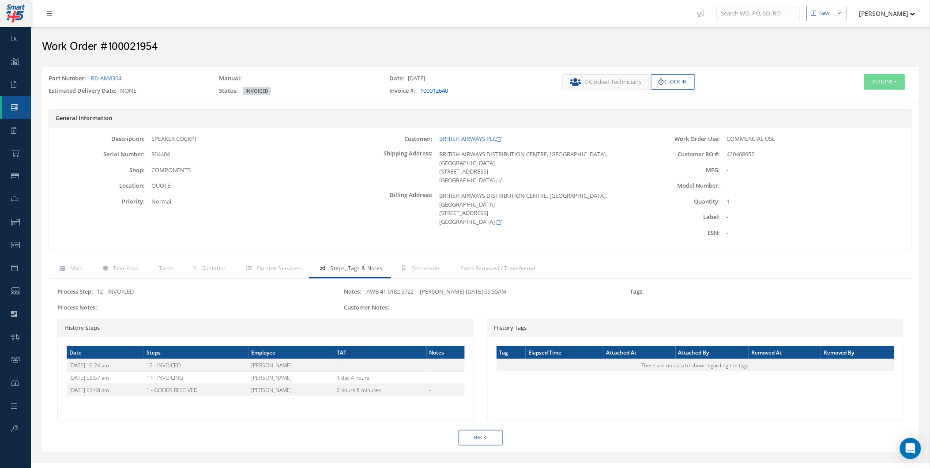
drag, startPoint x: 417, startPoint y: 90, endPoint x: 427, endPoint y: 93, distance: 10.2
click at [418, 90] on label "Invoice #:" at bounding box center [405, 90] width 30 height 9
click at [429, 93] on link "100012640" at bounding box center [434, 90] width 28 height 8
click at [492, 433] on link "Back" at bounding box center [480, 437] width 44 height 15
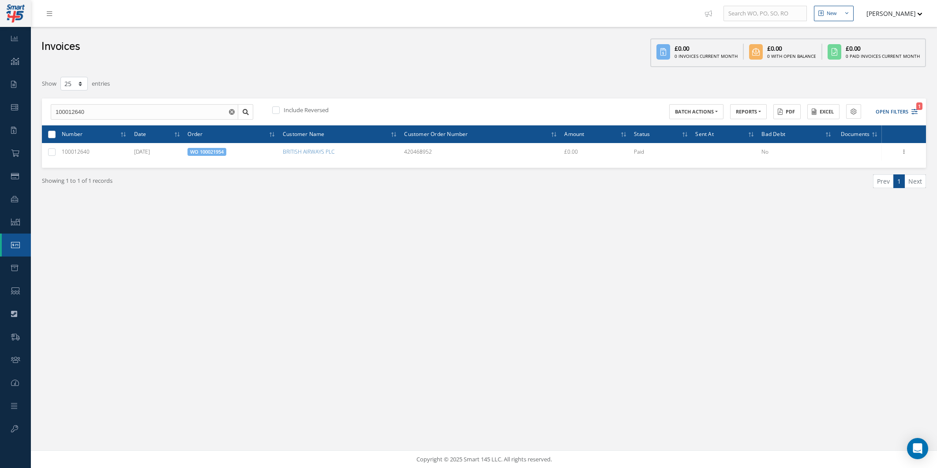
select select "25"
click at [856, 105] on button at bounding box center [853, 111] width 15 height 15
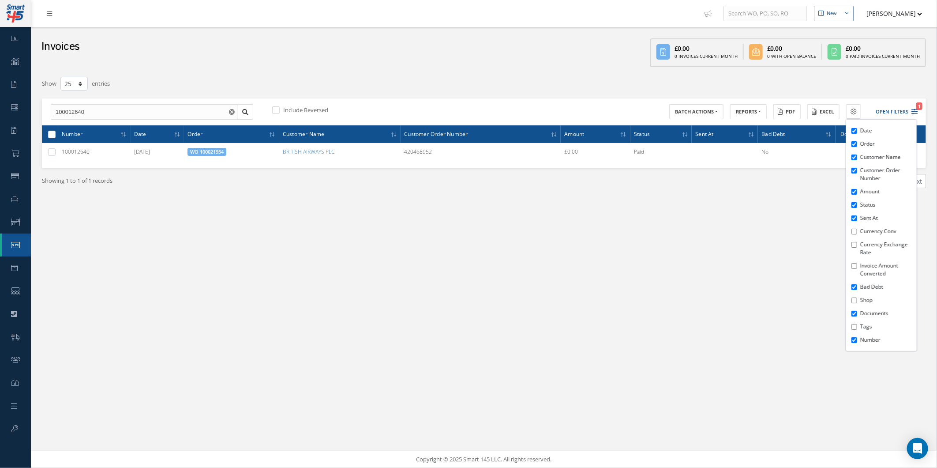
click at [859, 320] on li "Tags" at bounding box center [887, 326] width 59 height 13
click at [856, 326] on input "Tags" at bounding box center [855, 327] width 6 height 6
checkbox input "true"
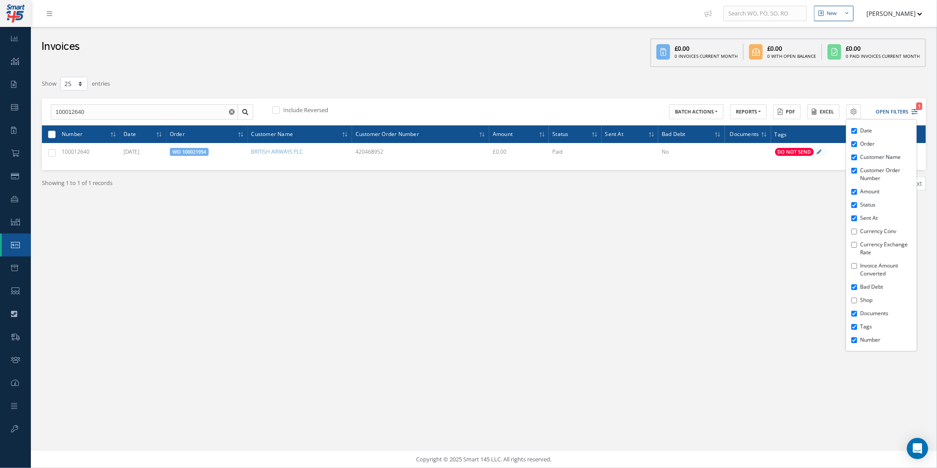
click at [750, 285] on div "New New Work Order New Purchase Order New Customer Quote New Sales Order New Re…" at bounding box center [484, 234] width 906 height 468
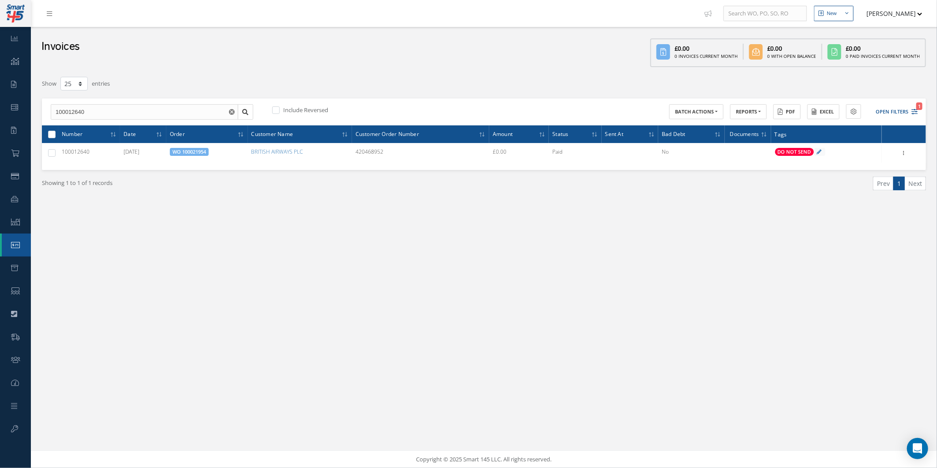
click at [578, 272] on div "New New Work Order New Purchase Order New Customer Quote New Sales Order New Re…" at bounding box center [484, 234] width 906 height 468
click at [359, 304] on div "New New Work Order New Purchase Order New Customer Quote New Sales Order New Re…" at bounding box center [484, 234] width 906 height 468
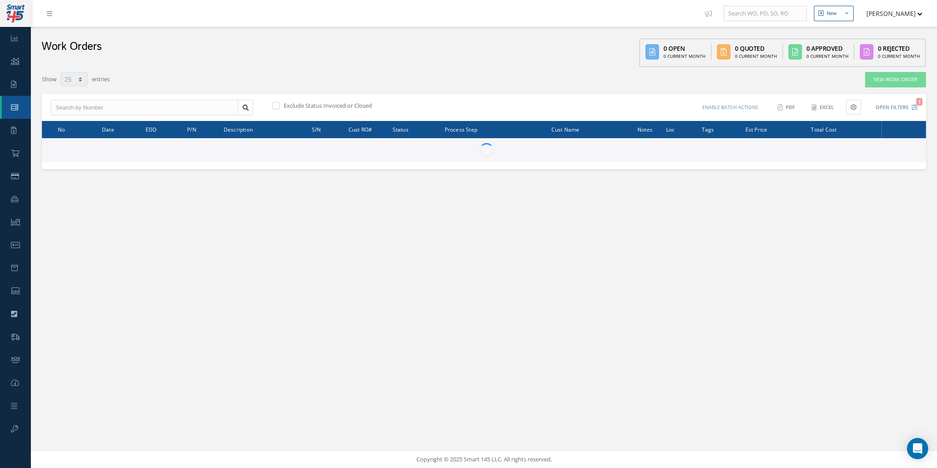
select select "25"
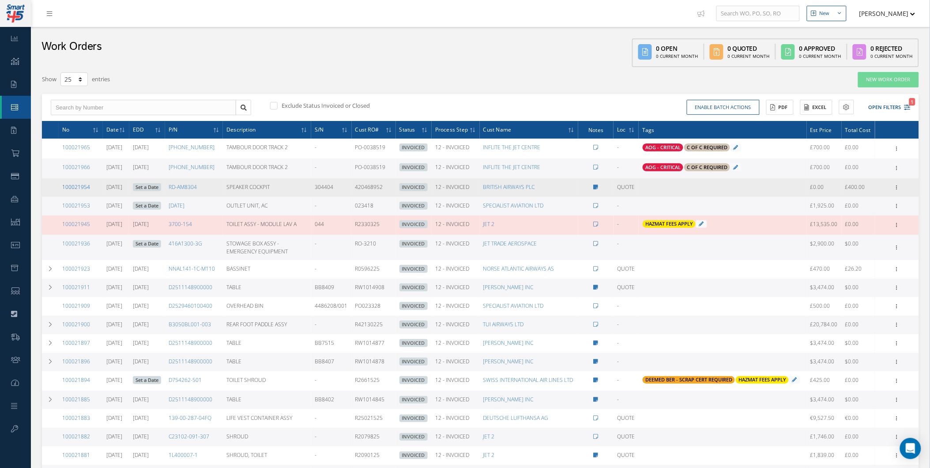
click at [72, 184] on link "100021954" at bounding box center [76, 187] width 28 height 8
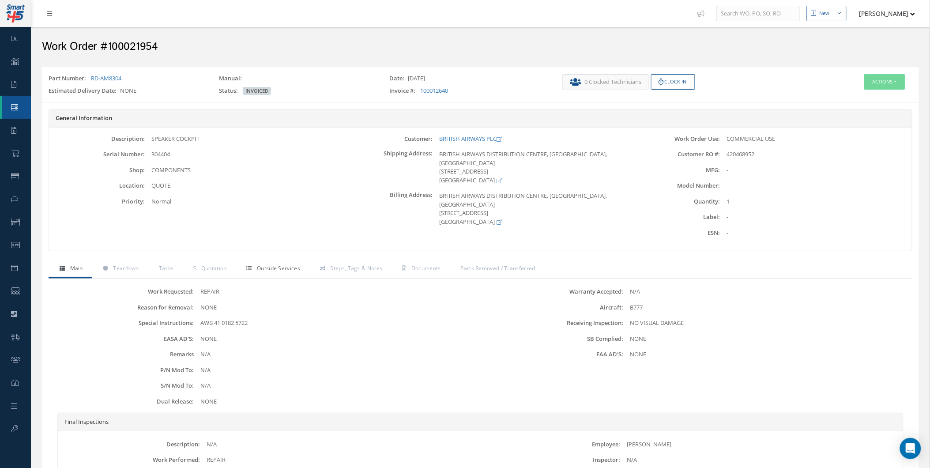
click at [270, 264] on span "Outside Services" at bounding box center [278, 268] width 43 height 8
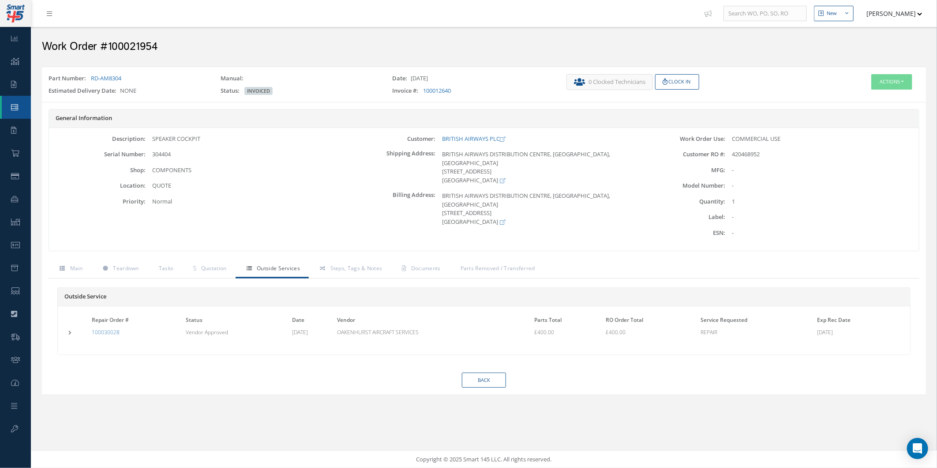
click at [236, 266] on link "Outside Services" at bounding box center [272, 269] width 73 height 19
click at [227, 268] on link "Quotation" at bounding box center [208, 269] width 53 height 19
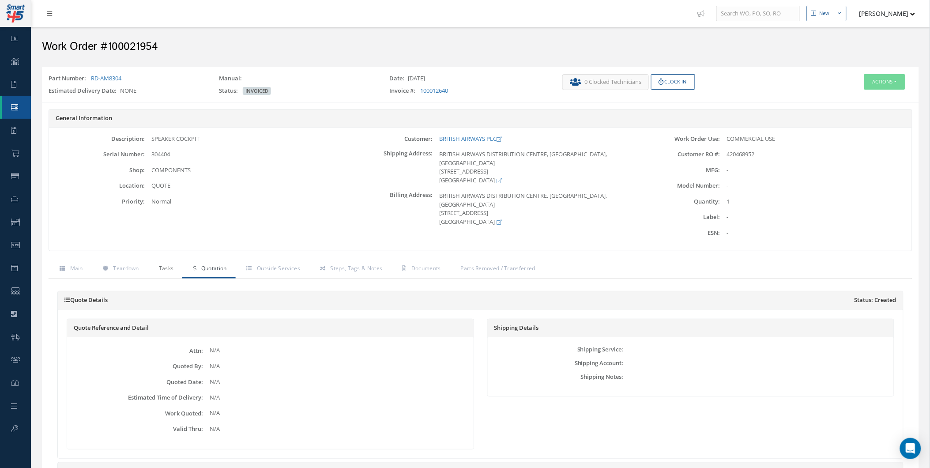
click at [165, 263] on link "Tasks" at bounding box center [165, 269] width 35 height 19
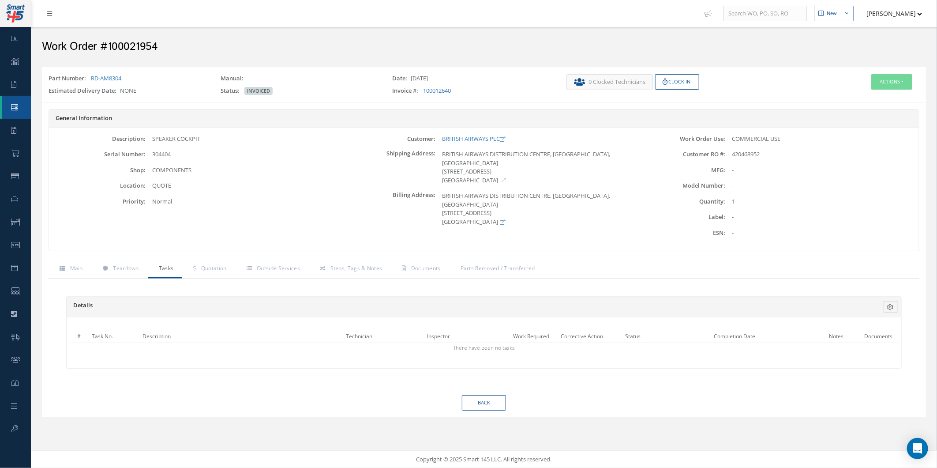
click at [284, 255] on div "General Information Description: SPEAKER COCKPIT Serial Number: 304404 Shop: Lo…" at bounding box center [484, 184] width 884 height 151
click at [336, 267] on span "Steps, Tags & Notes" at bounding box center [356, 268] width 52 height 8
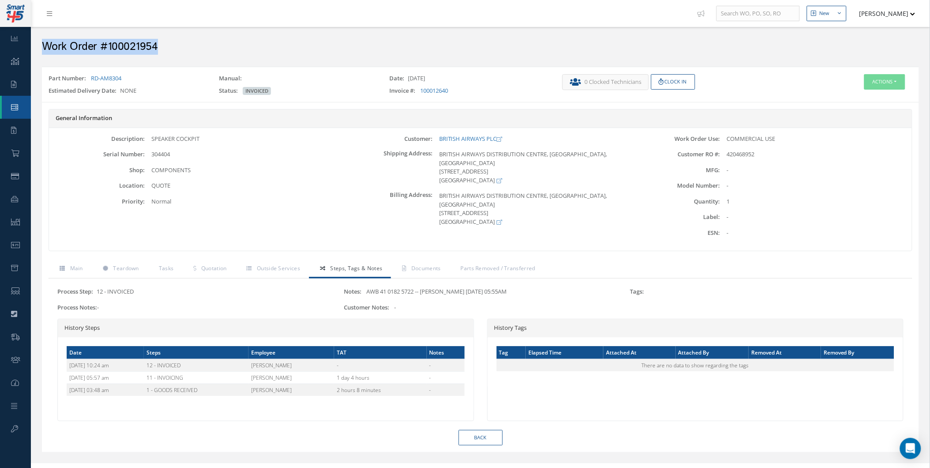
drag, startPoint x: 103, startPoint y: 48, endPoint x: -3, endPoint y: 45, distance: 105.9
click at [0, 45] on html "Smart 145 Dashboard KPIs Work Order Accounting Requests Work Order" at bounding box center [465, 234] width 930 height 468
copy h2 "Work Order #100021954"
click at [534, 243] on div "Customer: BRITISH AIRWAYS PLC Shipping Address: [STREET_ADDRESS] Billing Addres…" at bounding box center [481, 190] width 288 height 110
click at [871, 81] on button "Actions" at bounding box center [884, 81] width 41 height 15
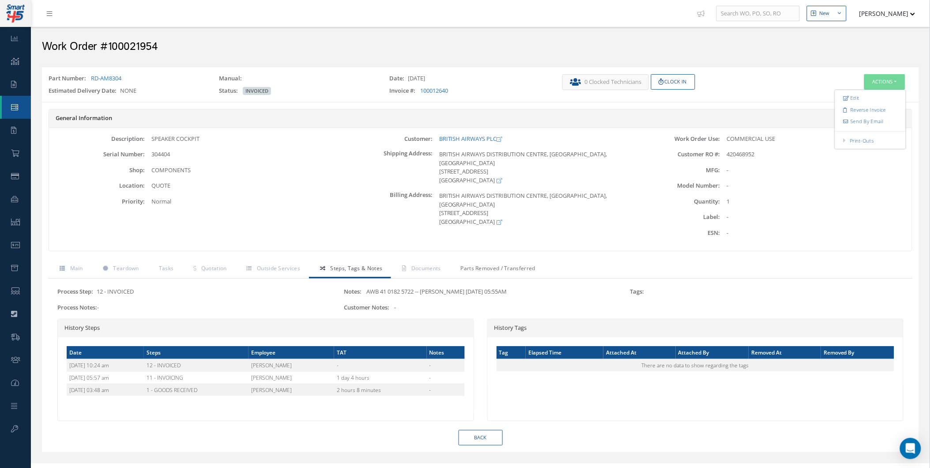
click at [481, 263] on link "Parts Removed / Transferred" at bounding box center [497, 269] width 94 height 19
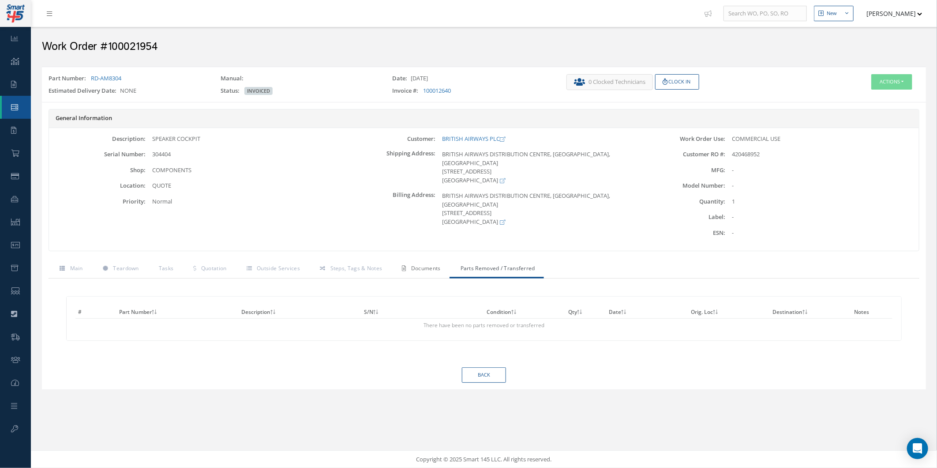
click at [435, 277] on link "Documents" at bounding box center [420, 269] width 58 height 19
